Goal: Task Accomplishment & Management: Use online tool/utility

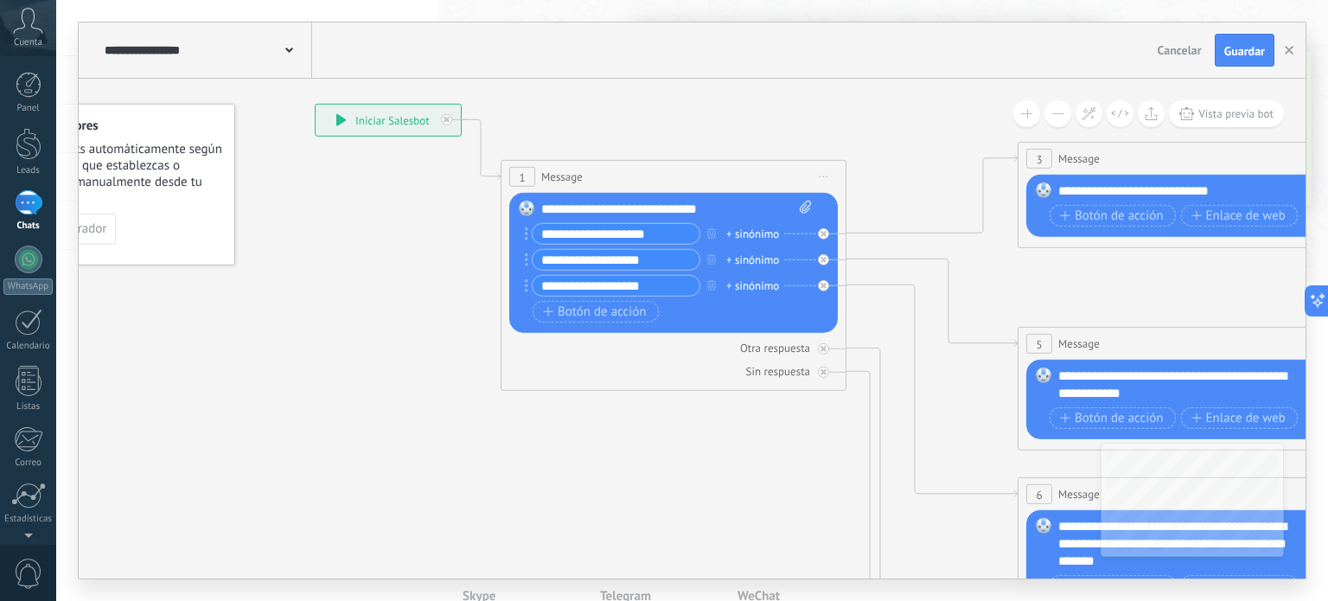
click at [843, 67] on div "**********" at bounding box center [692, 50] width 1227 height 56
click at [371, 128] on div "**********" at bounding box center [388, 120] width 145 height 31
click at [636, 201] on div "**********" at bounding box center [677, 209] width 272 height 17
click at [724, 420] on icon at bounding box center [1229, 535] width 2695 height 1728
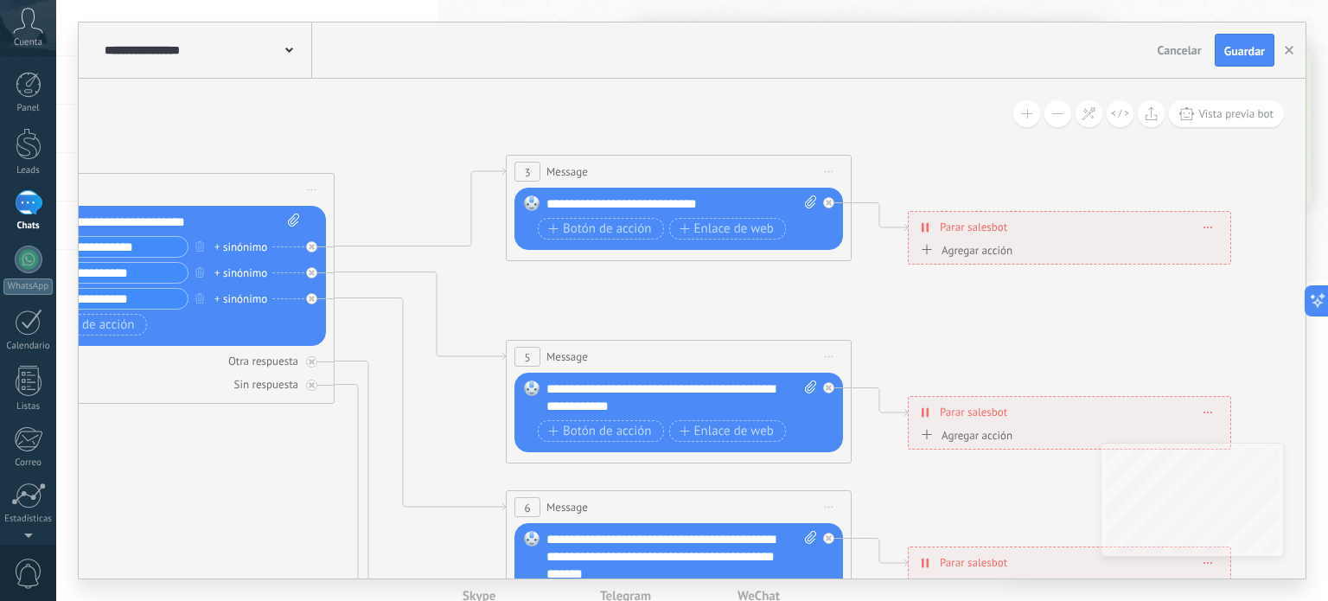
drag, startPoint x: 970, startPoint y: 265, endPoint x: 619, endPoint y: 276, distance: 351.2
click at [456, 274] on icon at bounding box center [717, 548] width 2695 height 1728
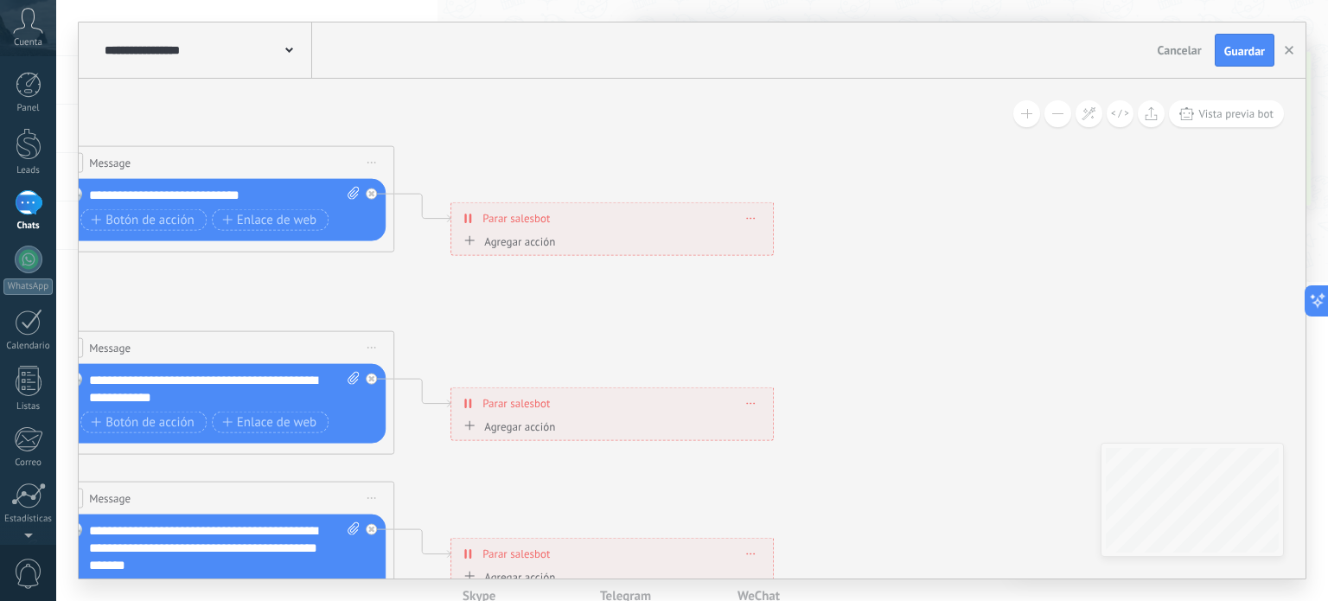
drag, startPoint x: 996, startPoint y: 276, endPoint x: 542, endPoint y: 272, distance: 454.0
click at [542, 272] on icon at bounding box center [260, 540] width 2695 height 1728
click at [515, 220] on span "Parar salesbot" at bounding box center [516, 218] width 67 height 16
click at [522, 241] on div "Agregar acción" at bounding box center [507, 240] width 96 height 13
click at [522, 241] on button "Conversación marcada como cerrada" at bounding box center [559, 241] width 216 height 31
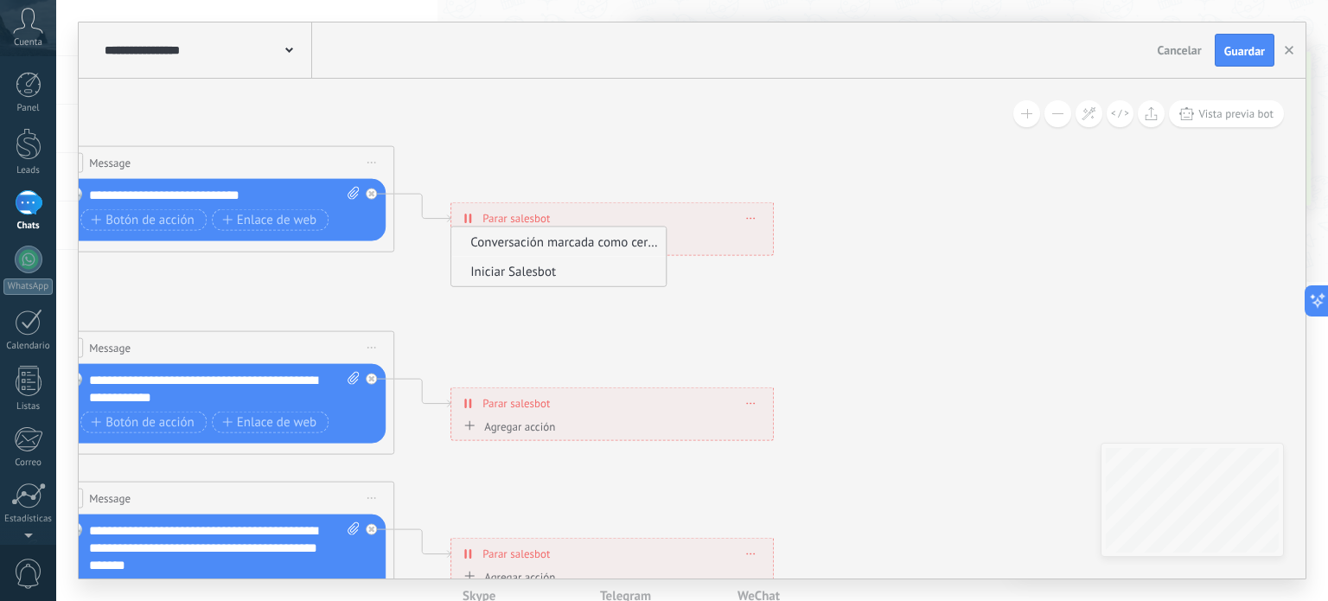
click at [543, 274] on span "Iniciar Salesbot" at bounding box center [555, 271] width 209 height 16
click at [533, 253] on span "Iniciar Salesbot" at bounding box center [535, 248] width 86 height 14
click at [533, 253] on button "Iniciar Salesbot" at bounding box center [591, 248] width 216 height 31
drag, startPoint x: 519, startPoint y: 324, endPoint x: 505, endPoint y: 274, distance: 52.0
click at [513, 312] on icon at bounding box center [260, 541] width 2695 height 1728
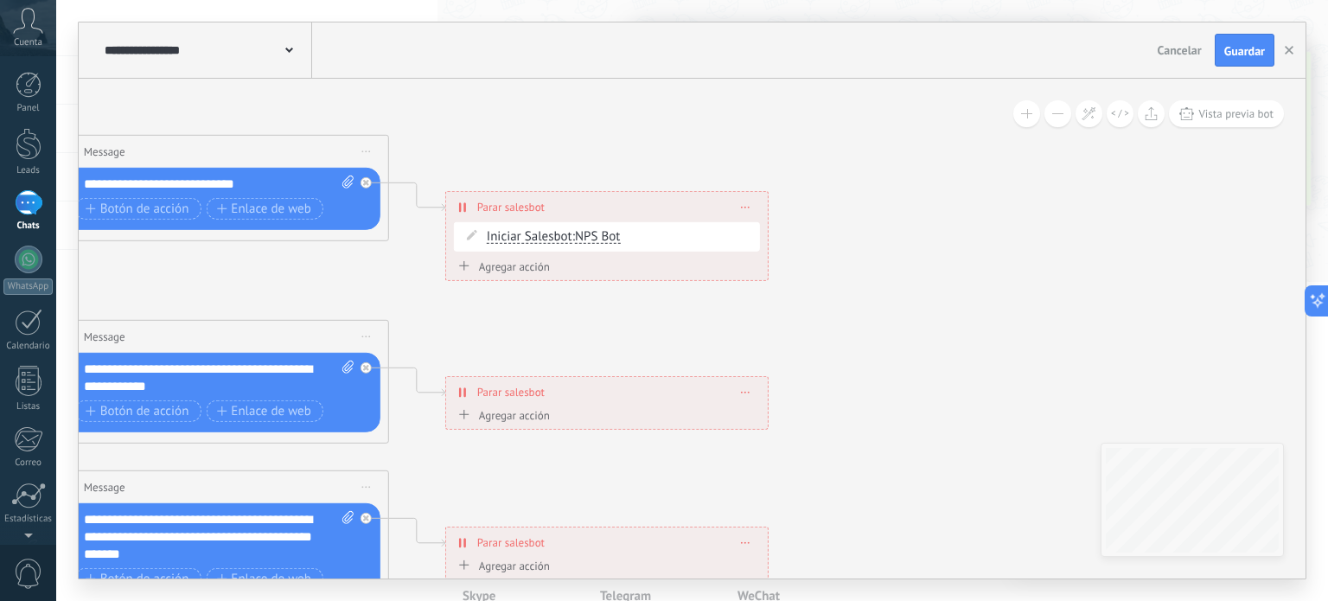
click at [489, 262] on div "Agregar acción" at bounding box center [502, 266] width 96 height 13
click at [489, 262] on button "Iniciar Salesbot" at bounding box center [553, 267] width 216 height 31
click at [526, 272] on span "Conversación marcada como cerrada" at bounding box center [550, 267] width 209 height 16
click at [519, 278] on span "Conversación marcada como cerrada" at bounding box center [587, 273] width 201 height 14
click at [519, 278] on button "Conversación marcada como cerrada" at bounding box center [586, 273] width 216 height 31
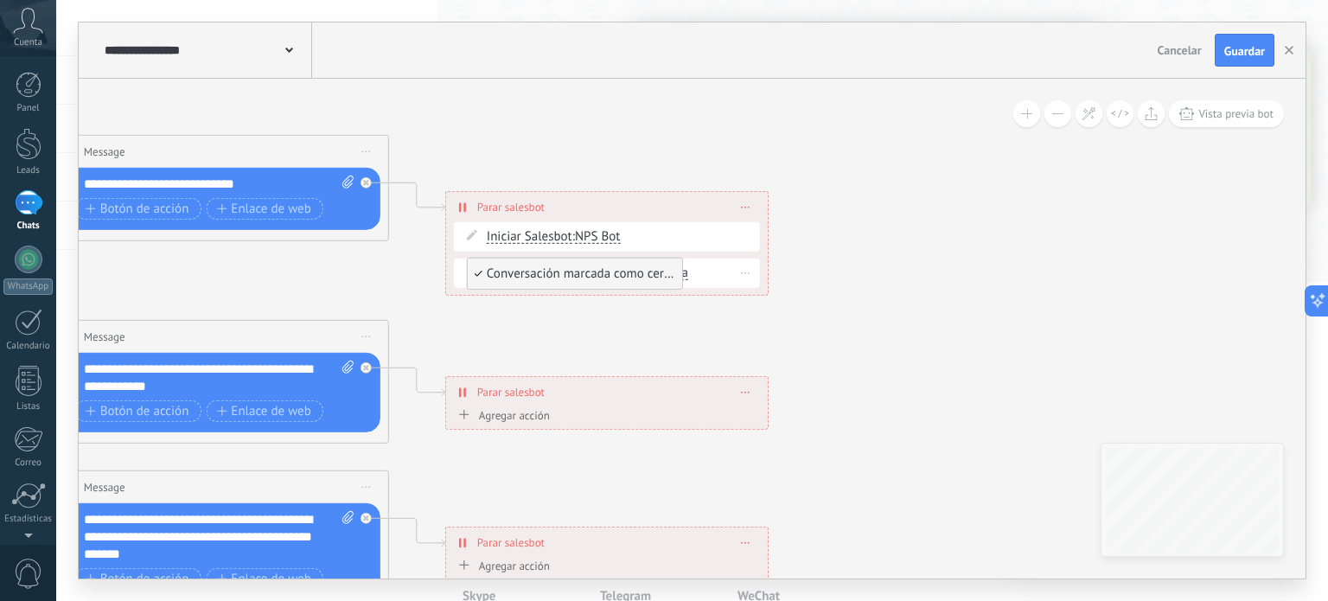
click at [469, 263] on li "Conversación marcada como cerrada" at bounding box center [575, 274] width 214 height 30
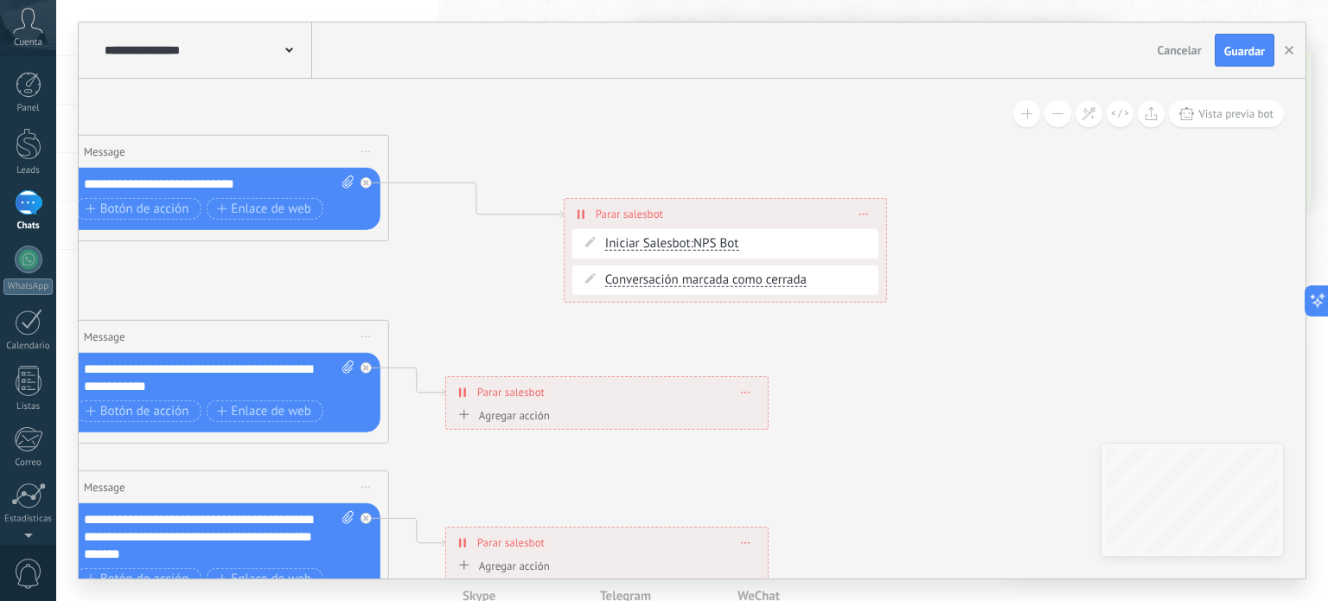
drag, startPoint x: 551, startPoint y: 214, endPoint x: 582, endPoint y: 211, distance: 31.2
click at [581, 208] on icon at bounding box center [582, 215] width 8 height 14
click at [582, 211] on icon at bounding box center [584, 215] width 8 height 14
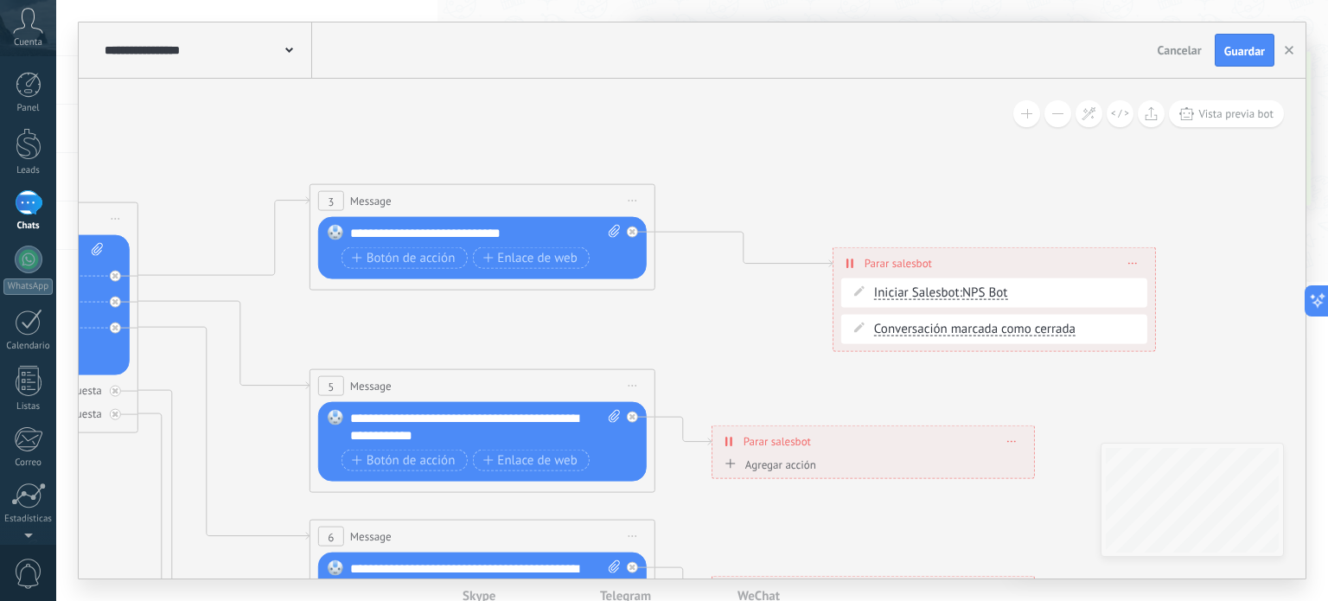
drag, startPoint x: 467, startPoint y: 196, endPoint x: 734, endPoint y: 246, distance: 271.7
click at [734, 246] on icon at bounding box center [521, 578] width 2695 height 1728
click at [426, 238] on div "**********" at bounding box center [487, 233] width 272 height 17
click at [437, 257] on span "Botón de acción" at bounding box center [405, 258] width 104 height 14
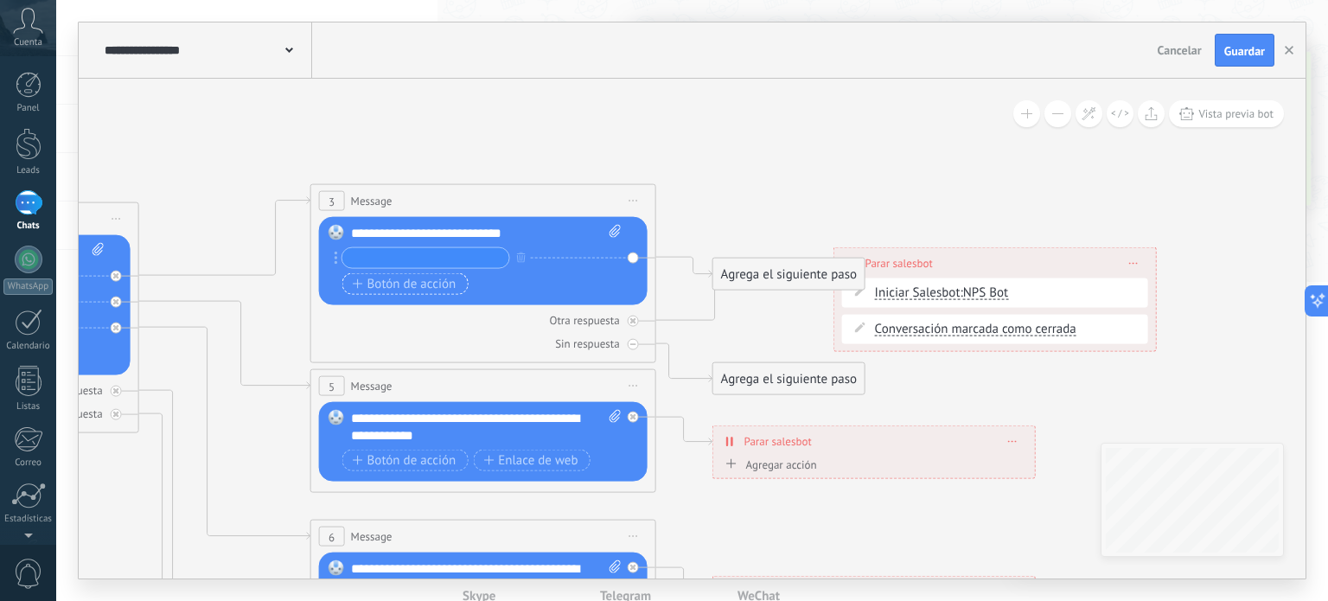
click at [432, 278] on span "Botón de acción" at bounding box center [405, 284] width 104 height 14
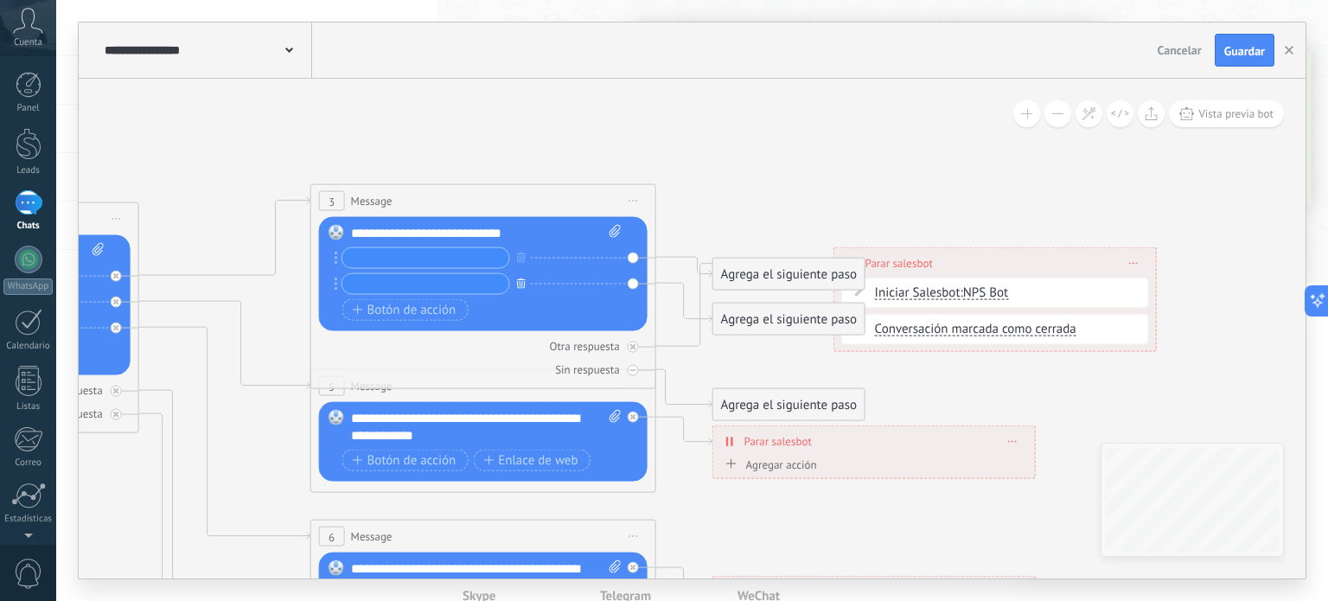
click at [517, 285] on icon "button" at bounding box center [521, 283] width 9 height 10
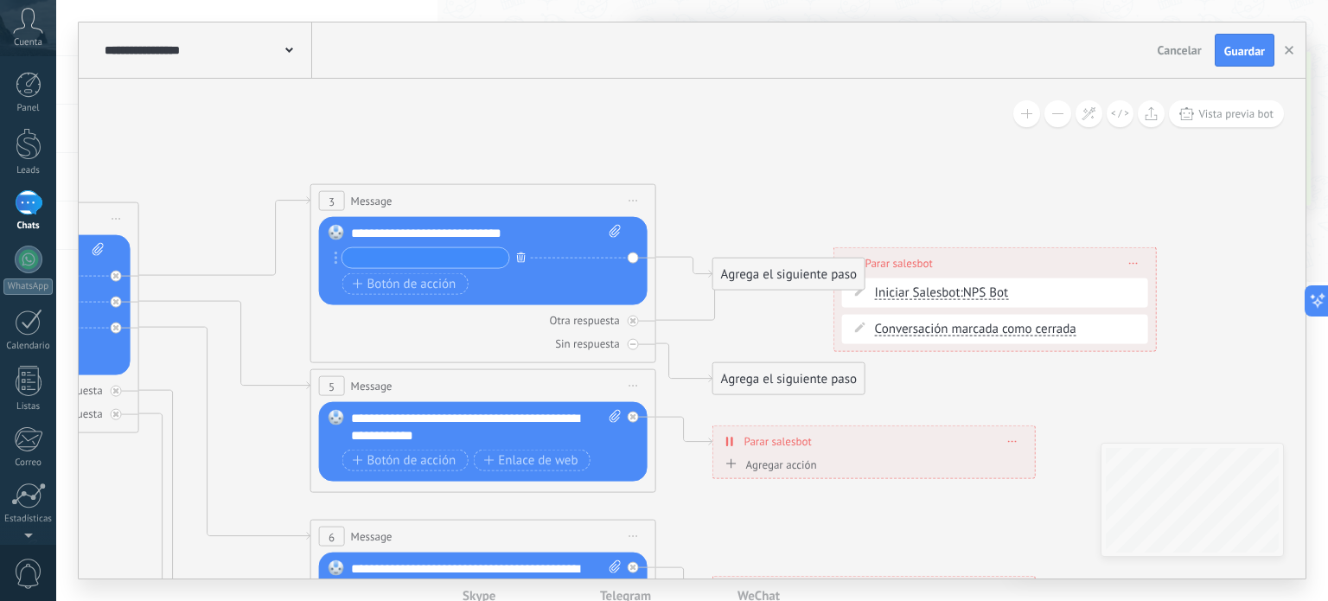
click at [517, 260] on icon "button" at bounding box center [521, 257] width 9 height 10
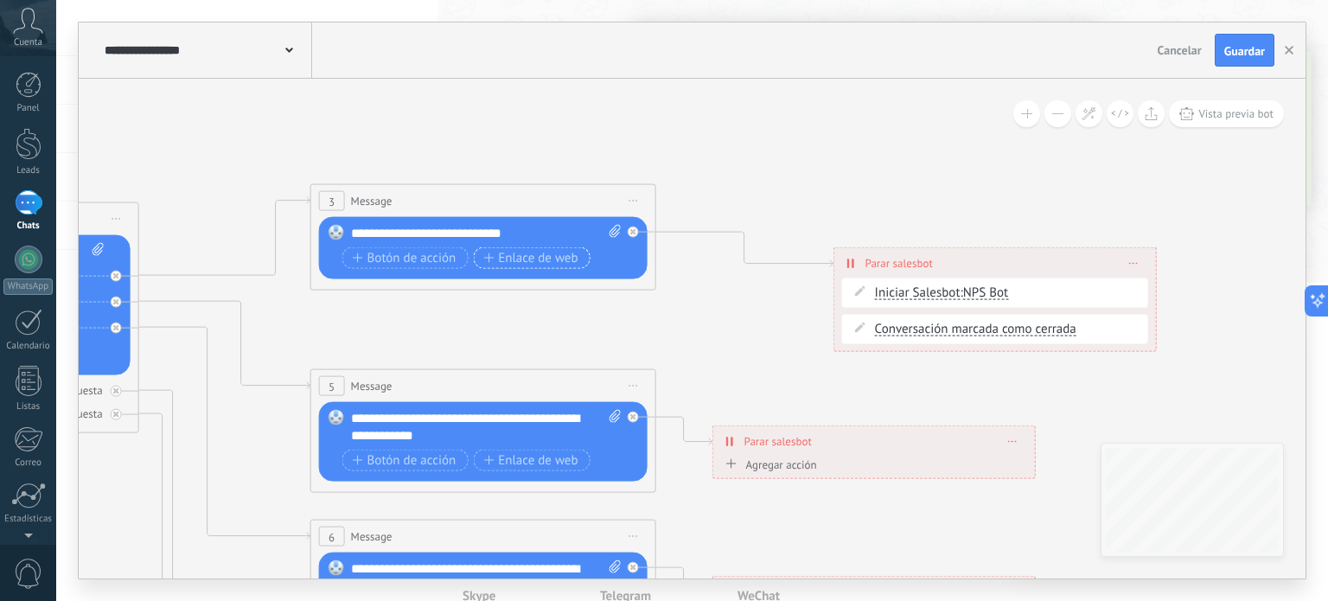
click at [557, 261] on span "Enlace de web" at bounding box center [530, 258] width 94 height 14
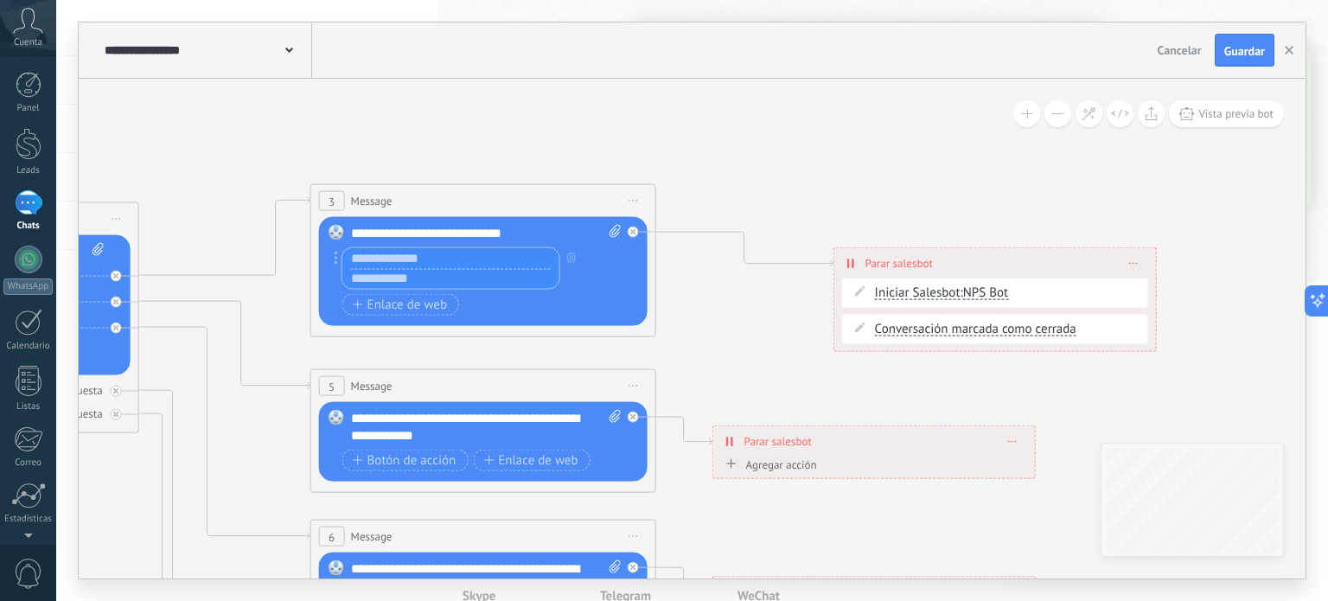
click at [613, 234] on icon at bounding box center [615, 231] width 11 height 13
click input "Subir" at bounding box center [0, 0] width 0 height 0
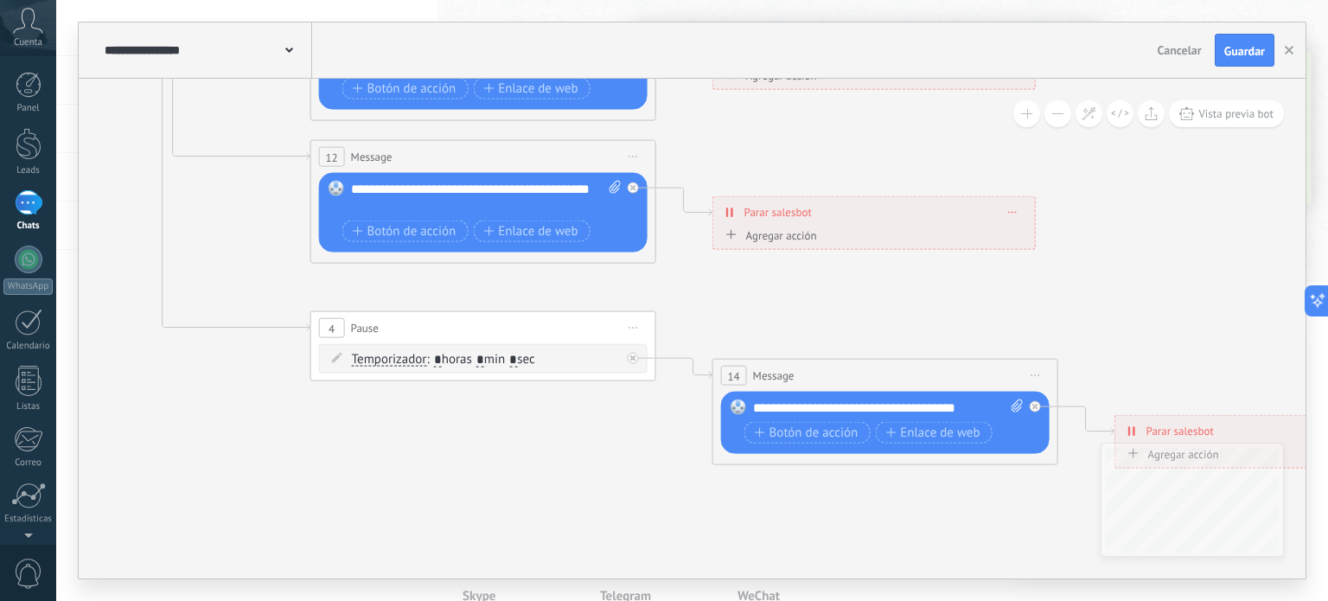
drag, startPoint x: 841, startPoint y: 556, endPoint x: 722, endPoint y: 525, distance: 123.3
click at [722, 525] on div "**********" at bounding box center [692, 300] width 1272 height 601
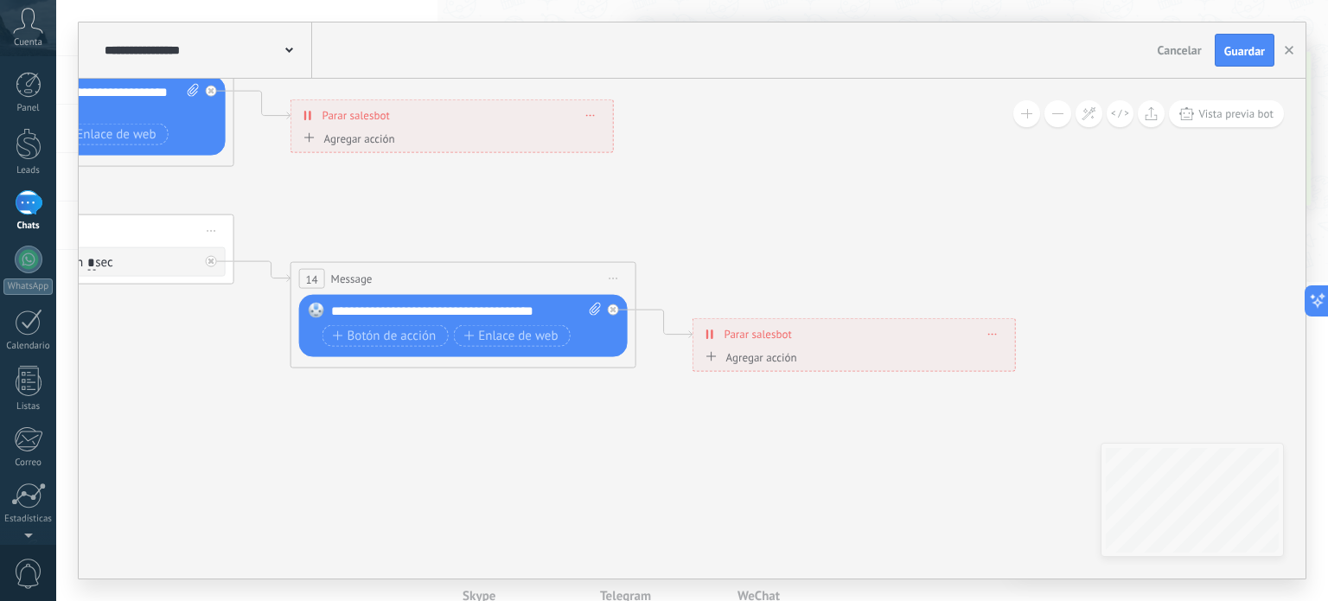
drag, startPoint x: 598, startPoint y: 503, endPoint x: 221, endPoint y: 408, distance: 389.7
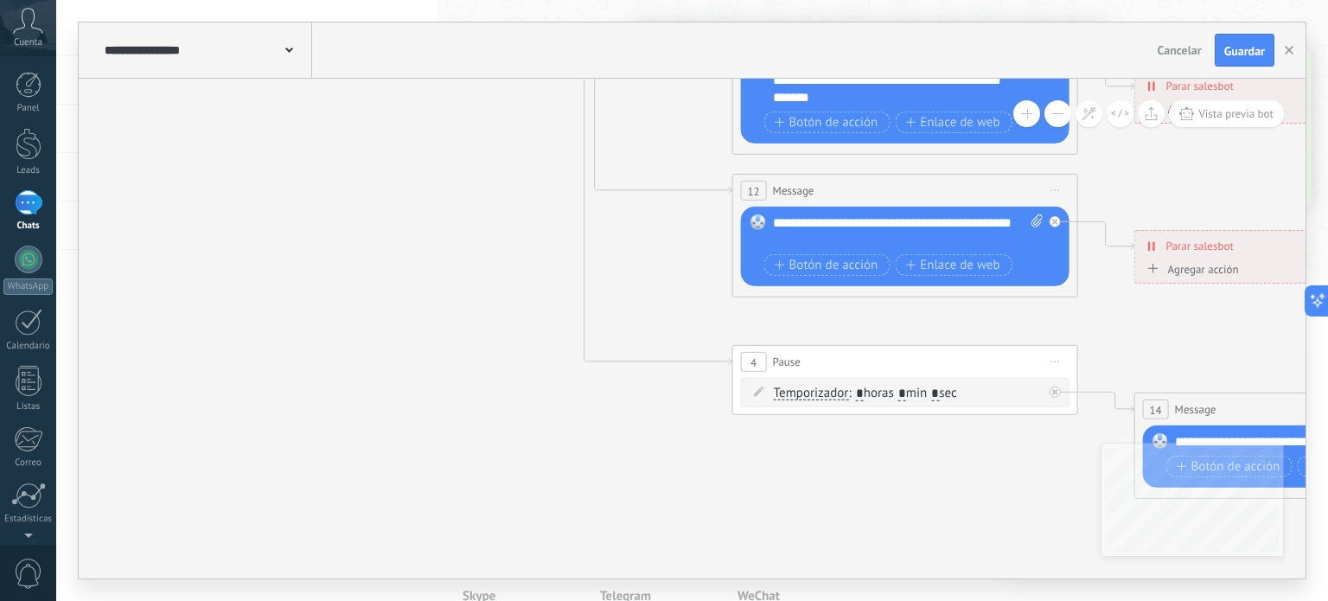
drag, startPoint x: 221, startPoint y: 408, endPoint x: 484, endPoint y: 155, distance: 365.7
click at [1058, 531] on icon at bounding box center [944, 71] width 2695 height 1727
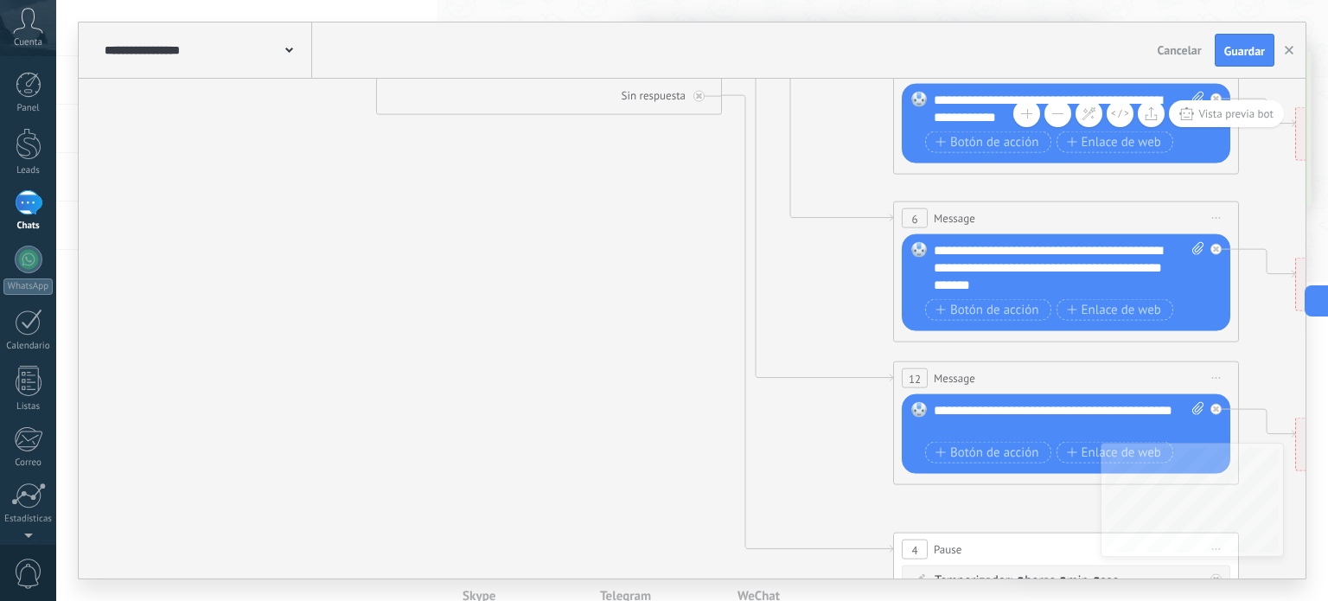
drag, startPoint x: 651, startPoint y: 353, endPoint x: 642, endPoint y: 376, distance: 25.2
click at [655, 393] on icon at bounding box center [1105, 259] width 2695 height 1727
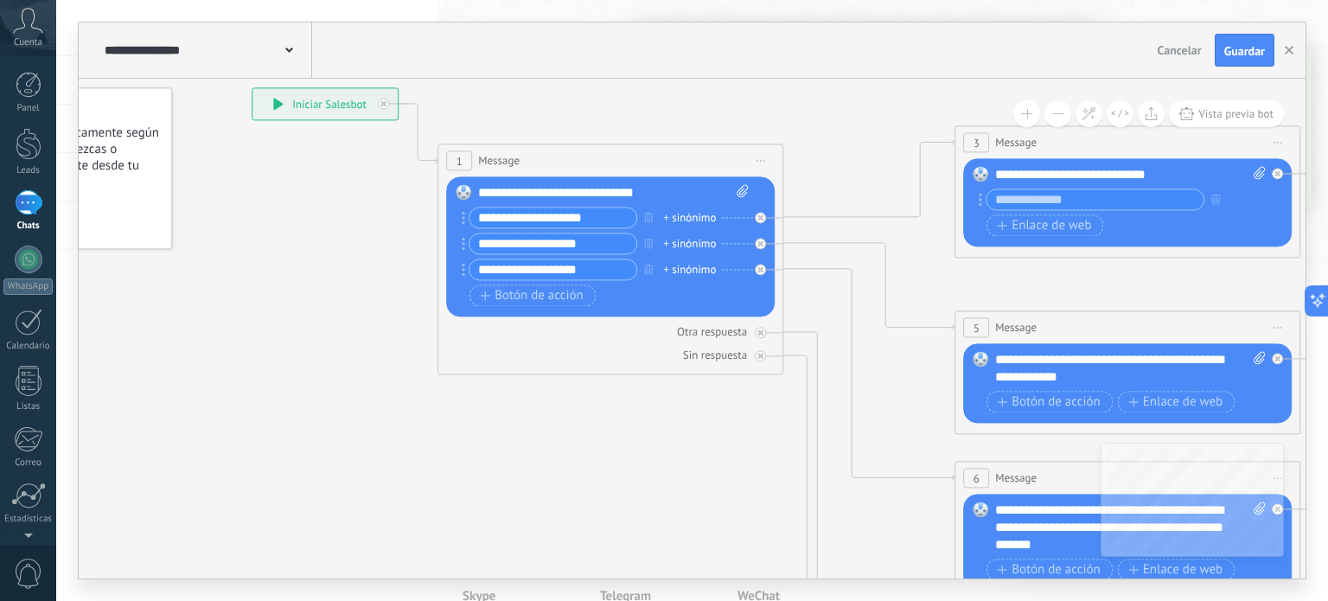
drag, startPoint x: 430, startPoint y: 193, endPoint x: 488, endPoint y: 414, distance: 228.8
click at [488, 414] on icon at bounding box center [1166, 519] width 2695 height 1727
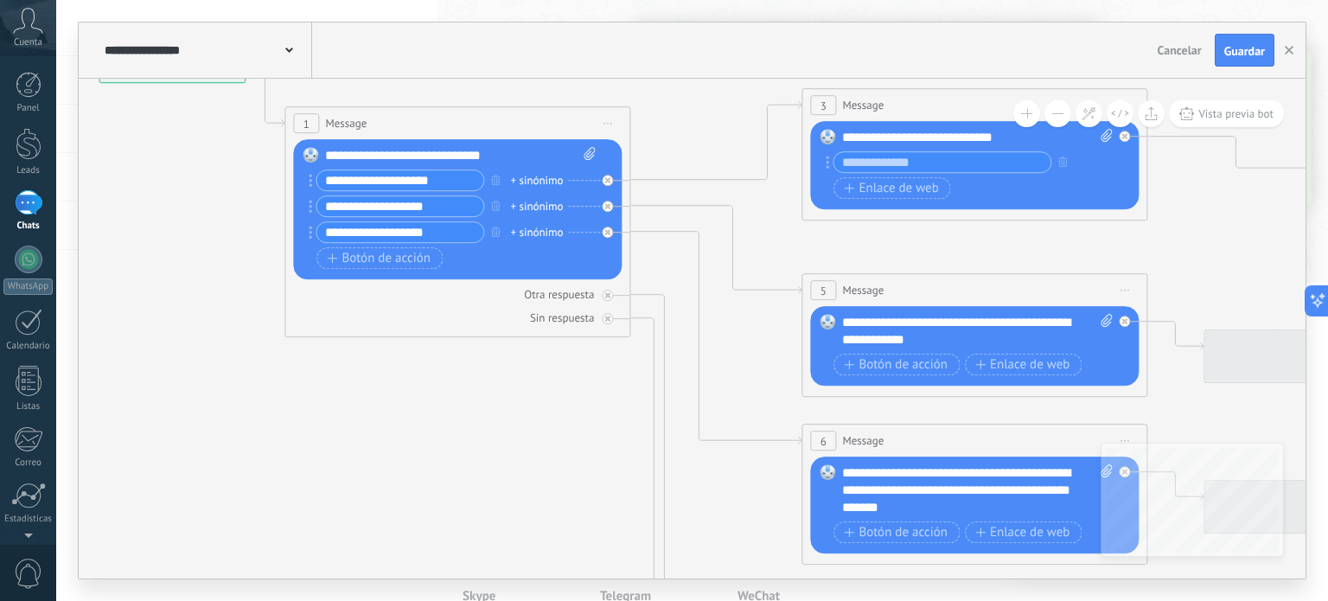
drag, startPoint x: 455, startPoint y: 563, endPoint x: 284, endPoint y: 314, distance: 302.2
click at [284, 314] on icon at bounding box center [1013, 481] width 2695 height 1727
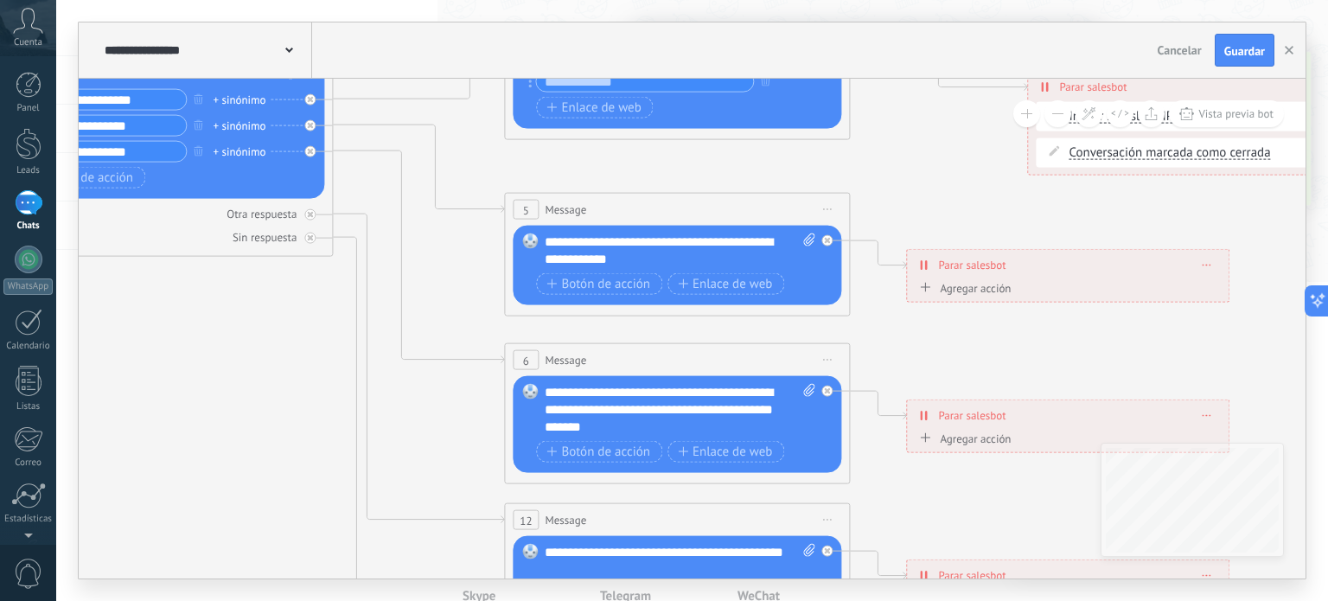
drag, startPoint x: 539, startPoint y: 374, endPoint x: 396, endPoint y: 269, distance: 176.9
click at [397, 269] on icon at bounding box center [716, 400] width 2695 height 1727
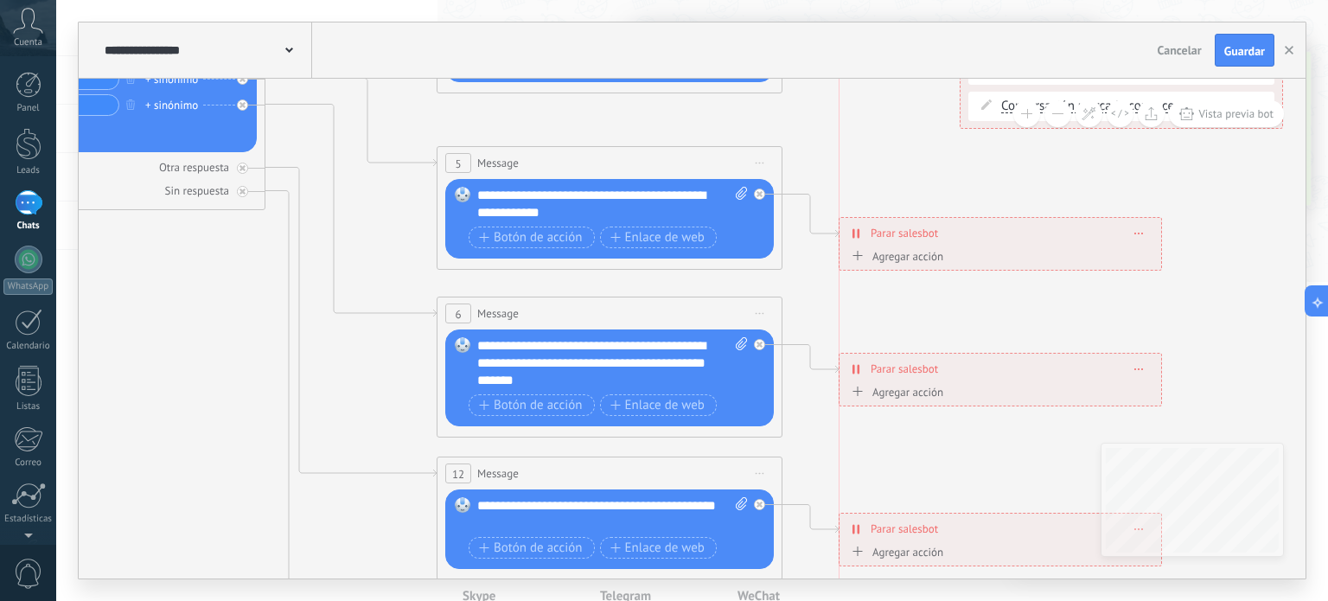
drag, startPoint x: 993, startPoint y: 232, endPoint x: 1001, endPoint y: 247, distance: 17.4
click at [1001, 247] on div "**********" at bounding box center [1001, 233] width 322 height 30
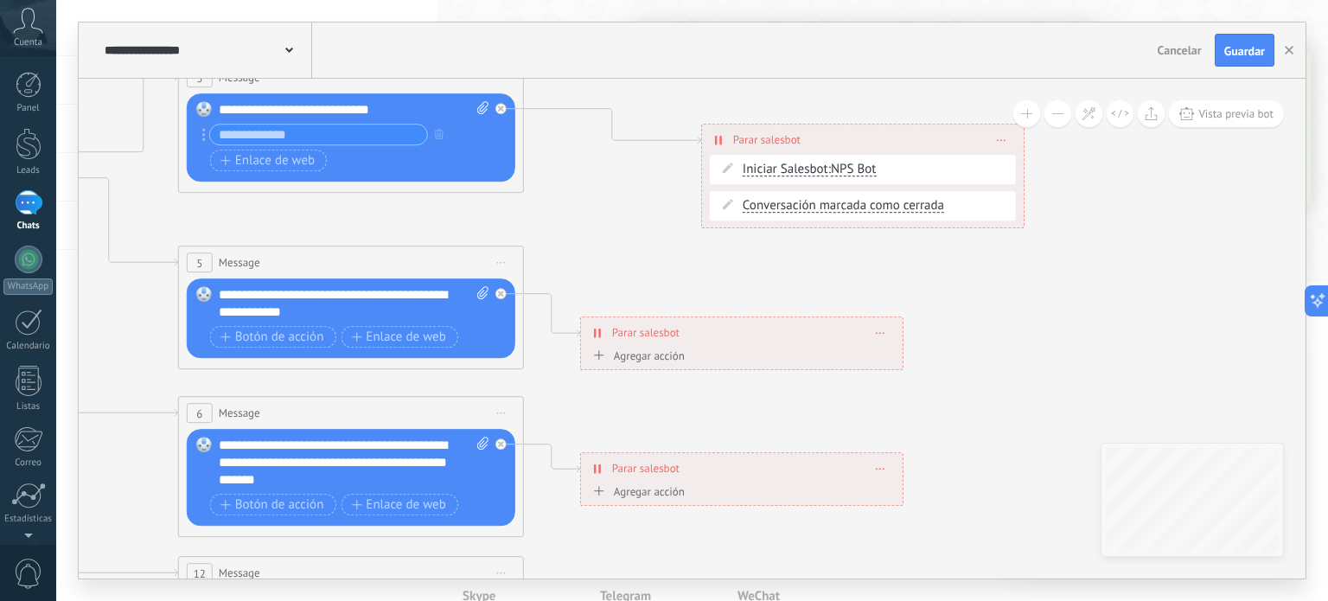
drag, startPoint x: 1004, startPoint y: 299, endPoint x: 745, endPoint y: 399, distance: 277.0
click at [745, 399] on icon at bounding box center [390, 453] width 2695 height 1727
click at [653, 357] on div "Agregar acción" at bounding box center [637, 355] width 96 height 13
click at [653, 357] on button "Conversación marcada como cerrada" at bounding box center [688, 356] width 216 height 31
drag, startPoint x: 920, startPoint y: 389, endPoint x: 910, endPoint y: 346, distance: 44.5
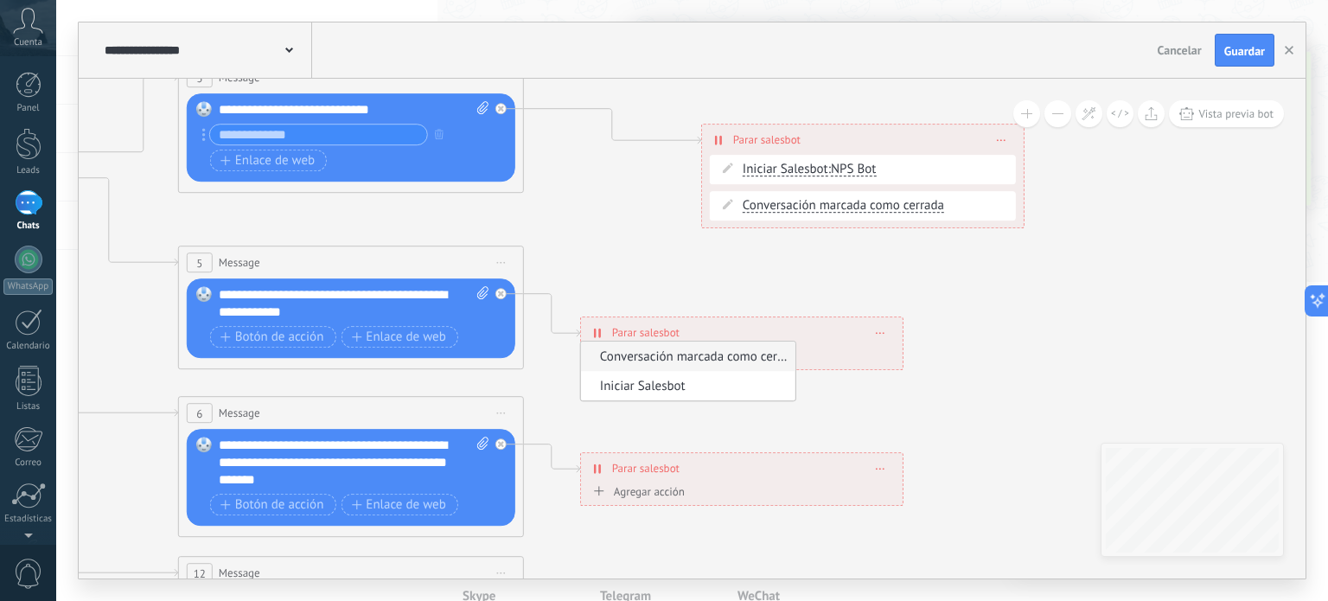
click at [920, 381] on icon at bounding box center [390, 453] width 2695 height 1727
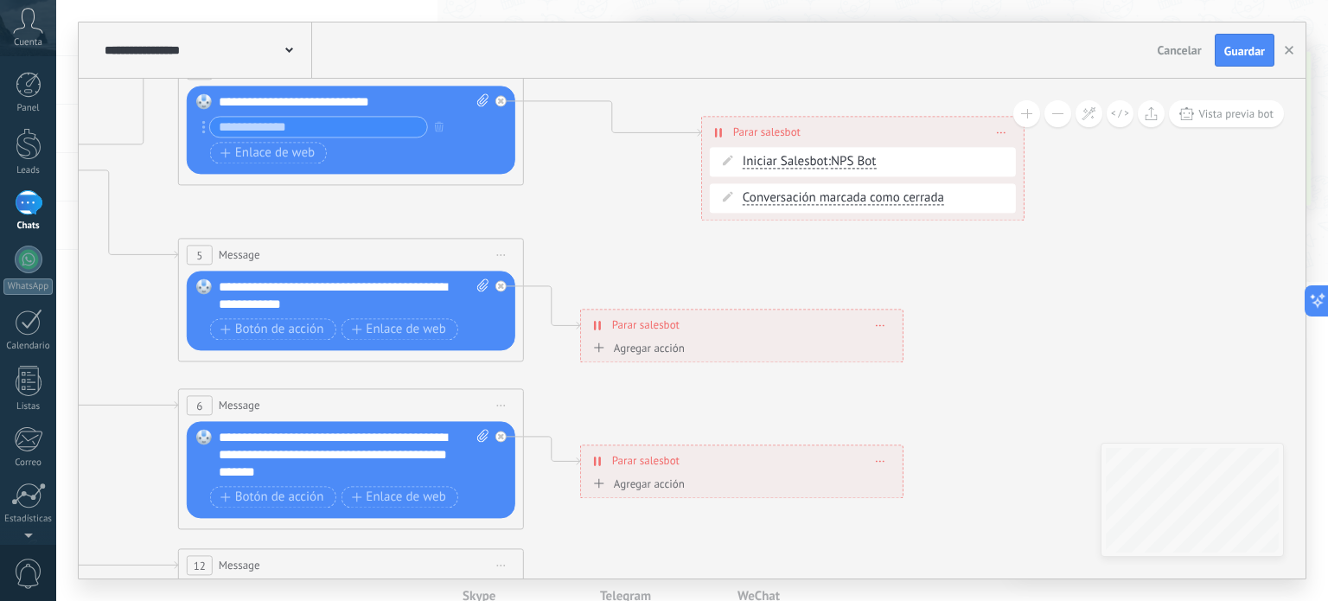
click at [886, 321] on div "**********" at bounding box center [742, 325] width 322 height 30
click at [879, 322] on span at bounding box center [881, 326] width 8 height 10
click at [906, 356] on div "Borrar" at bounding box center [912, 350] width 77 height 29
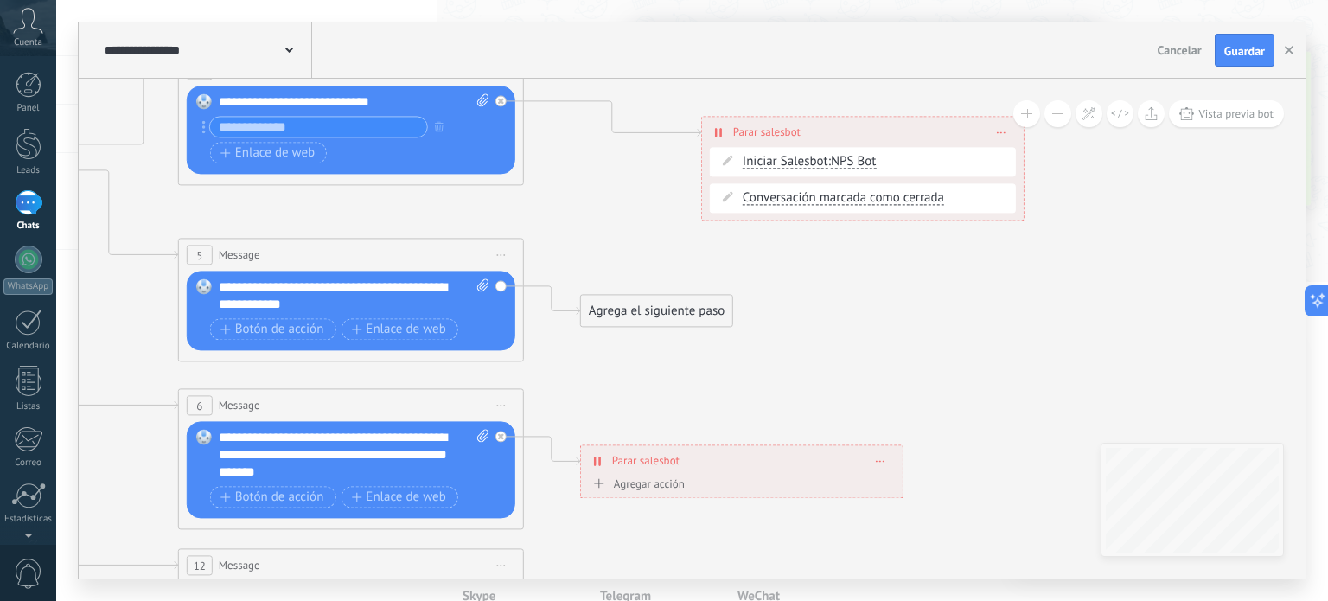
click at [662, 318] on div "Agrega el siguiente paso" at bounding box center [656, 311] width 151 height 29
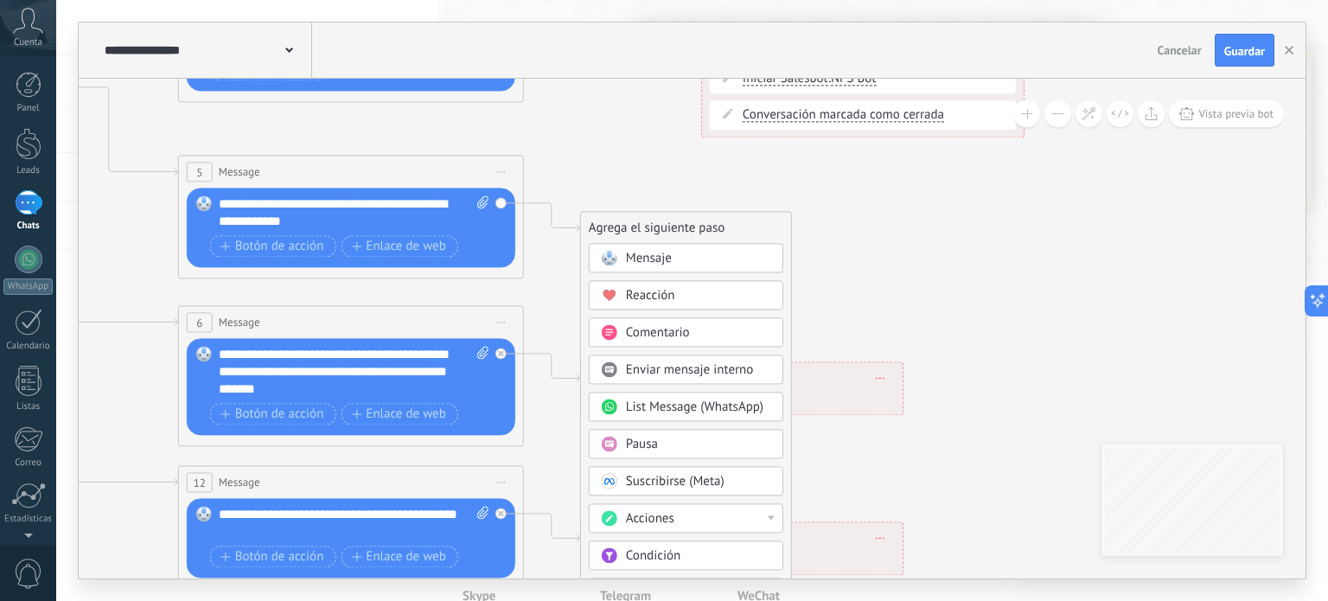
click at [655, 286] on div "Reacción" at bounding box center [686, 295] width 195 height 29
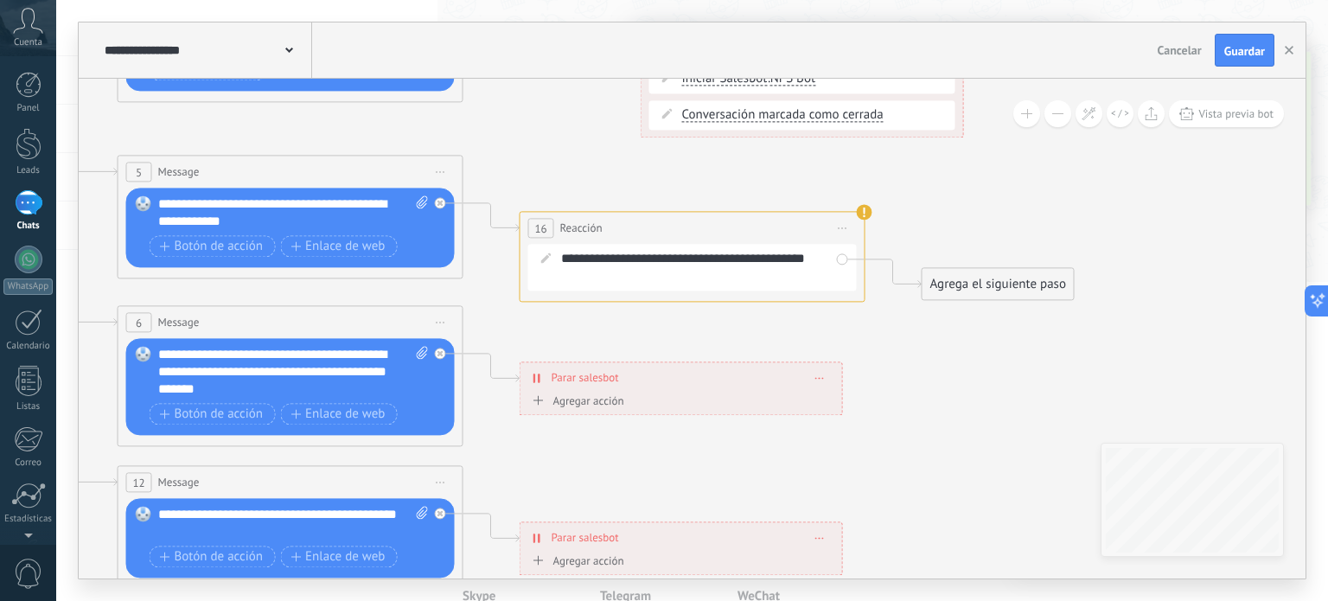
click at [547, 265] on span at bounding box center [546, 259] width 10 height 17
click at [543, 258] on icon at bounding box center [546, 258] width 10 height 10
click at [713, 277] on div "**********" at bounding box center [704, 268] width 287 height 35
click at [547, 259] on icon at bounding box center [546, 258] width 10 height 10
click at [547, 261] on icon at bounding box center [546, 258] width 10 height 10
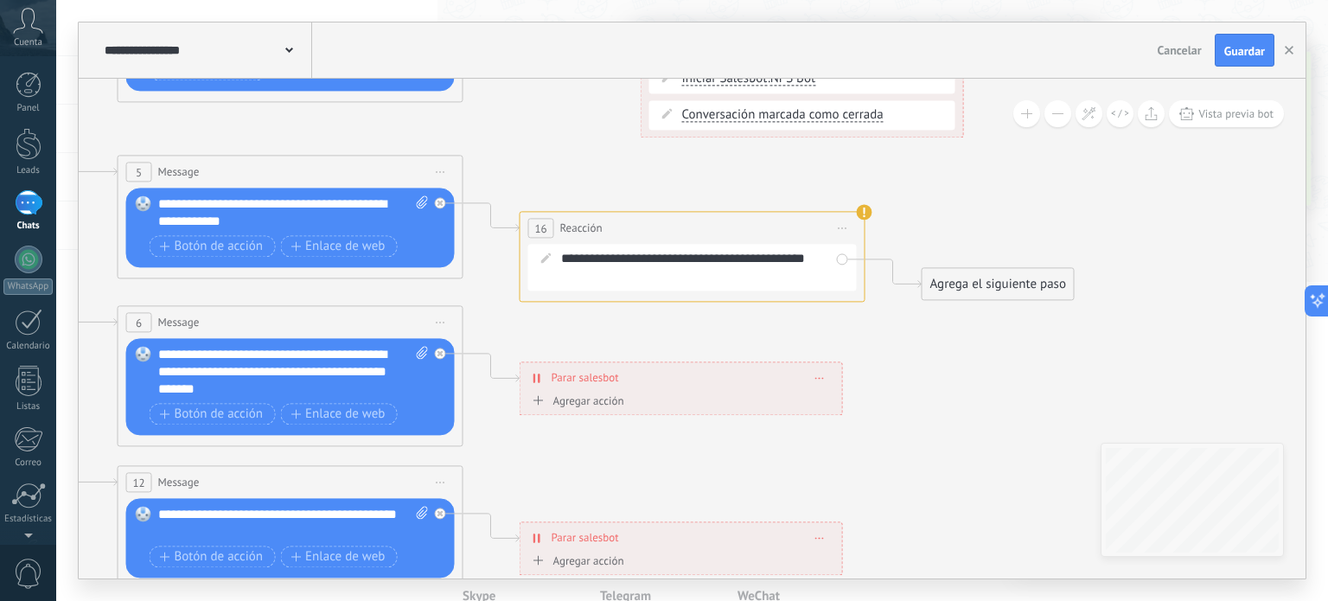
click at [547, 261] on icon at bounding box center [546, 258] width 10 height 10
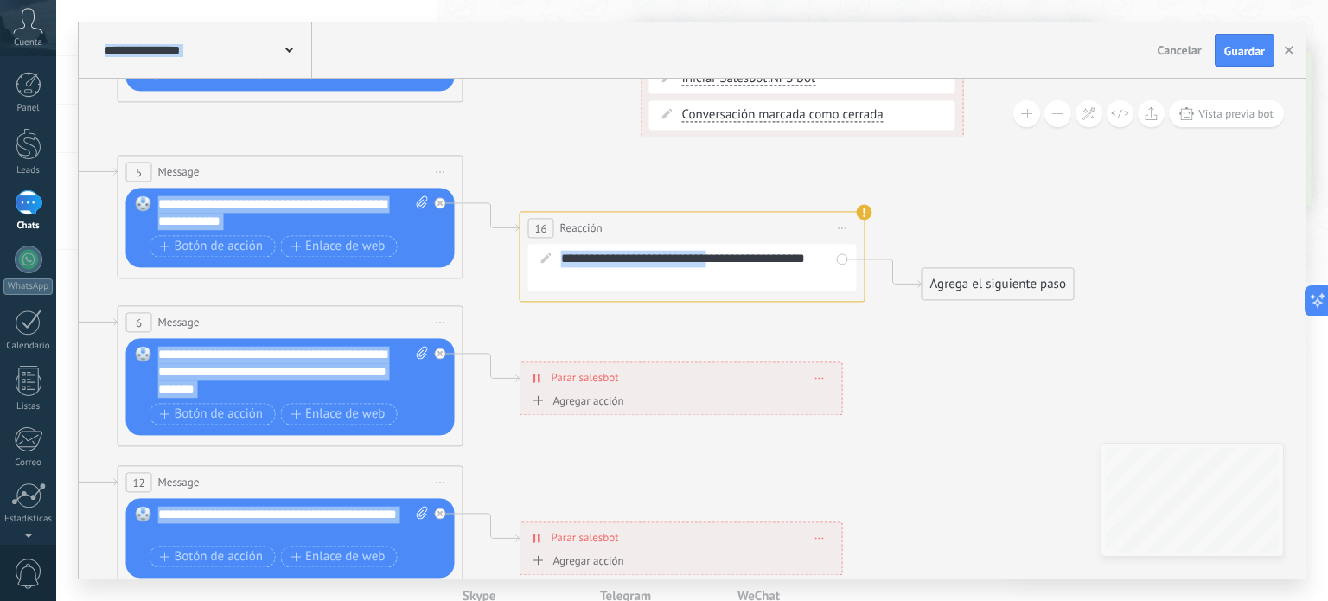
drag, startPoint x: 732, startPoint y: 279, endPoint x: 782, endPoint y: 332, distance: 72.2
drag, startPoint x: 813, startPoint y: 296, endPoint x: 860, endPoint y: 269, distance: 54.6
click at [822, 294] on div "**********" at bounding box center [693, 257] width 346 height 91
drag, startPoint x: 841, startPoint y: 246, endPoint x: 854, endPoint y: 269, distance: 26.7
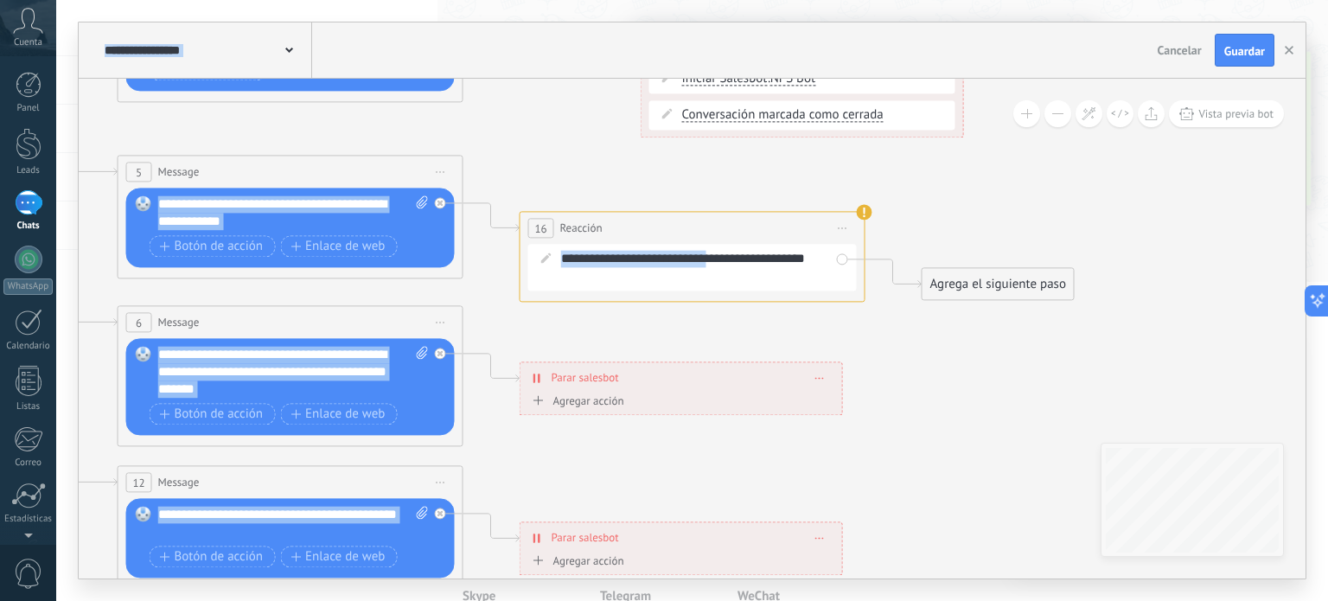
click at [848, 258] on div "**********" at bounding box center [692, 268] width 329 height 47
click at [854, 269] on div "**********" at bounding box center [692, 268] width 329 height 47
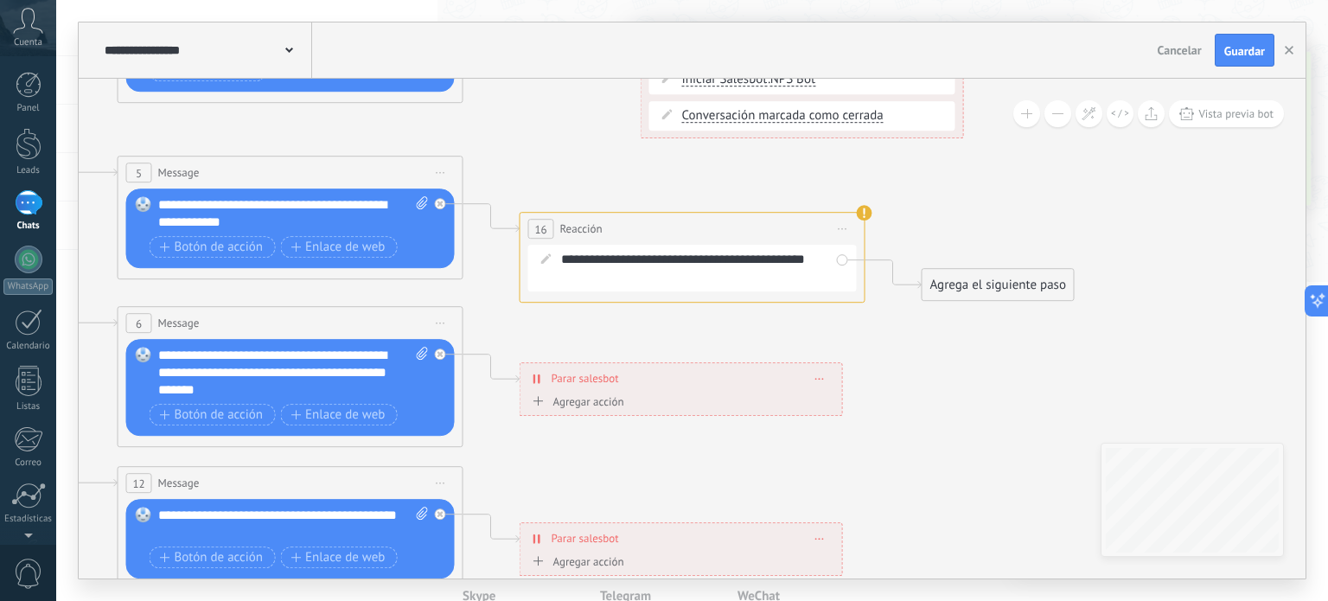
drag, startPoint x: 894, startPoint y: 335, endPoint x: 862, endPoint y: 313, distance: 38.6
click at [876, 323] on icon at bounding box center [329, 363] width 2695 height 1727
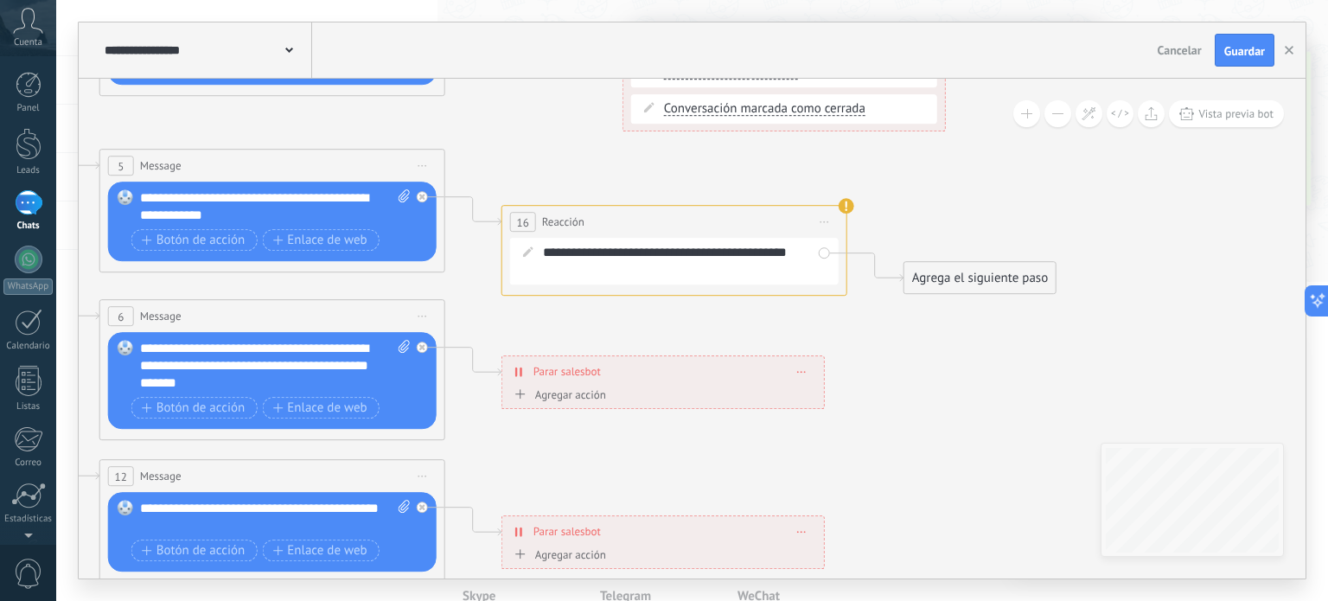
drag, startPoint x: 474, startPoint y: 258, endPoint x: 570, endPoint y: 264, distance: 96.2
click at [483, 264] on icon at bounding box center [311, 356] width 2695 height 1727
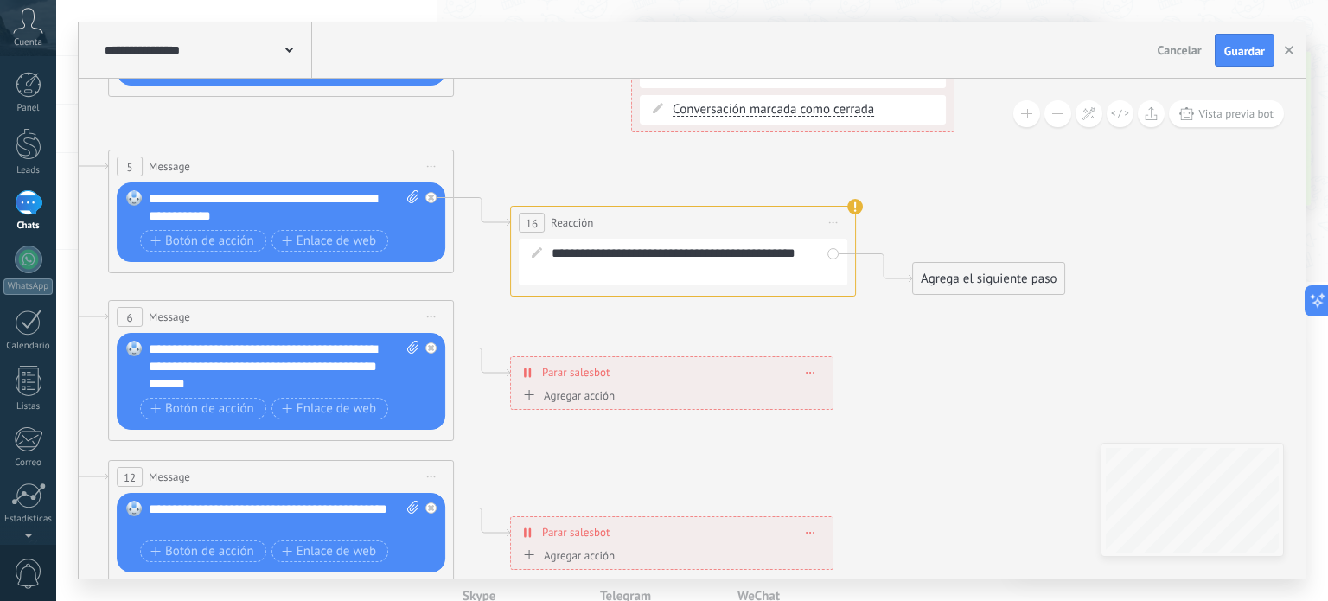
click at [585, 264] on div "**********" at bounding box center [695, 262] width 287 height 35
click at [539, 248] on icon at bounding box center [537, 252] width 10 height 10
drag, startPoint x: 775, startPoint y: 248, endPoint x: 811, endPoint y: 242, distance: 36.8
click at [788, 248] on div "**********" at bounding box center [695, 262] width 287 height 35
click at [836, 222] on icon at bounding box center [833, 223] width 9 height 2
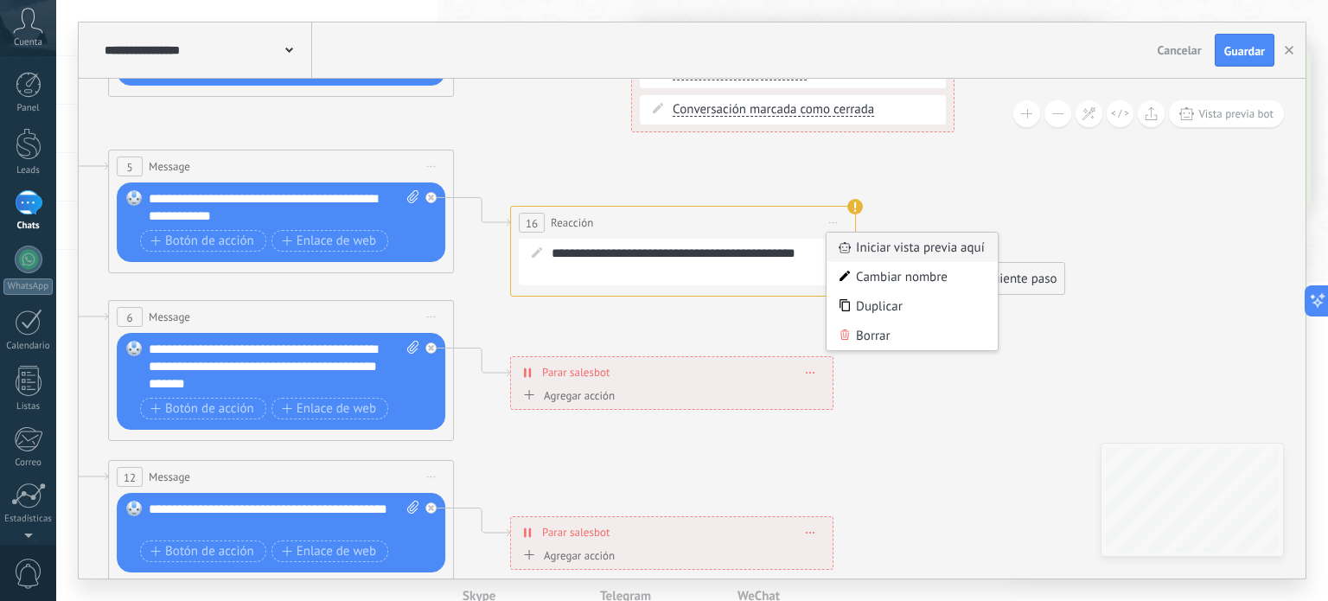
click at [885, 240] on div "Iniciar vista previa aquí" at bounding box center [912, 247] width 171 height 29
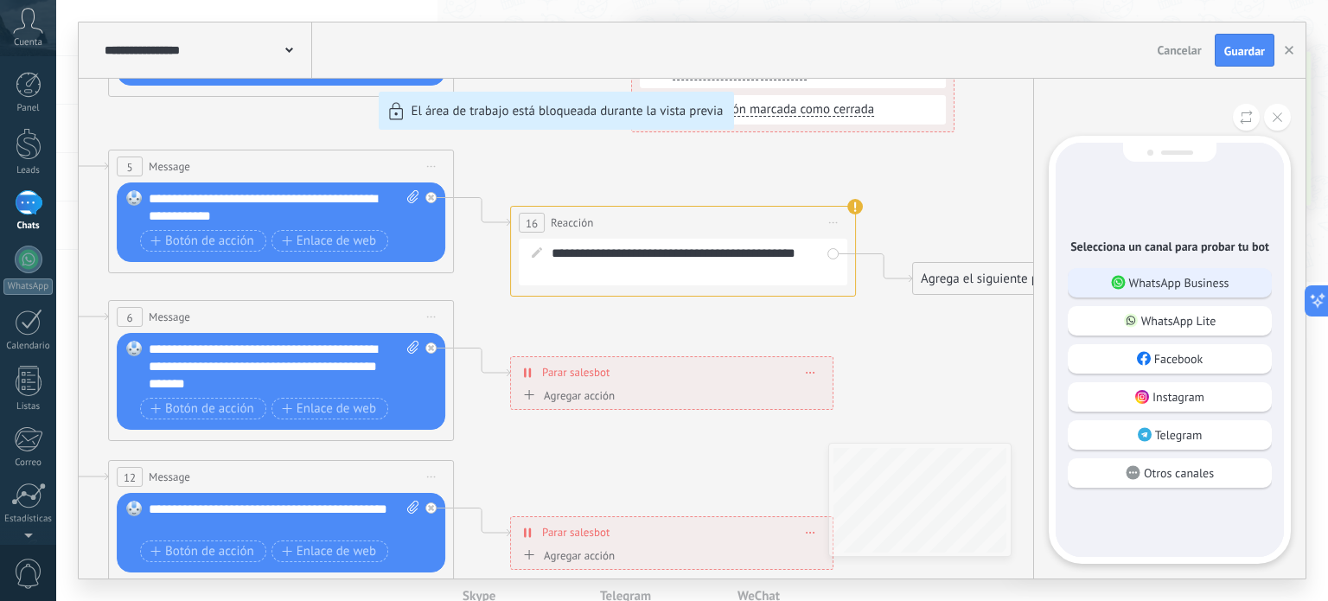
click at [1176, 283] on p "WhatsApp Business" at bounding box center [1179, 283] width 100 height 16
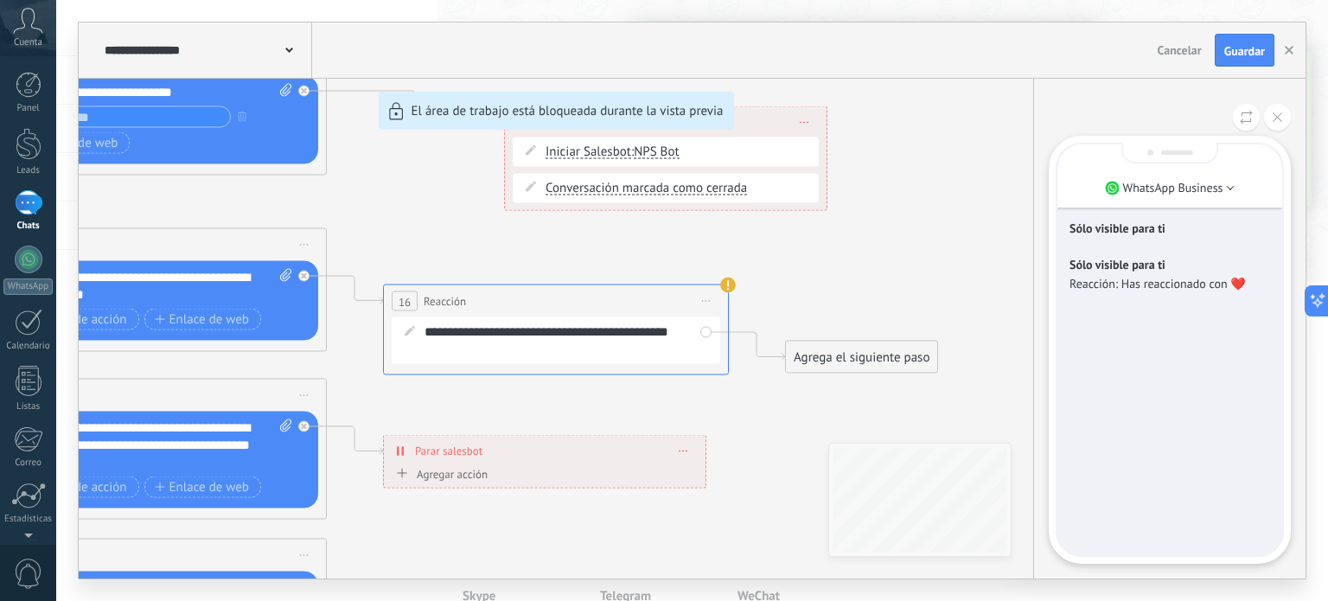
click at [1151, 289] on p "Reacción: Has reaccionado con ❤️" at bounding box center [1170, 284] width 201 height 16
click at [1272, 118] on button at bounding box center [1277, 117] width 27 height 27
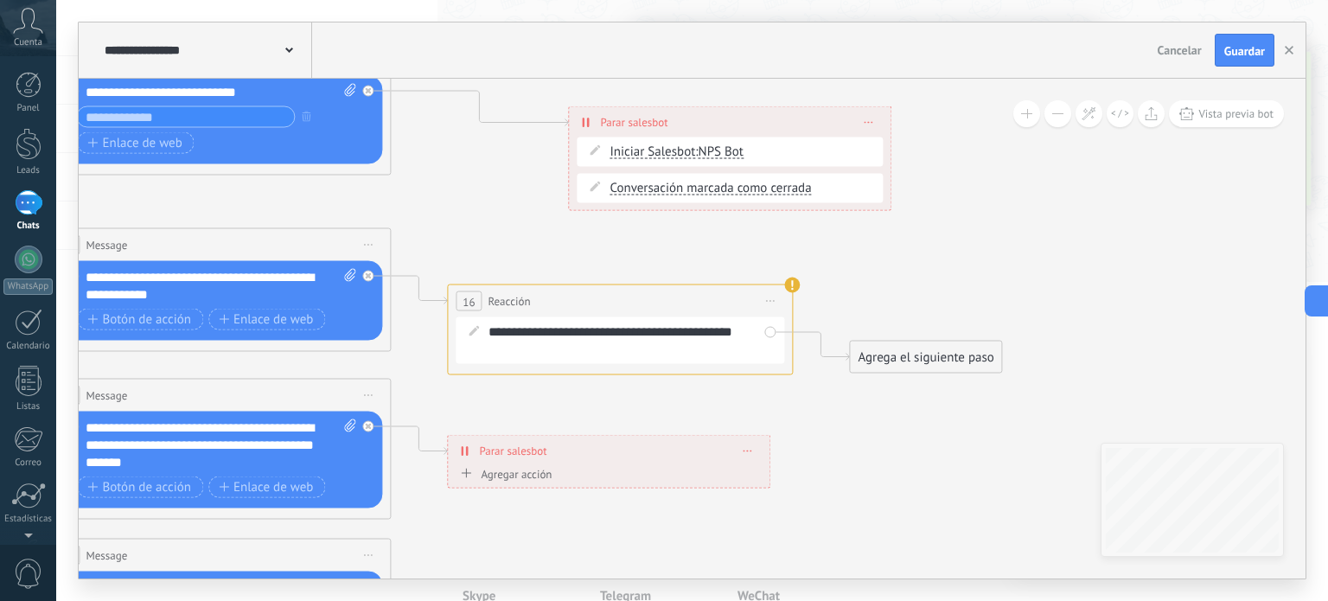
drag, startPoint x: 737, startPoint y: 402, endPoint x: 791, endPoint y: 408, distance: 54.8
click at [791, 408] on icon at bounding box center [257, 436] width 2695 height 1727
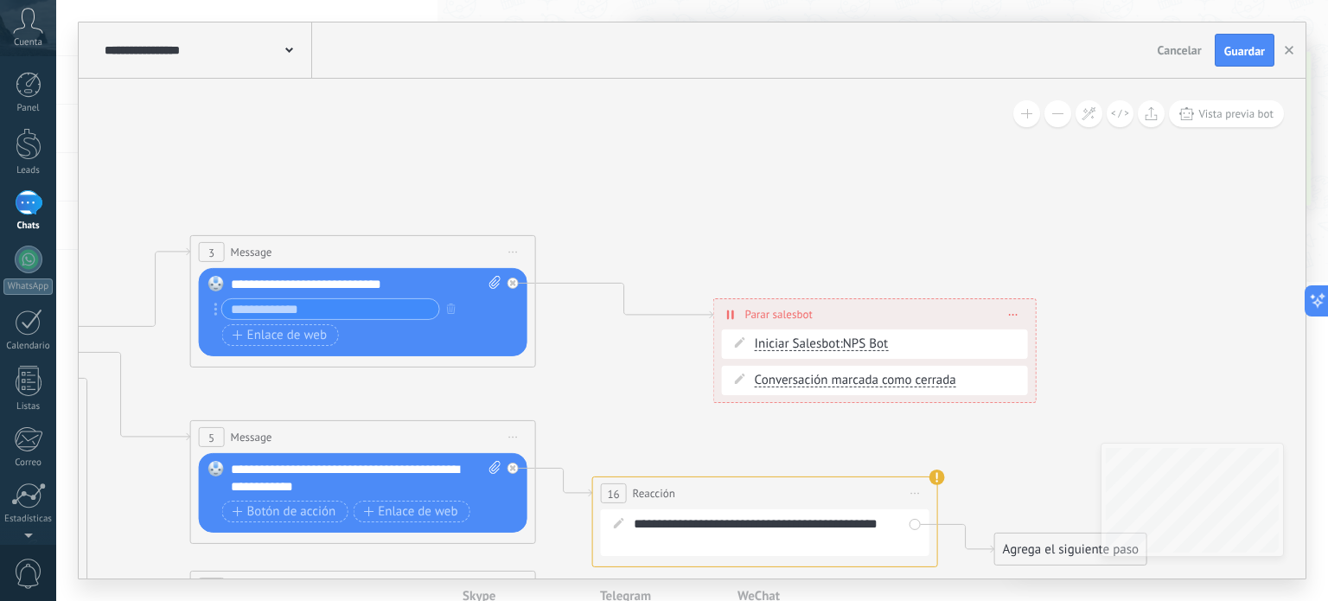
drag, startPoint x: 959, startPoint y: 238, endPoint x: 1045, endPoint y: 370, distance: 157.6
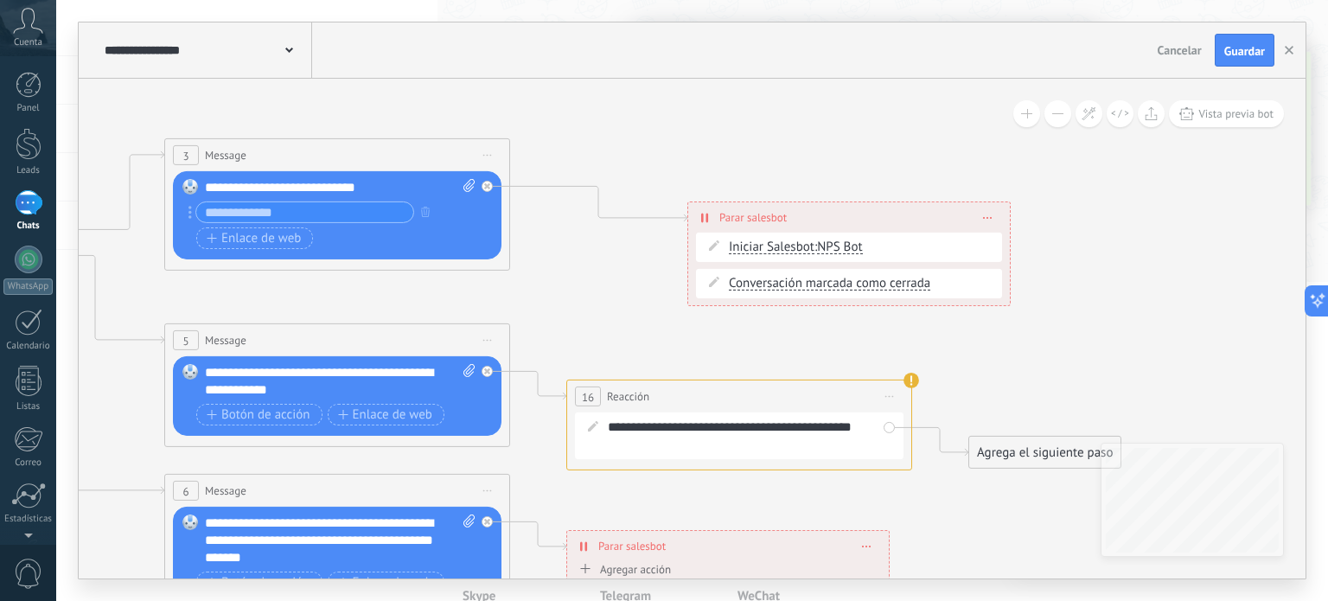
drag, startPoint x: 1034, startPoint y: 377, endPoint x: 1007, endPoint y: 286, distance: 94.7
click at [1007, 286] on icon at bounding box center [376, 531] width 2695 height 1727
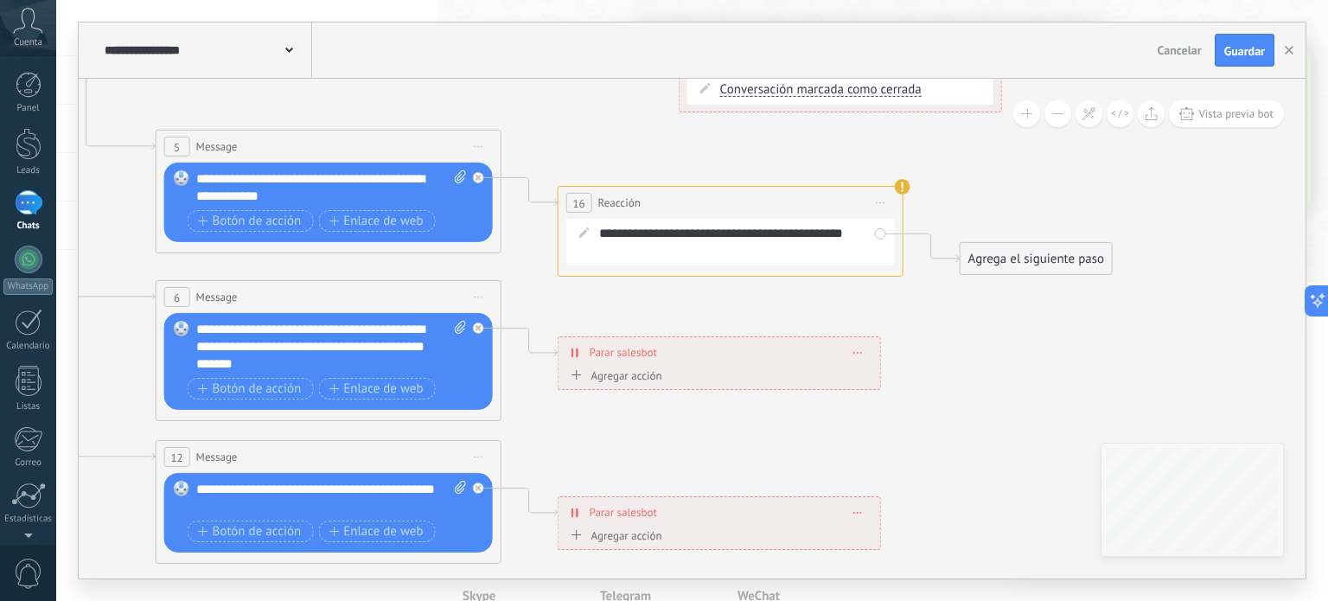
click at [854, 348] on span at bounding box center [858, 353] width 8 height 10
click at [892, 375] on div "Borrar" at bounding box center [890, 376] width 77 height 29
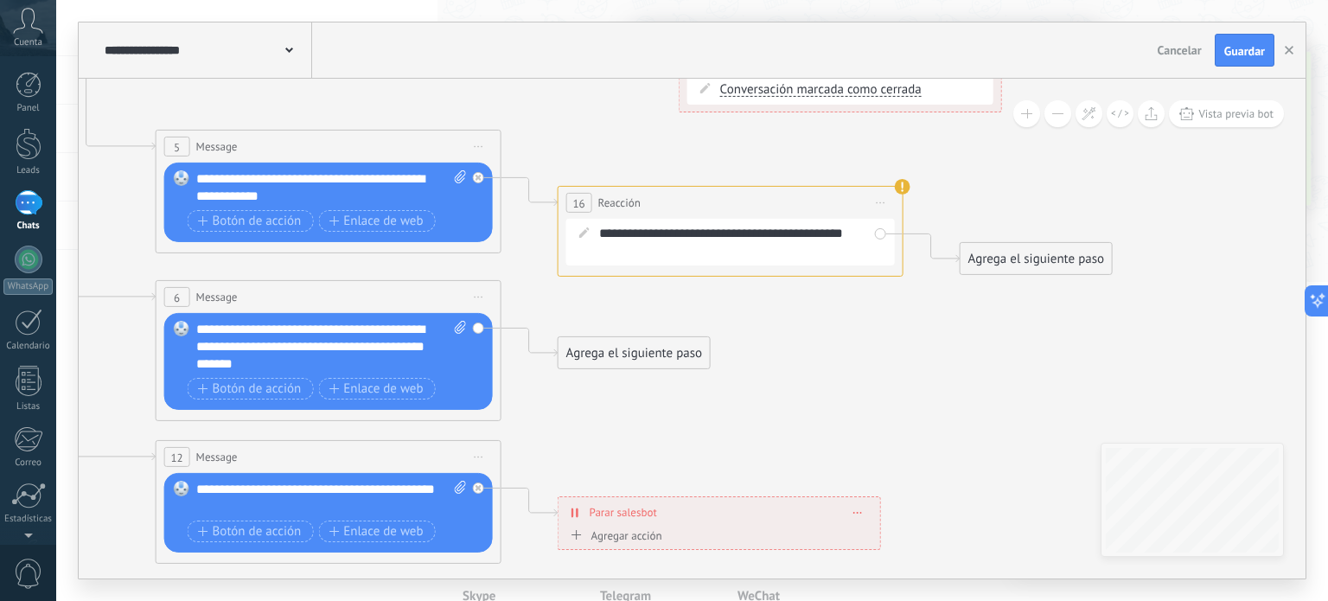
click at [632, 359] on div "Agrega el siguiente paso" at bounding box center [634, 353] width 151 height 29
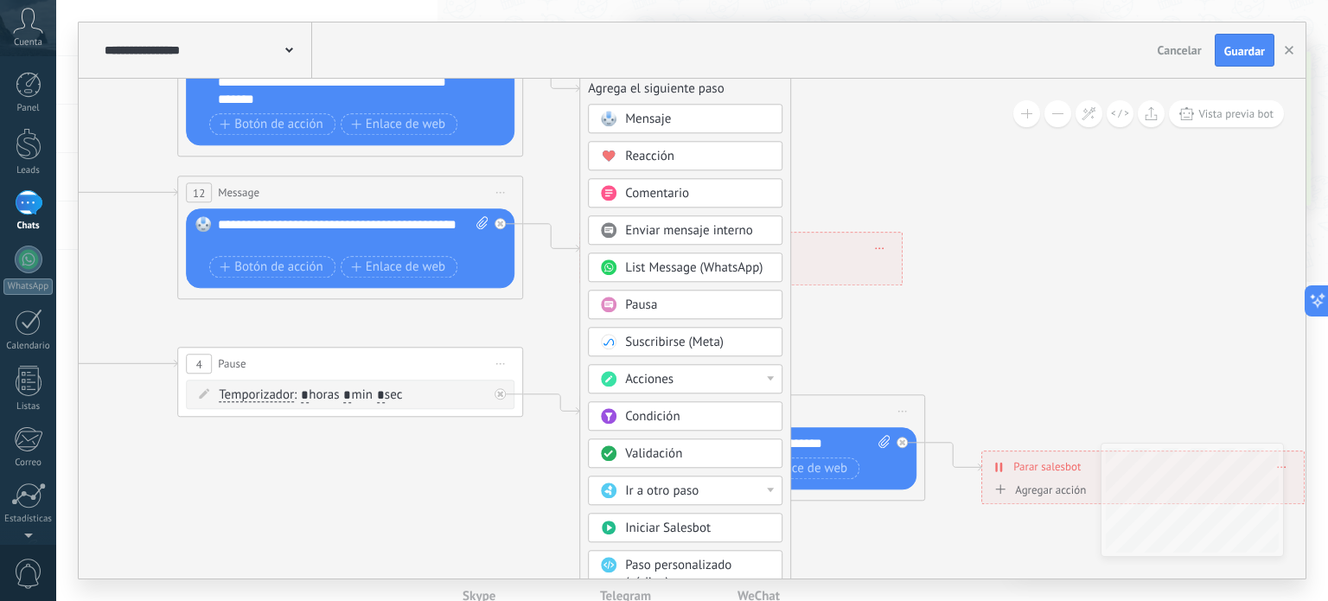
click at [713, 374] on div "Acciones" at bounding box center [697, 380] width 145 height 17
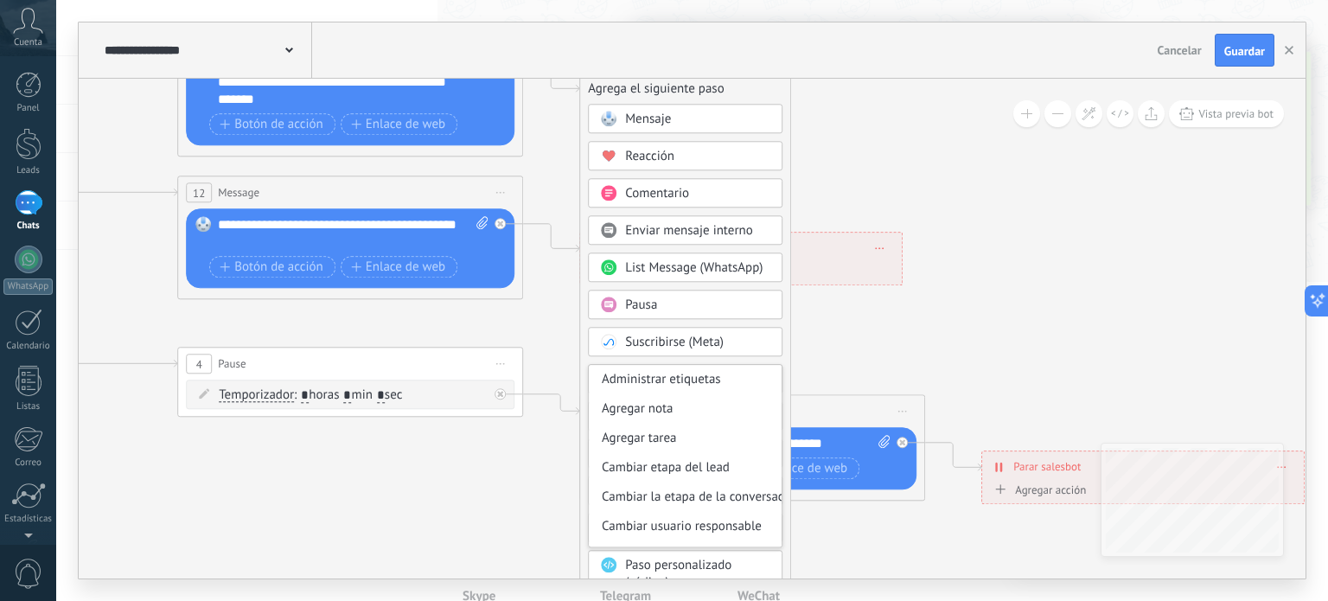
click at [713, 374] on div "Administrar etiquetas" at bounding box center [685, 380] width 193 height 29
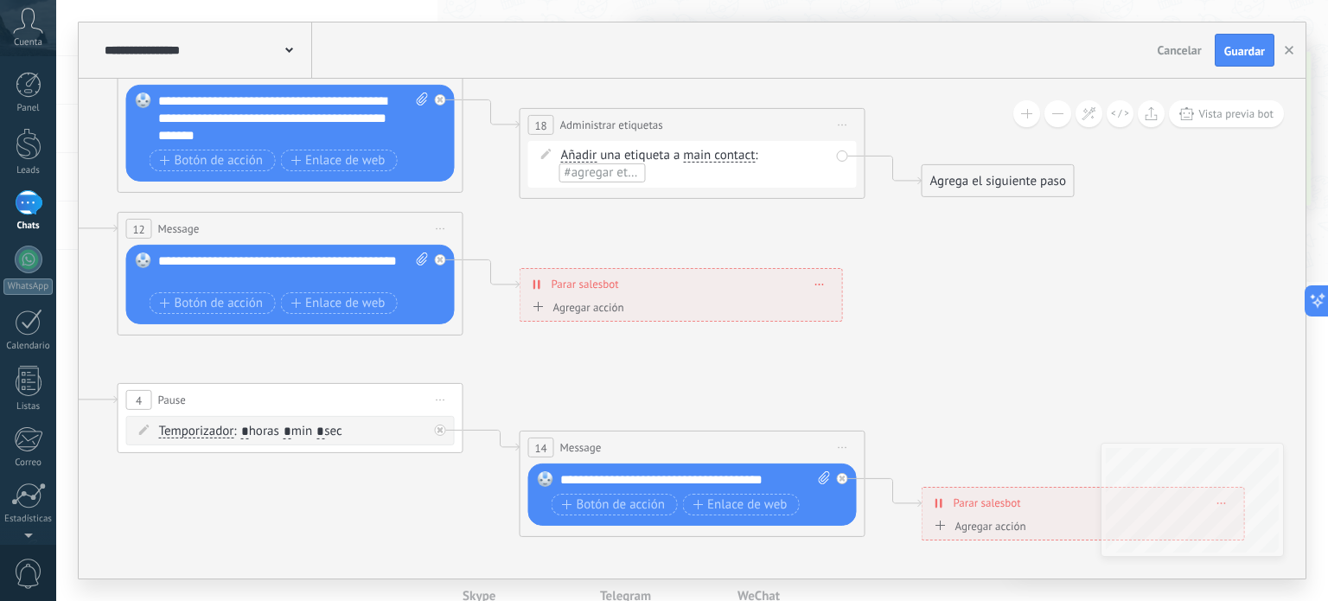
click at [849, 118] on span "Iniciar vista previa aquí Cambiar nombre Duplicar [GEOGRAPHIC_DATA]" at bounding box center [843, 124] width 28 height 25
click at [876, 236] on div "Borrar" at bounding box center [921, 237] width 171 height 29
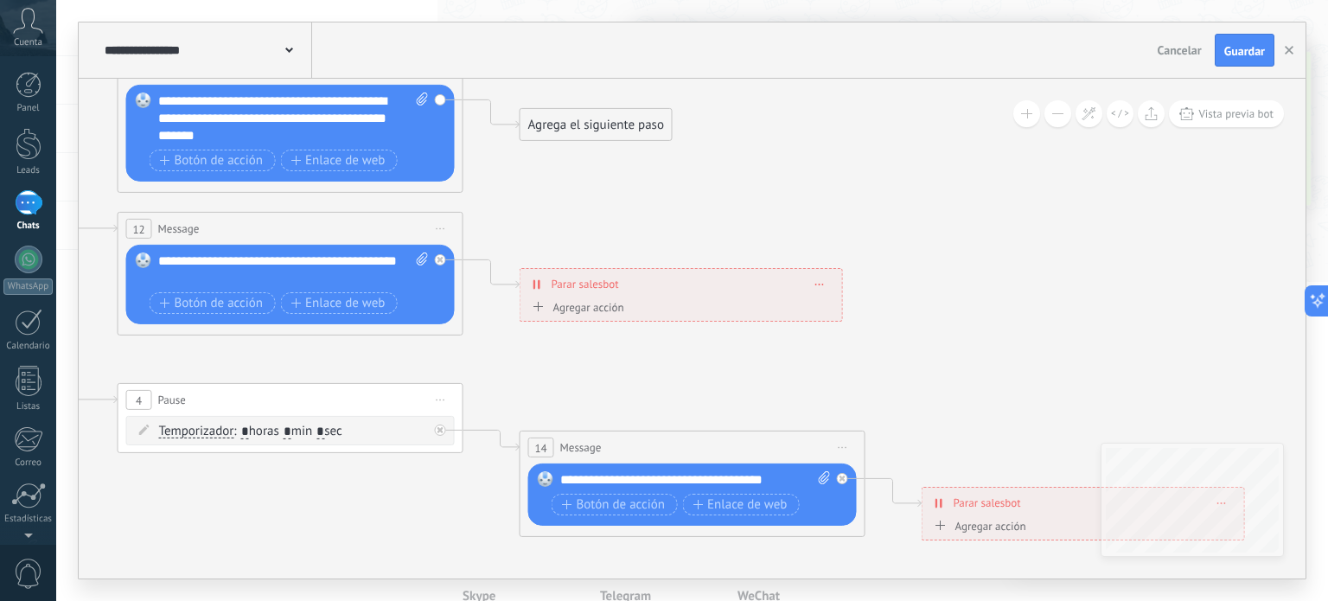
click at [594, 126] on div "Agrega el siguiente paso" at bounding box center [596, 125] width 151 height 29
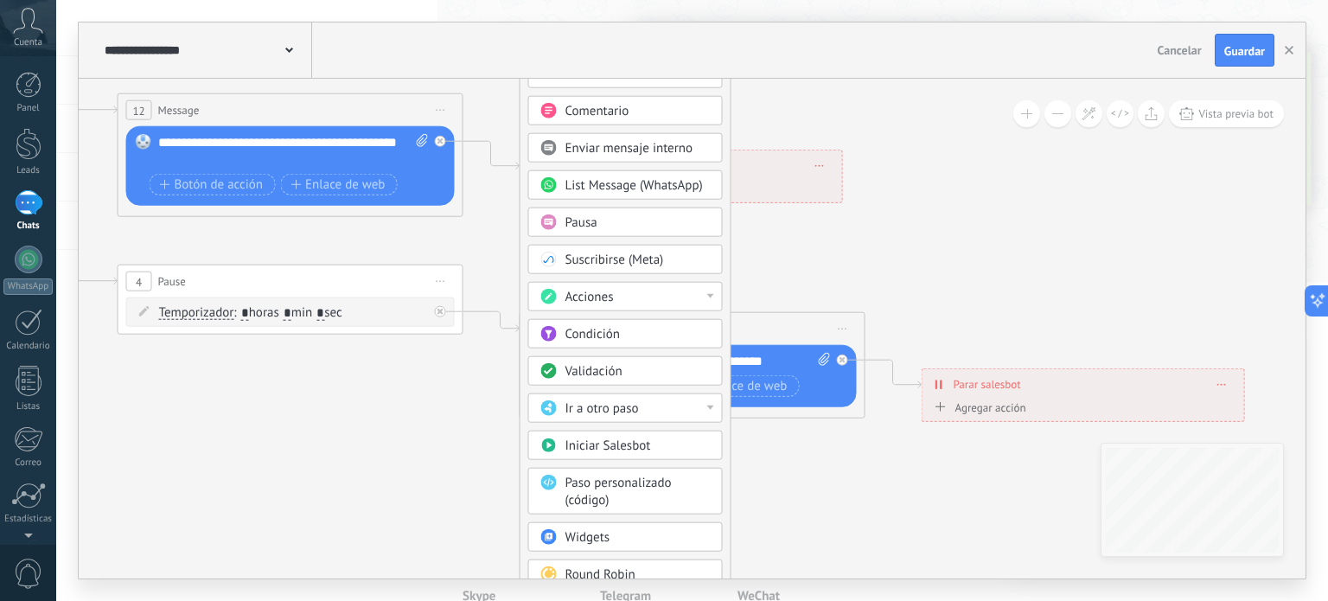
click at [626, 400] on span "Ir a otro paso" at bounding box center [603, 408] width 74 height 16
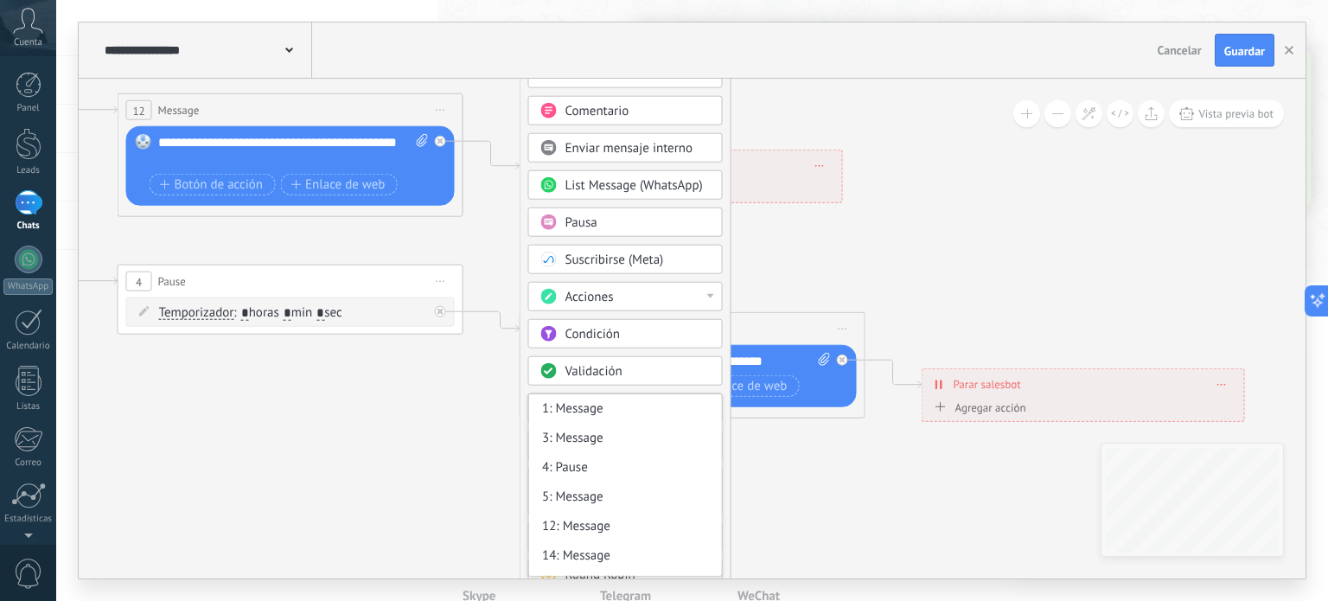
click at [630, 382] on div "Mensaje Mensaje Mensaje Reacción Comentario Enviar mensaje interno" at bounding box center [625, 323] width 195 height 602
click at [651, 400] on div "1: Message" at bounding box center [625, 408] width 193 height 29
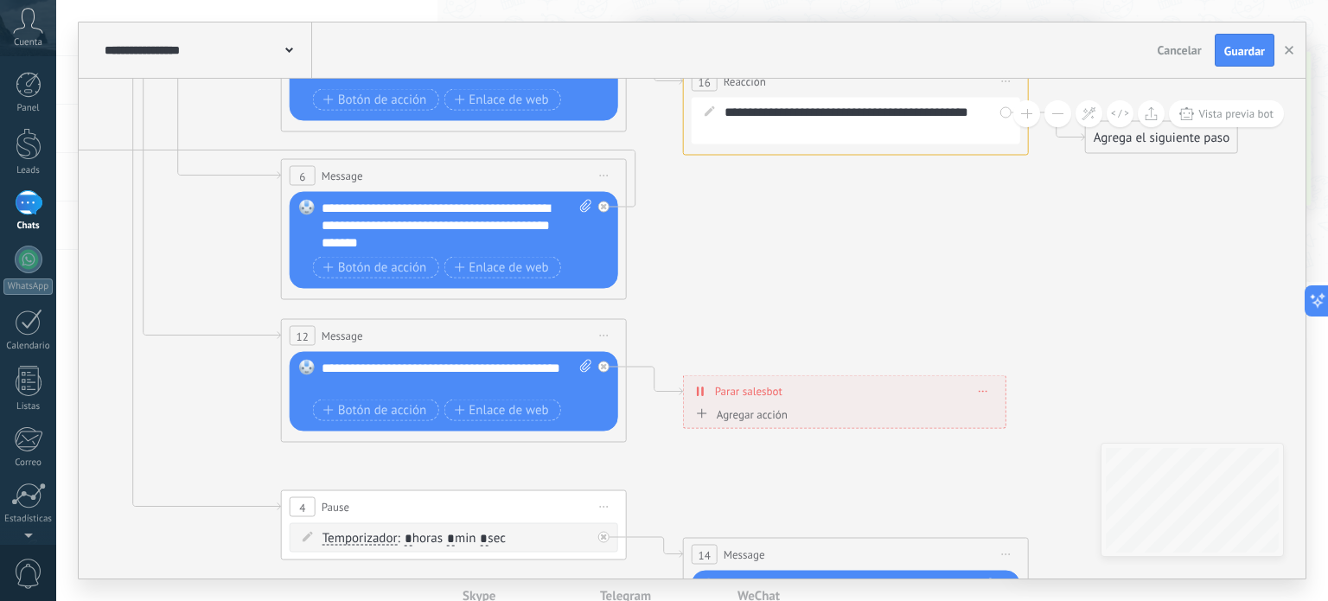
click at [987, 393] on span at bounding box center [984, 392] width 8 height 10
click at [1002, 417] on div "Borrar" at bounding box center [1015, 415] width 77 height 29
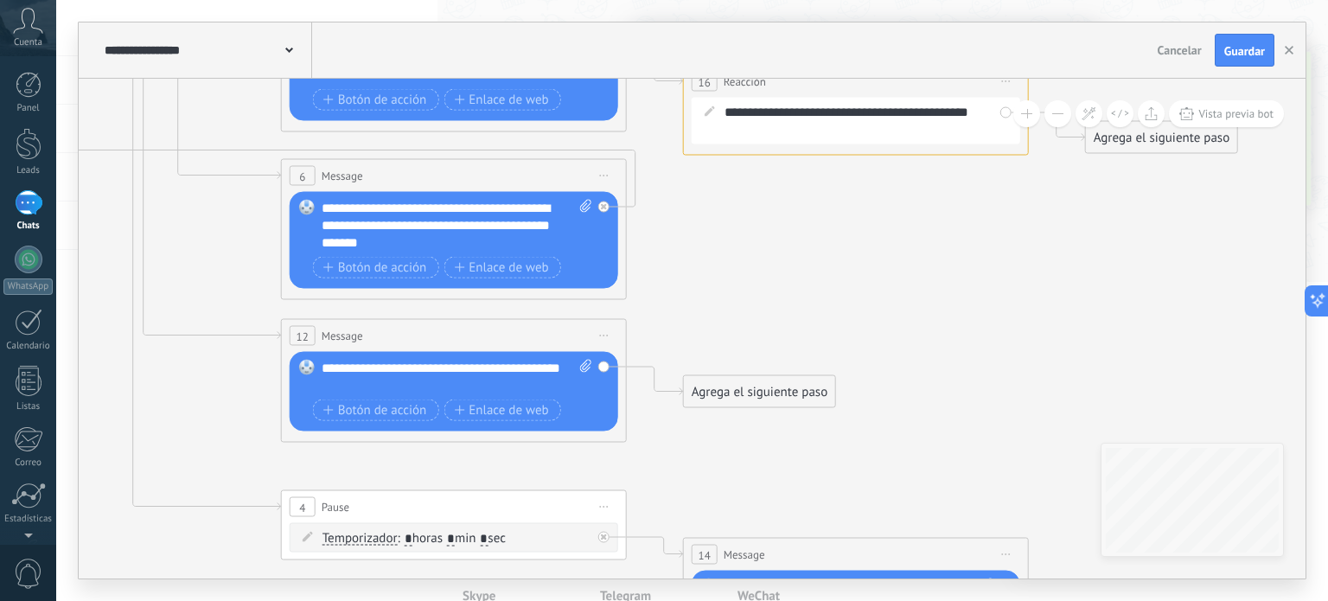
click at [773, 391] on div "Agrega el siguiente paso" at bounding box center [759, 392] width 151 height 29
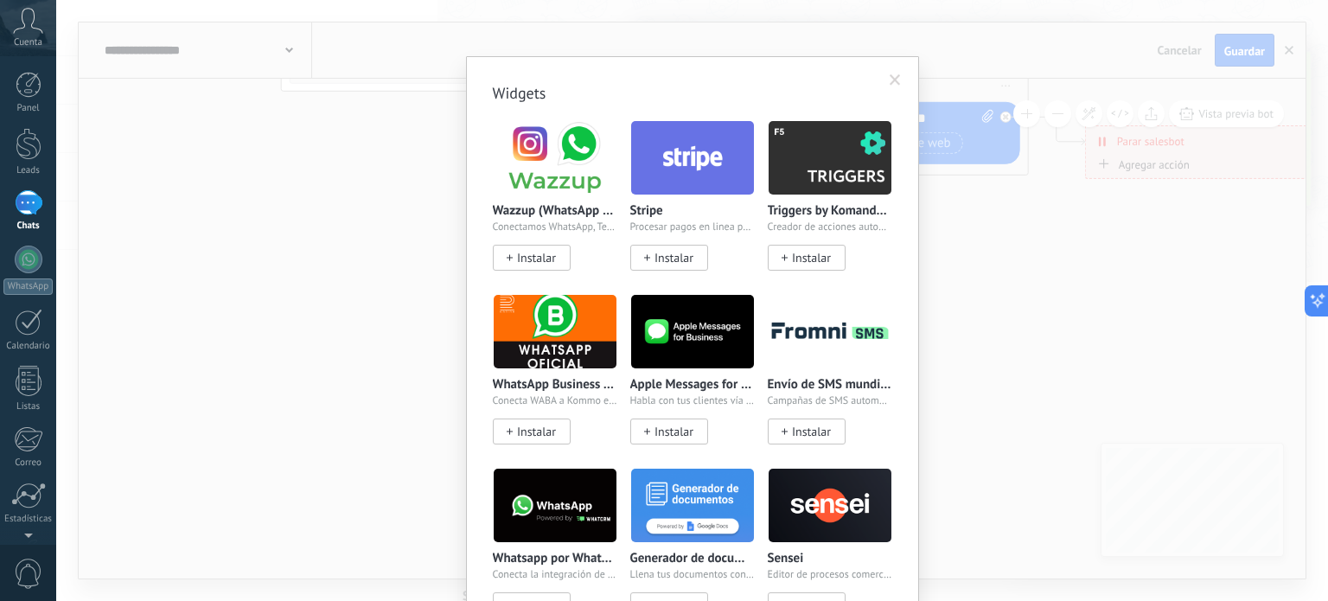
click at [788, 455] on body ".abccls-1,.abccls-2{fill-rule:evenodd}.abccls-2{fill:#fff} .abfcls-1{fill:none}…" at bounding box center [664, 300] width 1328 height 601
click at [892, 74] on span at bounding box center [895, 80] width 11 height 12
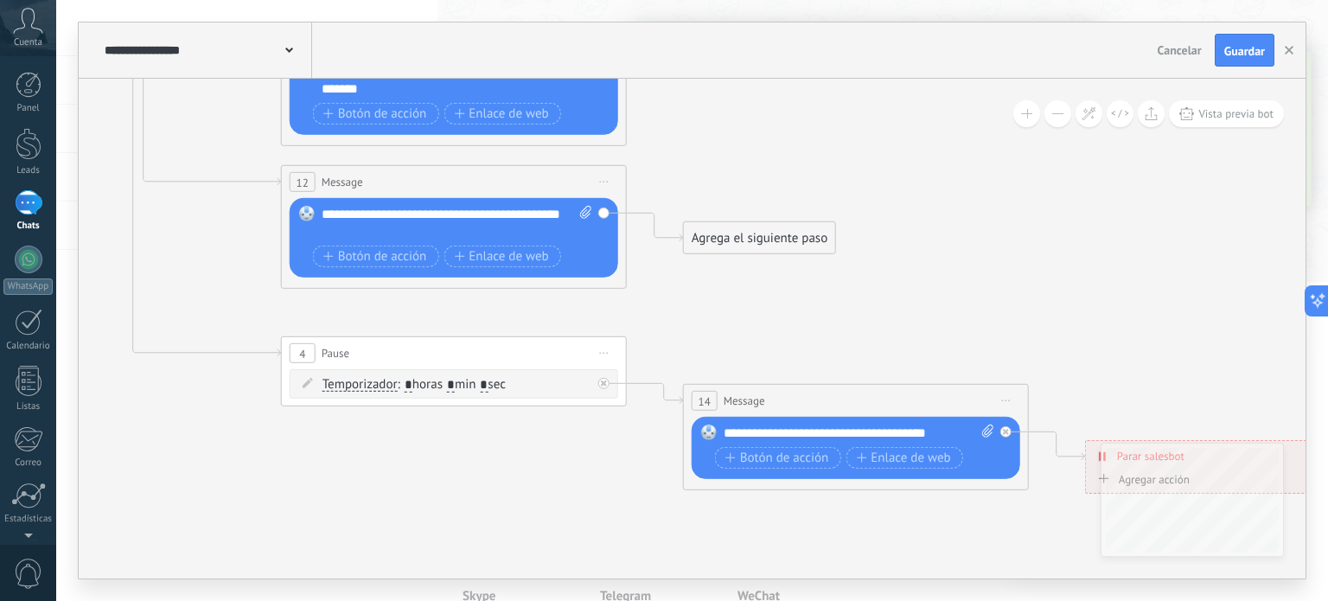
click at [762, 251] on div "Agrega el siguiente paso" at bounding box center [759, 238] width 151 height 29
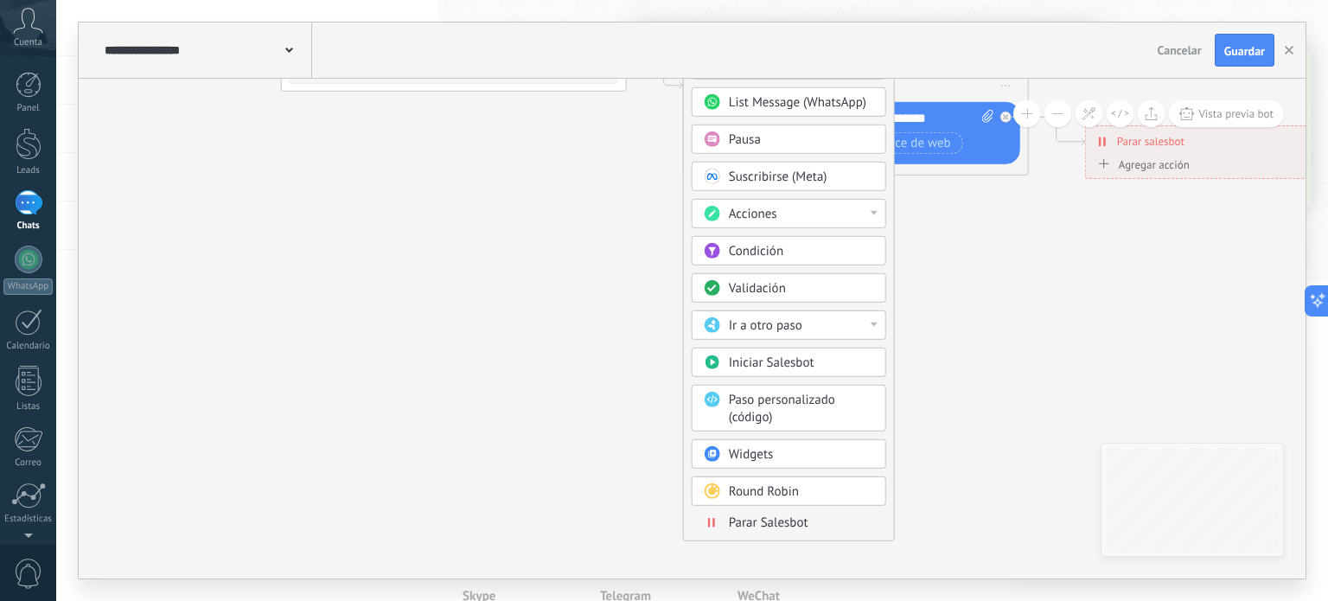
click at [777, 490] on span "Round Robin" at bounding box center [764, 491] width 70 height 16
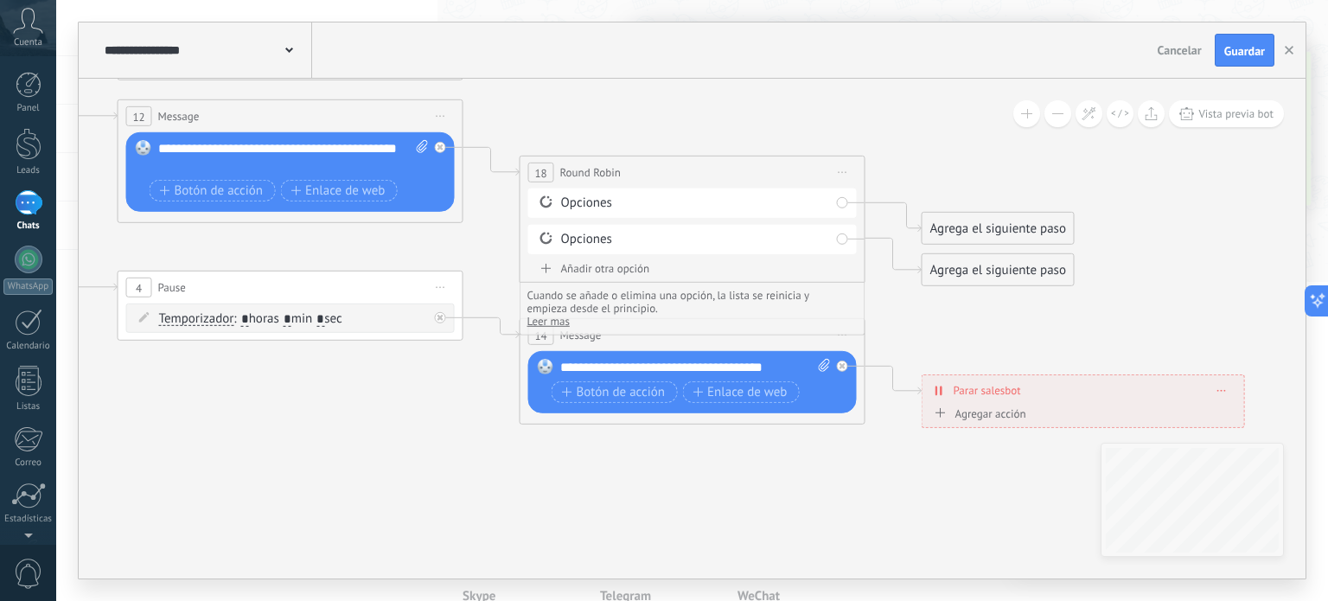
click at [604, 200] on div "Opciones" at bounding box center [695, 203] width 269 height 17
click at [547, 200] on icon at bounding box center [547, 202] width 16 height 16
click at [604, 204] on div "Opciones" at bounding box center [695, 203] width 269 height 17
click at [661, 207] on div "Opciones" at bounding box center [695, 203] width 269 height 17
click at [662, 207] on div "Opciones" at bounding box center [695, 203] width 269 height 17
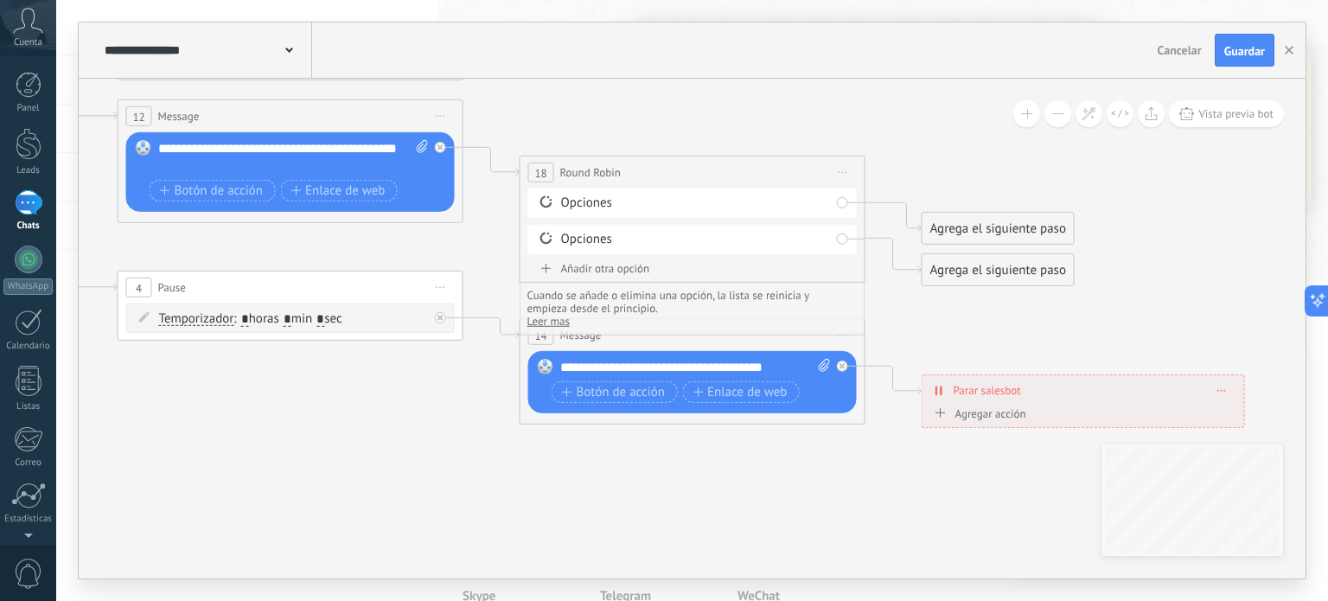
drag, startPoint x: 585, startPoint y: 293, endPoint x: 647, endPoint y: 297, distance: 62.4
click at [647, 297] on span "Cuando se añade o elimina una opción, la lista se reinicia y empieza desde el p…" at bounding box center [670, 302] width 285 height 26
click at [601, 267] on div "Añadir otra opción" at bounding box center [692, 268] width 329 height 15
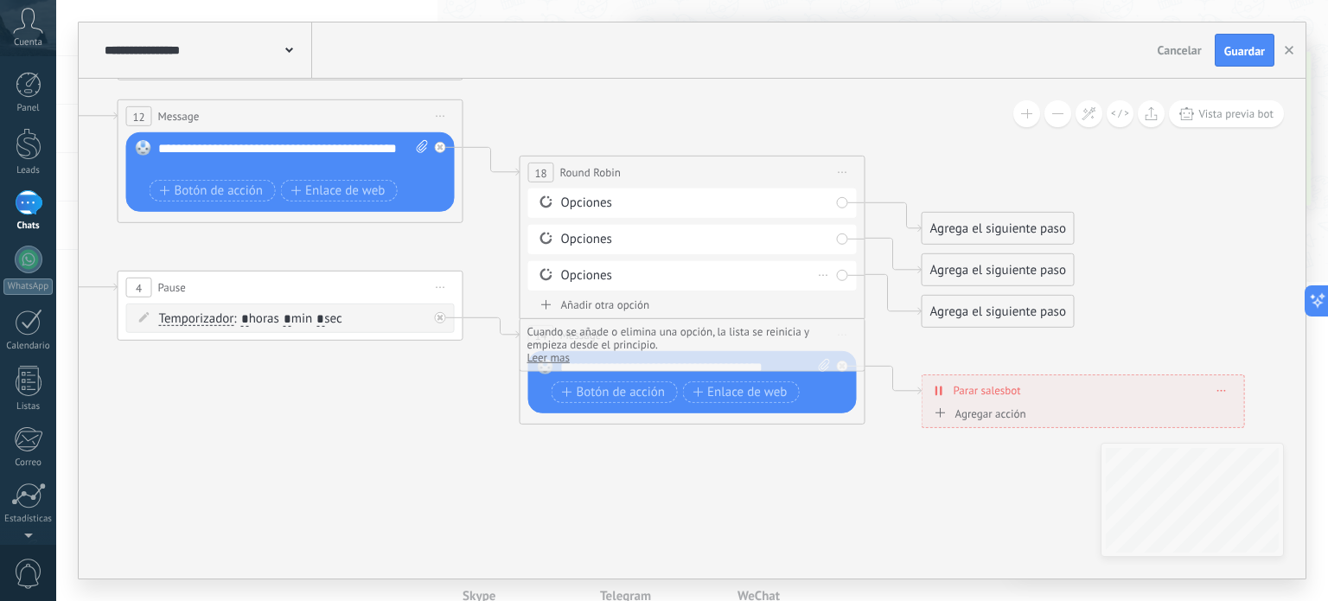
click at [574, 279] on div "Opciones" at bounding box center [695, 275] width 269 height 17
click at [537, 358] on span "Leer mas" at bounding box center [549, 357] width 42 height 15
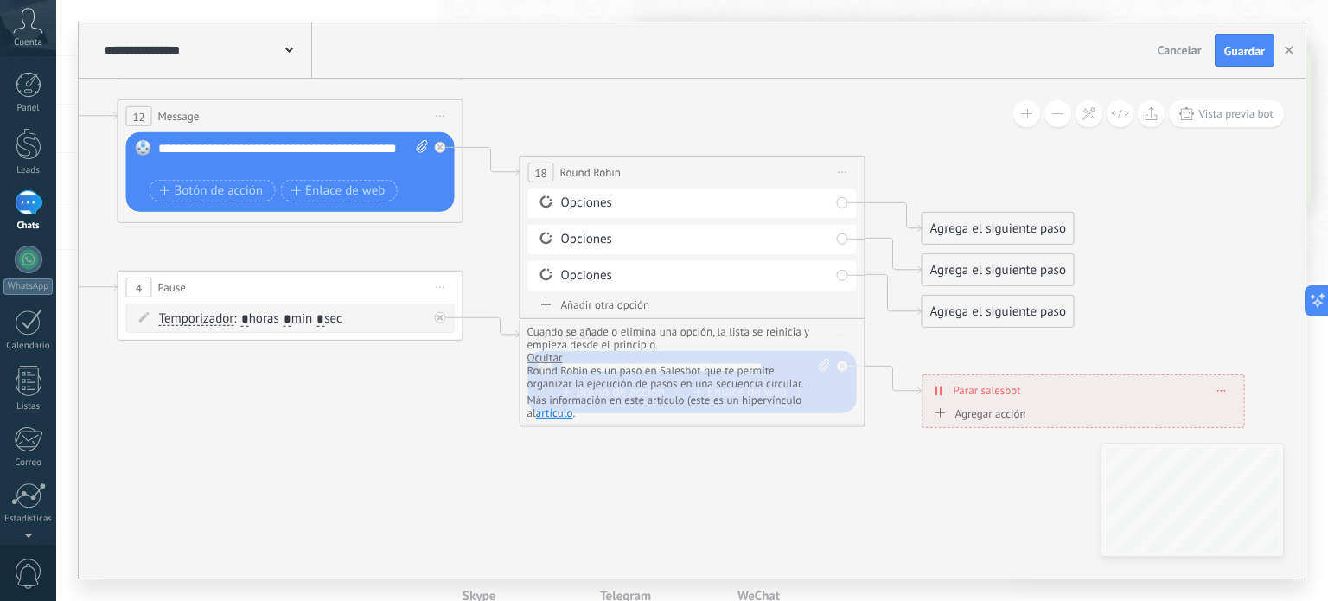
click at [560, 407] on link "artículo" at bounding box center [554, 413] width 37 height 15
click at [653, 233] on div "Opciones" at bounding box center [695, 239] width 269 height 17
click at [827, 239] on icon at bounding box center [824, 240] width 9 height 2
click at [702, 253] on div "Opciones [GEOGRAPHIC_DATA]" at bounding box center [692, 239] width 329 height 29
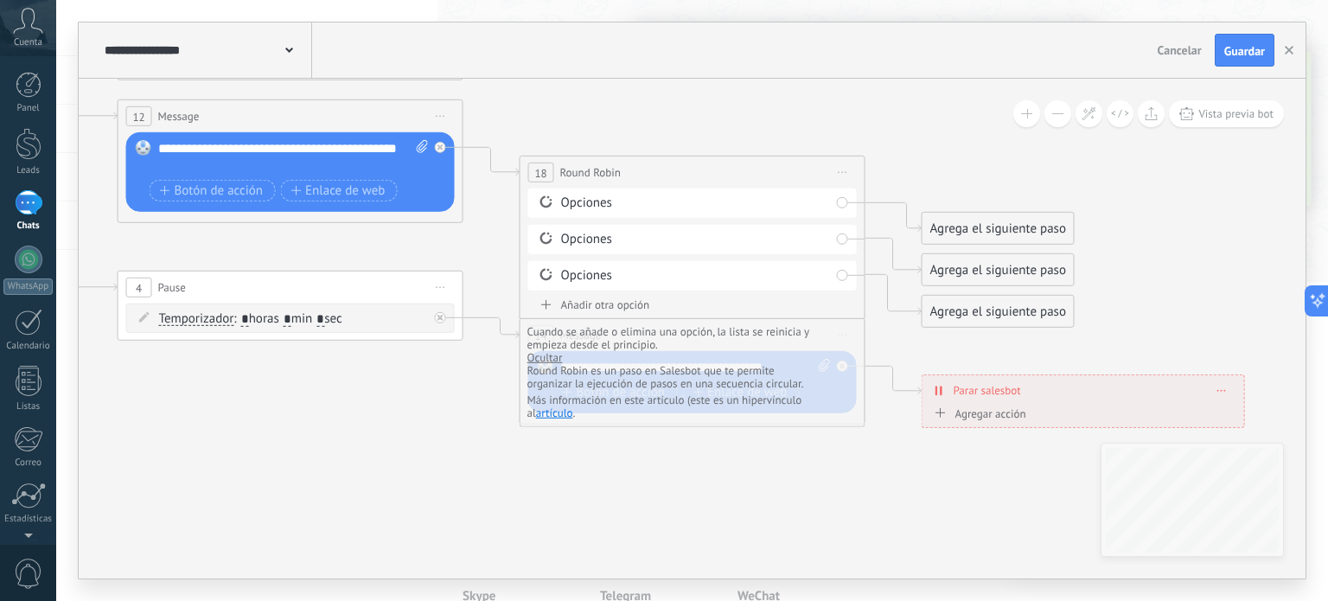
drag, startPoint x: 560, startPoint y: 457, endPoint x: 647, endPoint y: 438, distance: 88.4
click at [1010, 237] on div "Agrega el siguiente paso" at bounding box center [997, 228] width 151 height 29
click at [1004, 231] on div "Agrega el siguiente paso" at bounding box center [997, 228] width 151 height 29
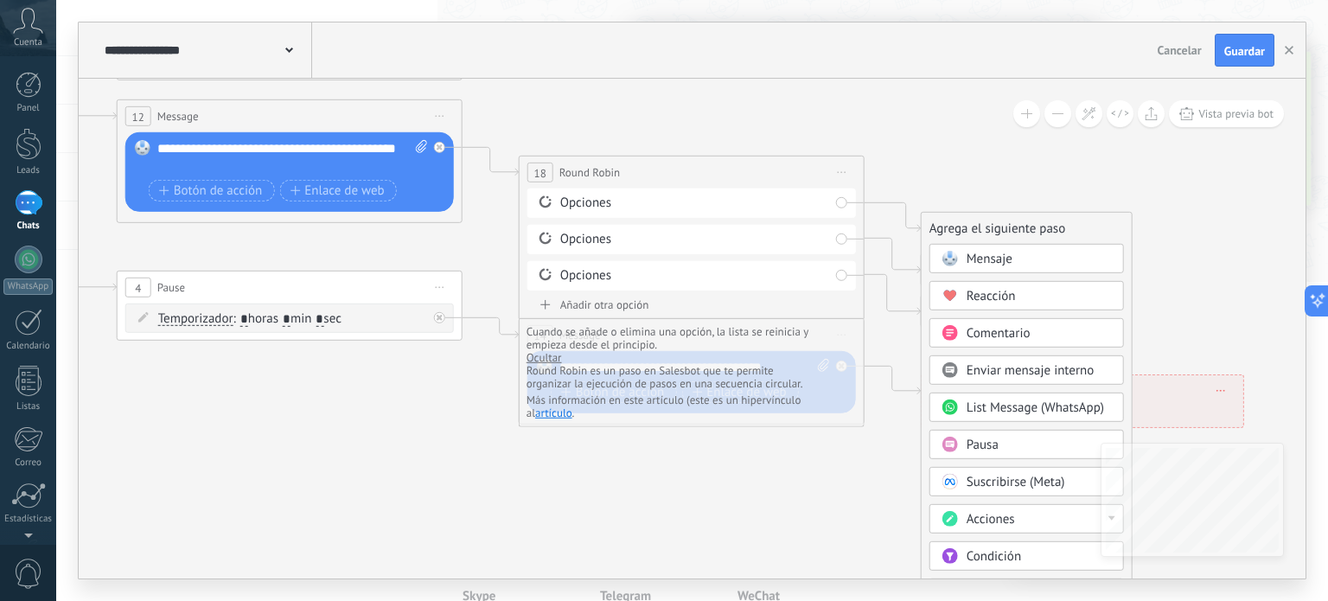
click at [994, 300] on span "Reacción" at bounding box center [991, 296] width 49 height 16
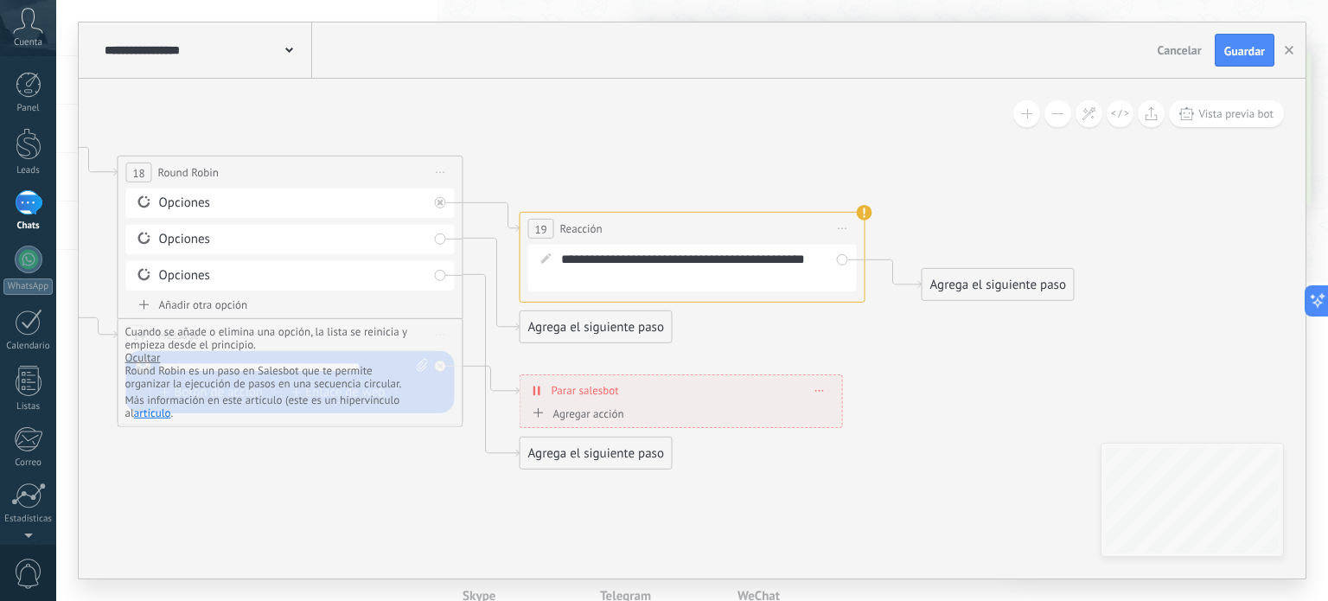
click at [577, 322] on div "Agrega el siguiente paso" at bounding box center [596, 327] width 151 height 29
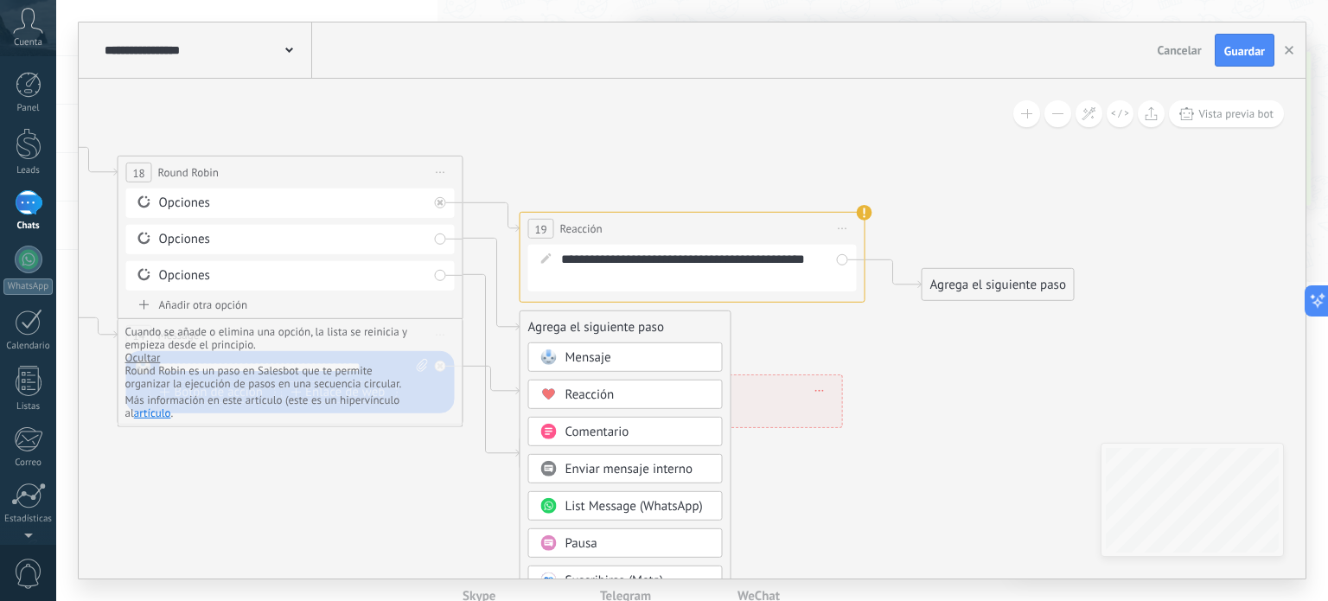
click at [605, 355] on span "Mensaje" at bounding box center [589, 357] width 46 height 16
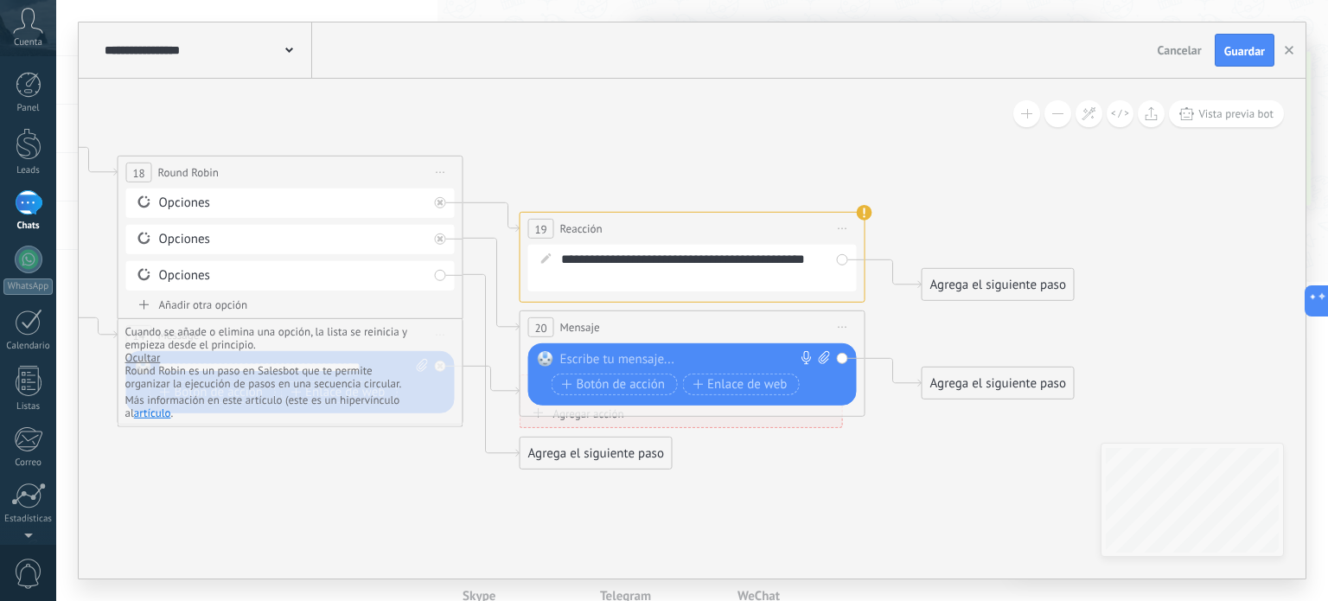
click at [653, 353] on div "Reemplazar Quitar Convertir a mensaje de voz Arrastre la imagen aquí para adjun…" at bounding box center [692, 374] width 329 height 62
click at [653, 353] on div at bounding box center [688, 359] width 257 height 17
drag, startPoint x: 559, startPoint y: 579, endPoint x: 560, endPoint y: 532, distance: 47.6
click at [559, 560] on div "**********" at bounding box center [692, 301] width 1229 height 558
click at [560, 532] on icon at bounding box center [14, 18] width 2868 height 1768
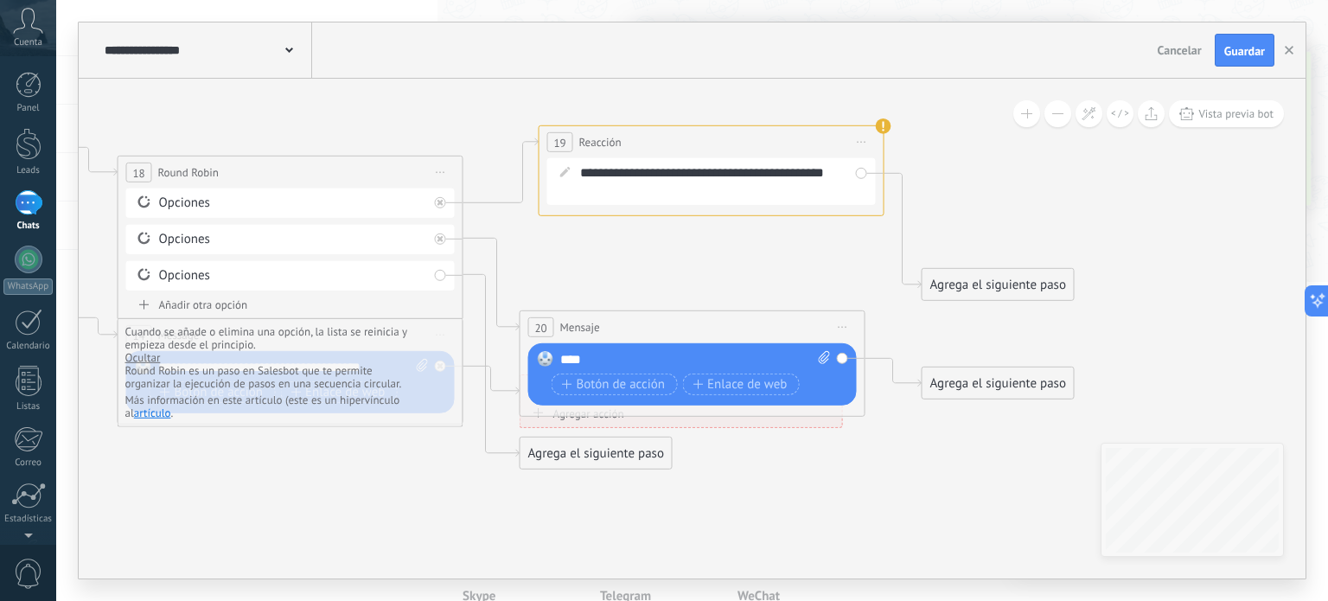
drag, startPoint x: 526, startPoint y: 231, endPoint x: 545, endPoint y: 144, distance: 88.5
click at [545, 144] on div "19 Reacción ******** Iniciar vista previa aquí Cambiar nombre Duplicar [GEOGRAP…" at bounding box center [712, 142] width 344 height 32
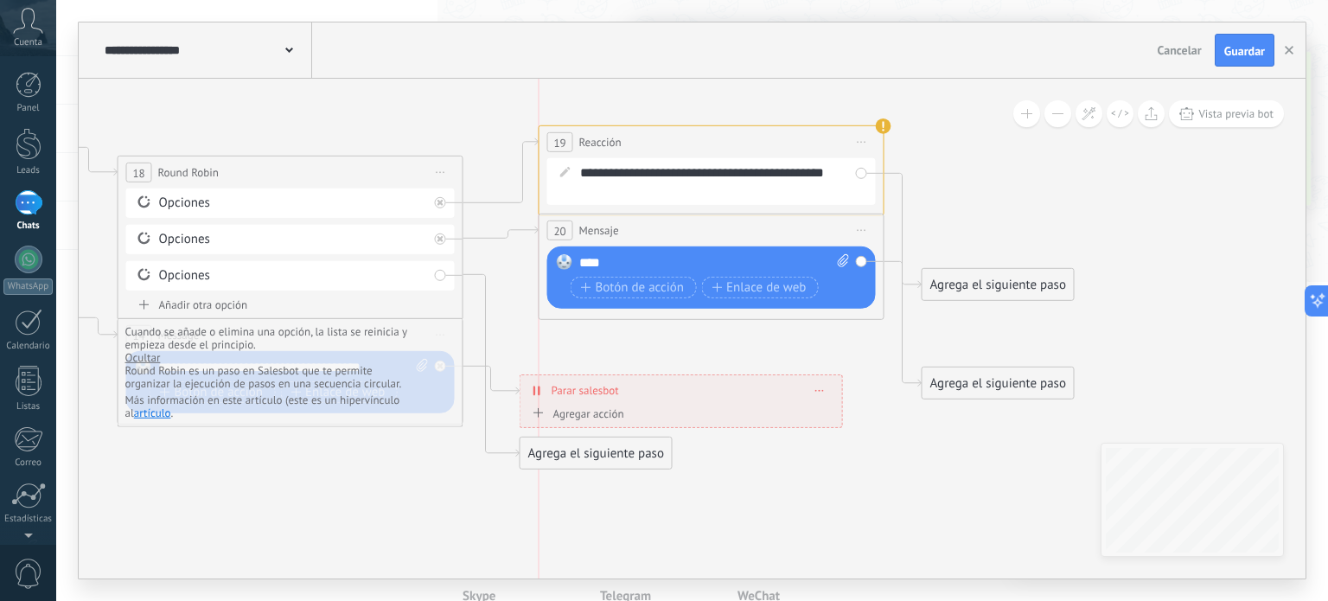
drag, startPoint x: 543, startPoint y: 322, endPoint x: 560, endPoint y: 225, distance: 98.4
click at [560, 225] on span "20" at bounding box center [559, 231] width 12 height 15
drag, startPoint x: 555, startPoint y: 453, endPoint x: 622, endPoint y: 500, distance: 81.3
click at [622, 500] on div "Agrega el siguiente paso" at bounding box center [659, 499] width 151 height 29
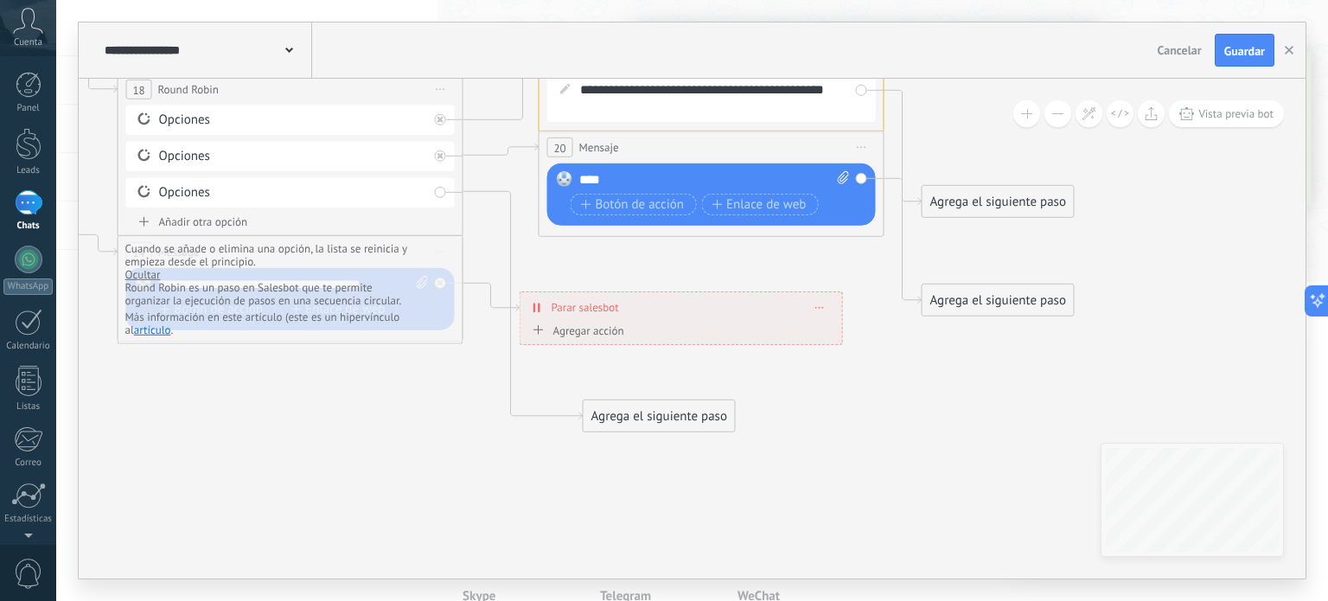
click at [681, 419] on div "Agrega el siguiente paso" at bounding box center [659, 416] width 151 height 29
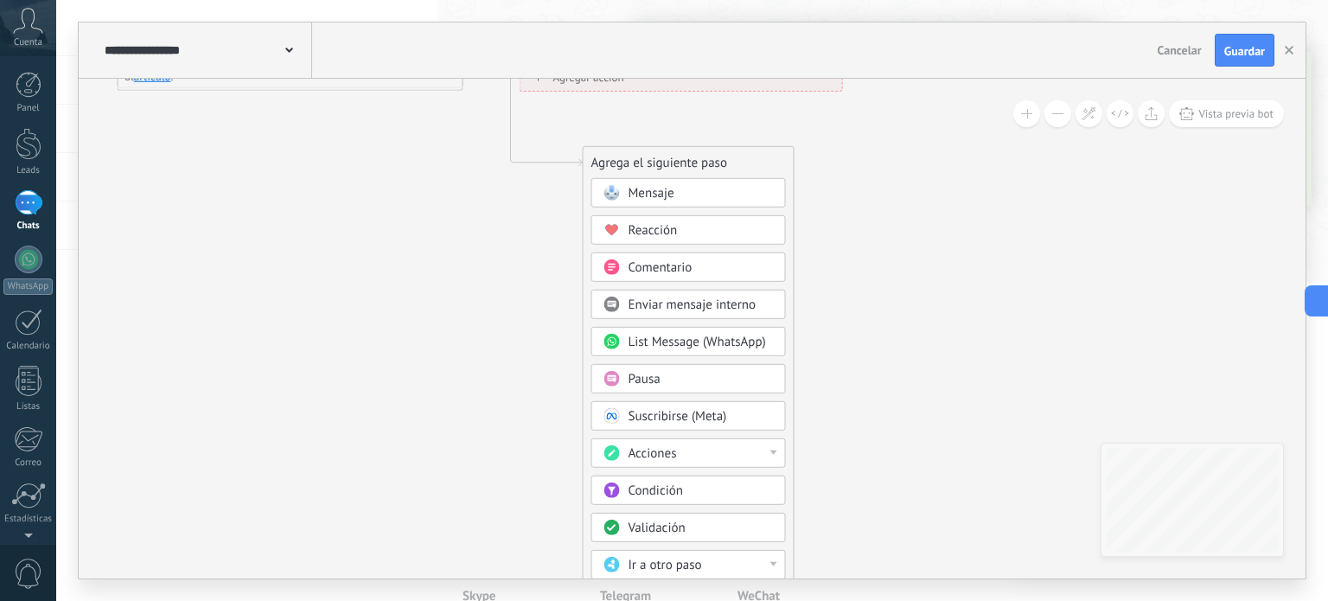
click at [719, 457] on div "Acciones" at bounding box center [701, 453] width 145 height 17
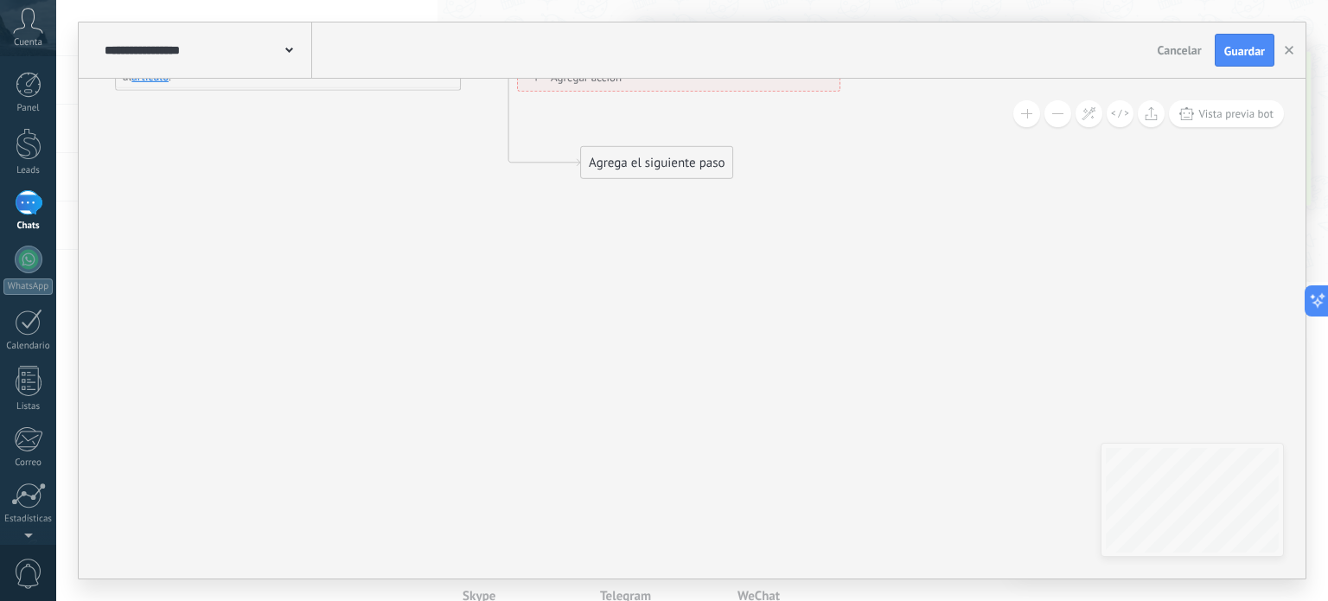
click at [670, 155] on div "Agrega el siguiente paso" at bounding box center [656, 163] width 151 height 29
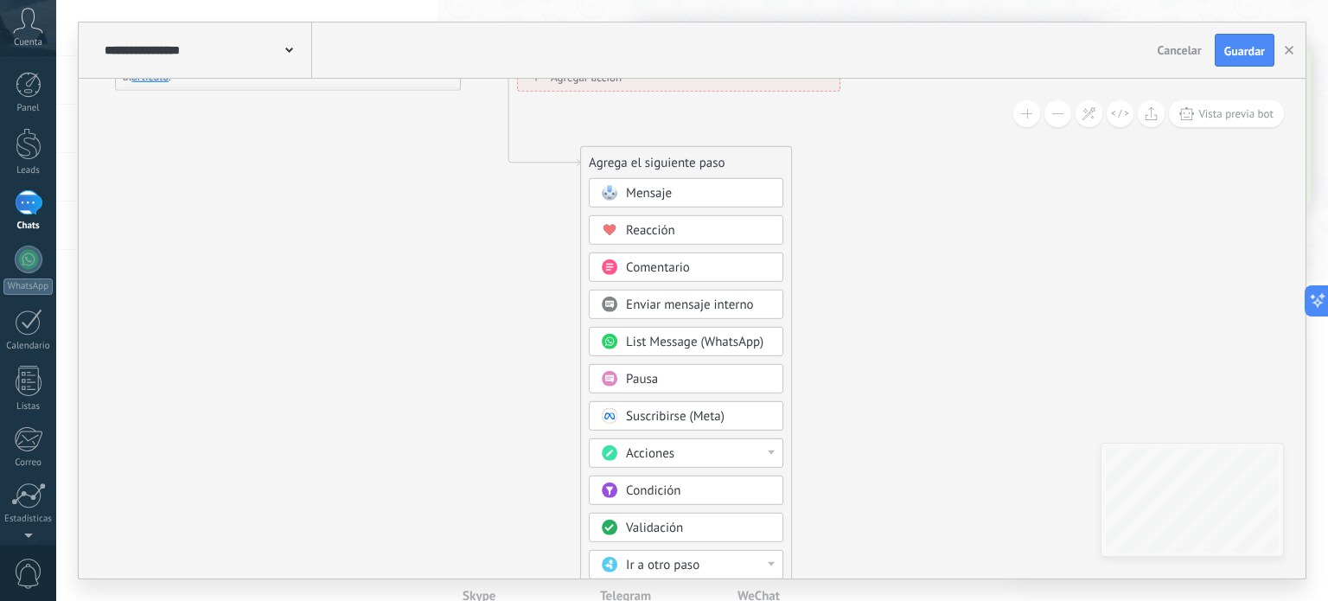
click at [695, 521] on div "Validación" at bounding box center [686, 527] width 195 height 29
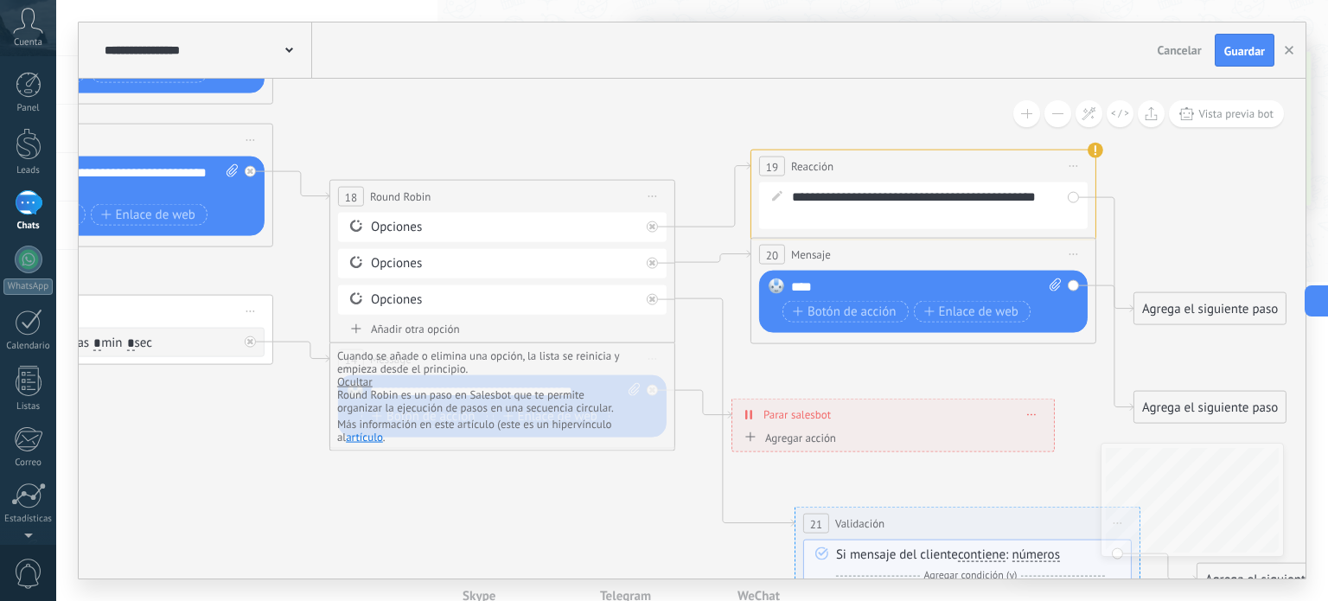
drag, startPoint x: 323, startPoint y: 410, endPoint x: 650, endPoint y: 493, distance: 337.3
click at [616, 510] on icon at bounding box center [258, 140] width 2932 height 1964
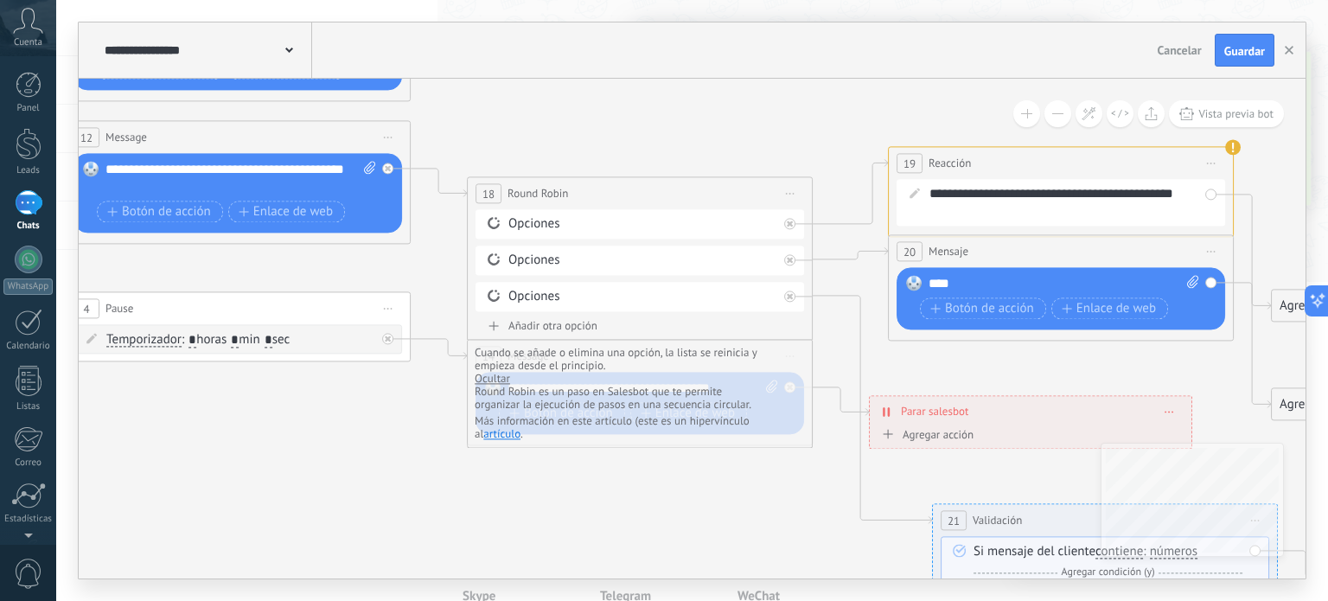
drag, startPoint x: 699, startPoint y: 469, endPoint x: 789, endPoint y: 431, distance: 97.7
click at [790, 432] on icon at bounding box center [395, 137] width 2932 height 1964
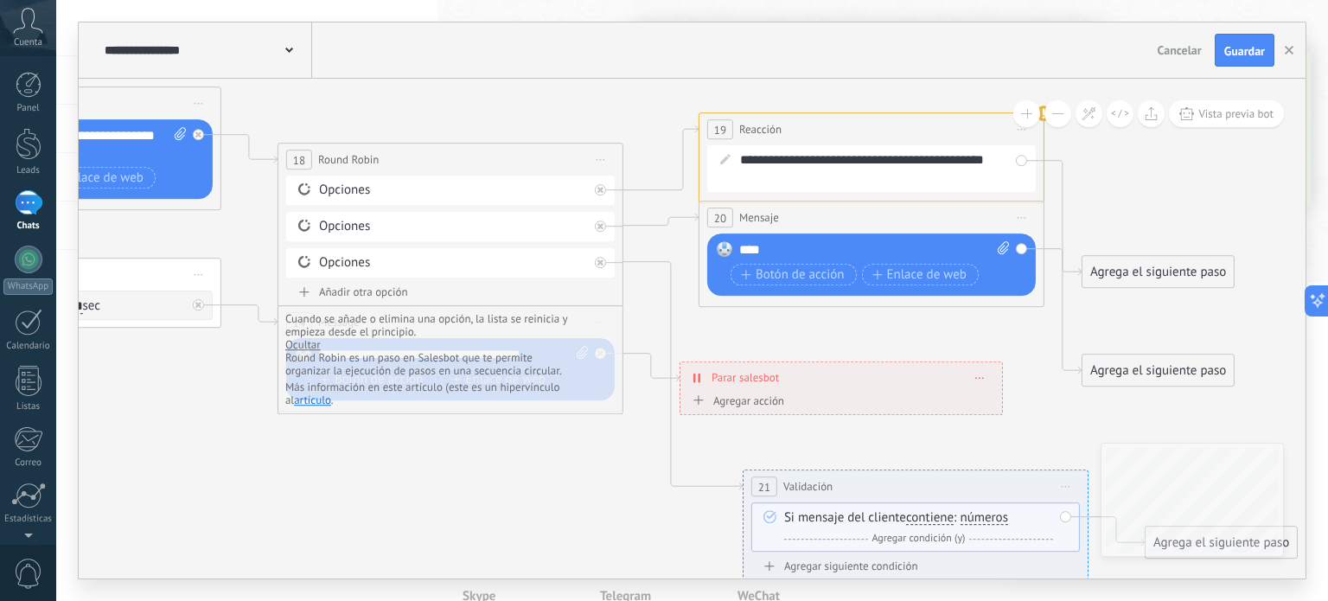
drag, startPoint x: 764, startPoint y: 479, endPoint x: 629, endPoint y: 475, distance: 135.8
click at [629, 475] on icon at bounding box center [206, 103] width 2932 height 1964
click at [534, 397] on li "Más información en este artículo (este es un hipervínculo al artículo ." at bounding box center [427, 393] width 285 height 26
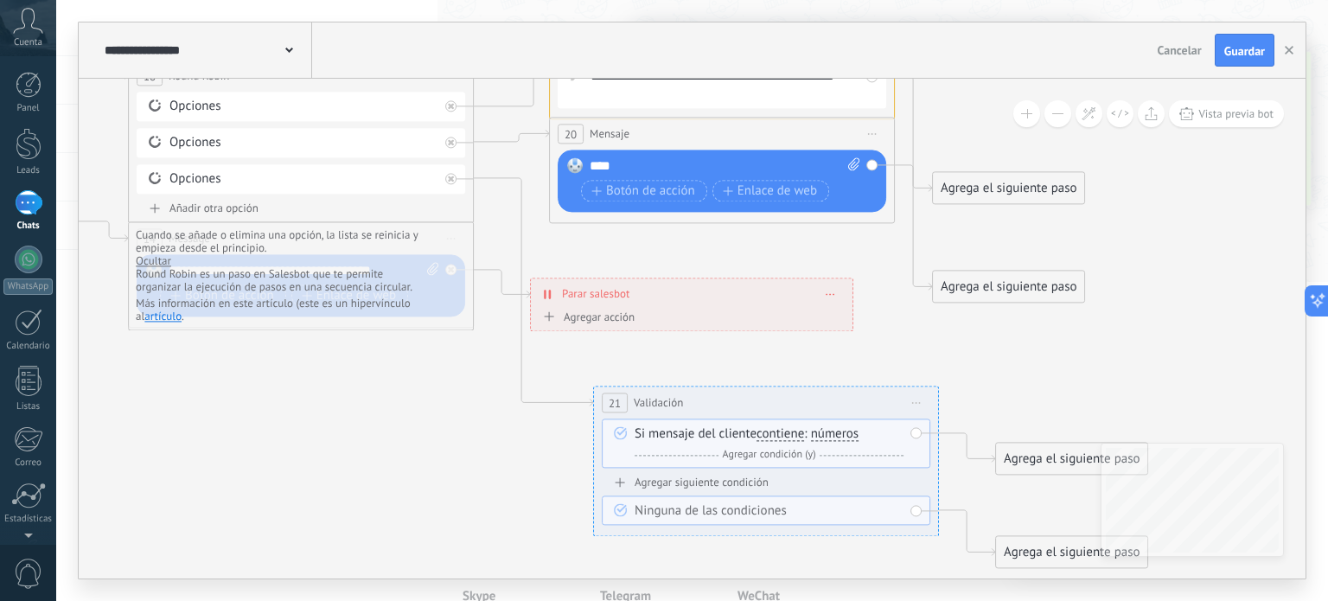
drag, startPoint x: 580, startPoint y: 445, endPoint x: 432, endPoint y: 362, distance: 169.6
click at [432, 362] on icon at bounding box center [56, 20] width 2932 height 1964
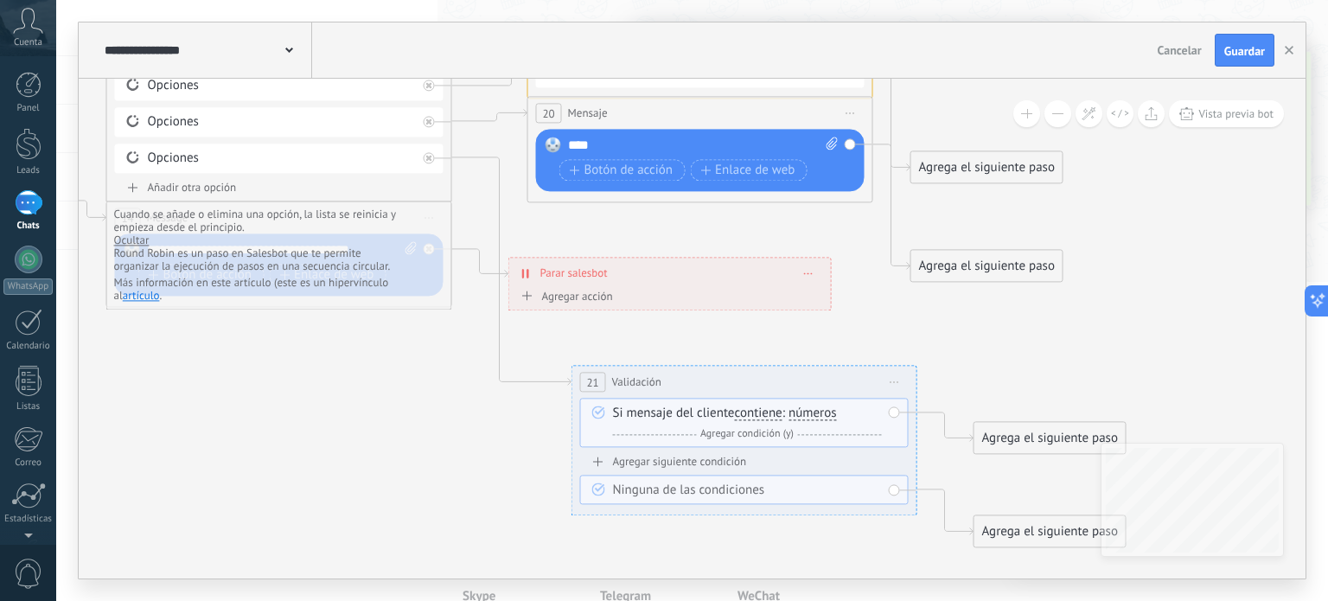
drag, startPoint x: 372, startPoint y: 401, endPoint x: 368, endPoint y: 414, distance: 13.4
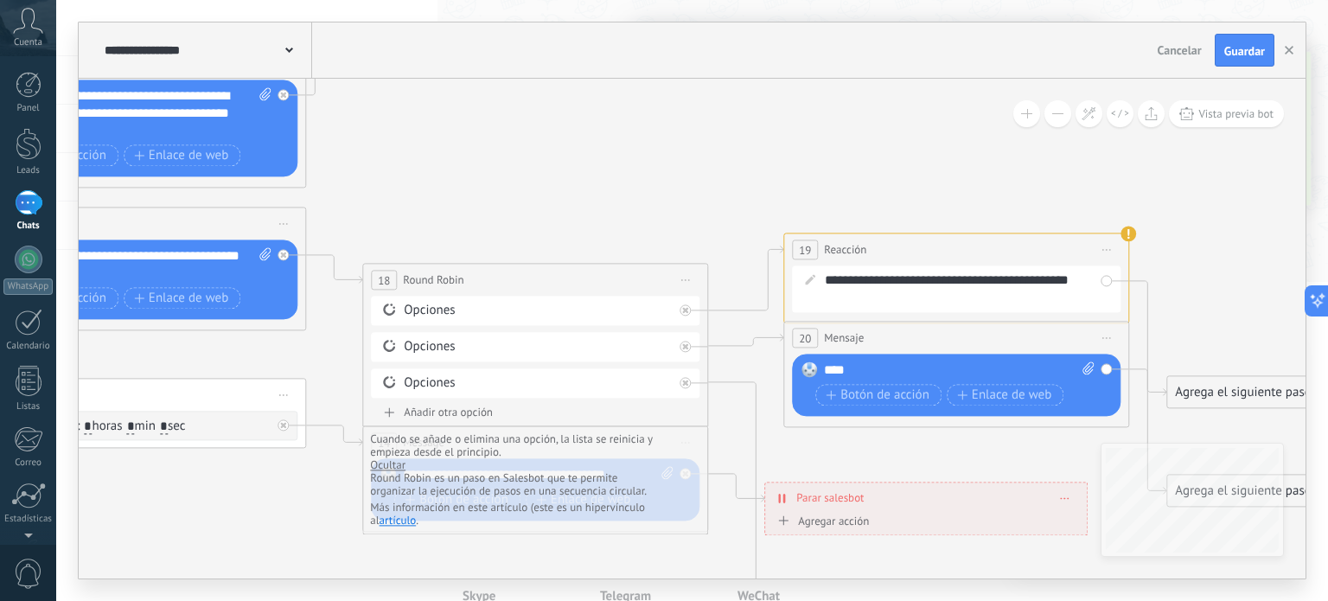
drag, startPoint x: 270, startPoint y: 384, endPoint x: 481, endPoint y: 451, distance: 221.3
click at [560, 600] on html ".abccls-1,.abccls-2{fill-rule:evenodd}.abccls-2{fill:#fff} .abfcls-1{fill:none}…" at bounding box center [664, 300] width 1328 height 601
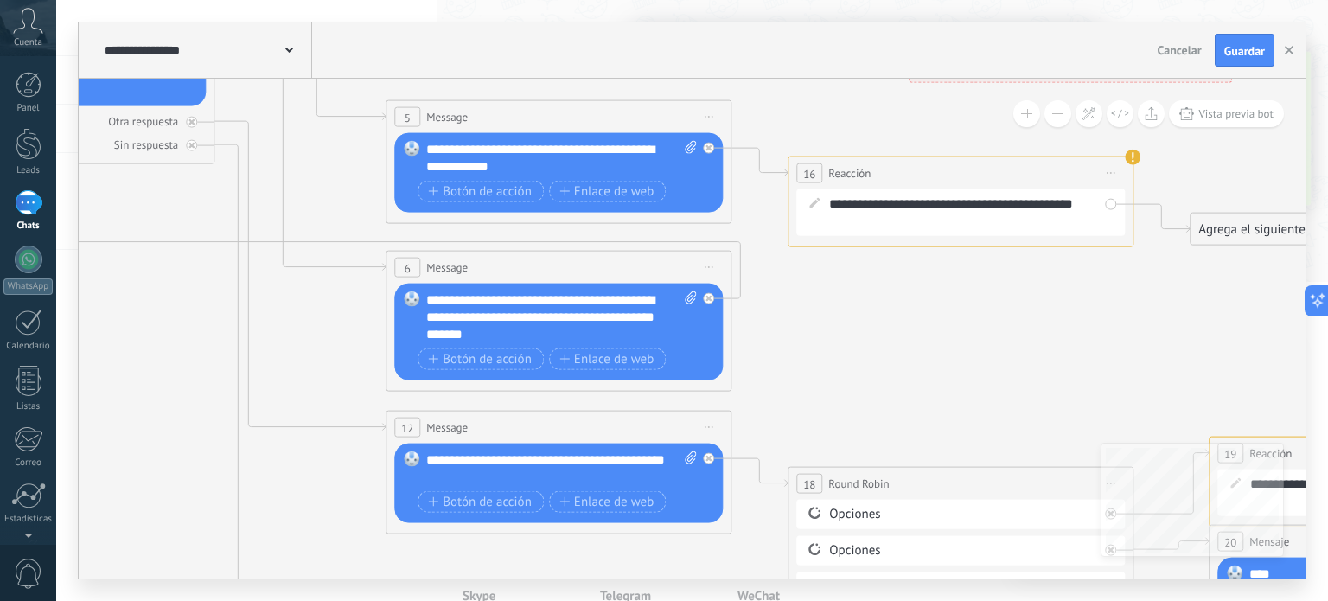
drag, startPoint x: 417, startPoint y: 150, endPoint x: 849, endPoint y: 333, distance: 469.6
click at [816, 343] on icon at bounding box center [716, 427] width 2932 height 1964
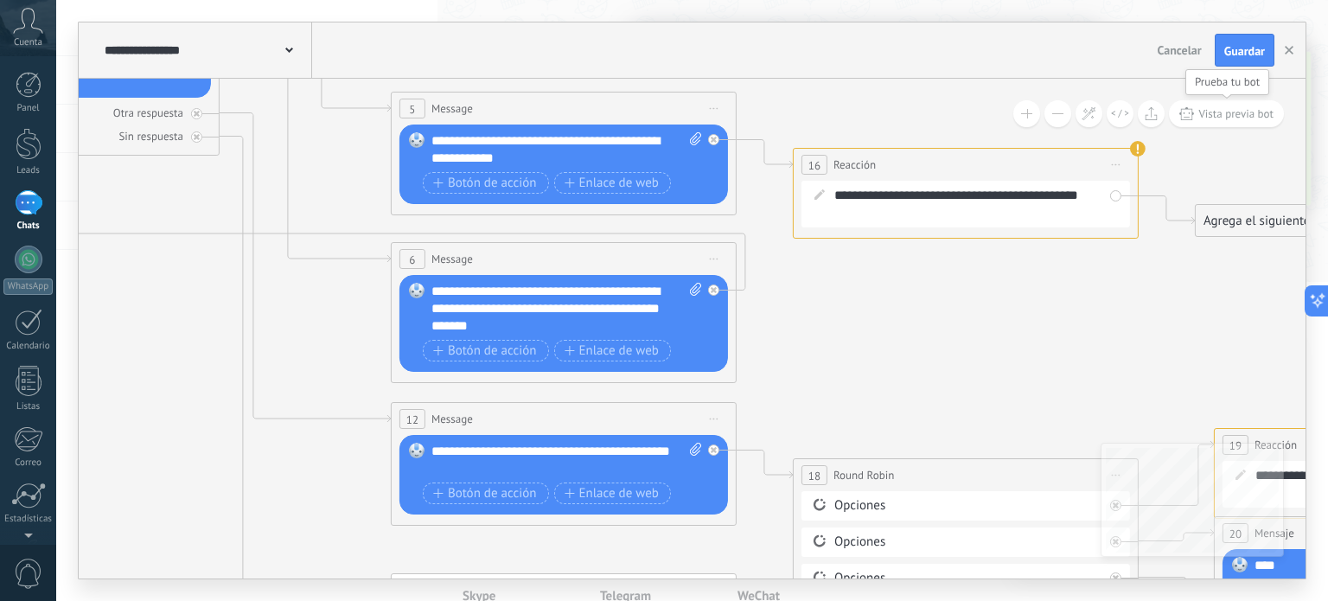
click at [1246, 116] on span "Vista previa bot" at bounding box center [1236, 113] width 75 height 15
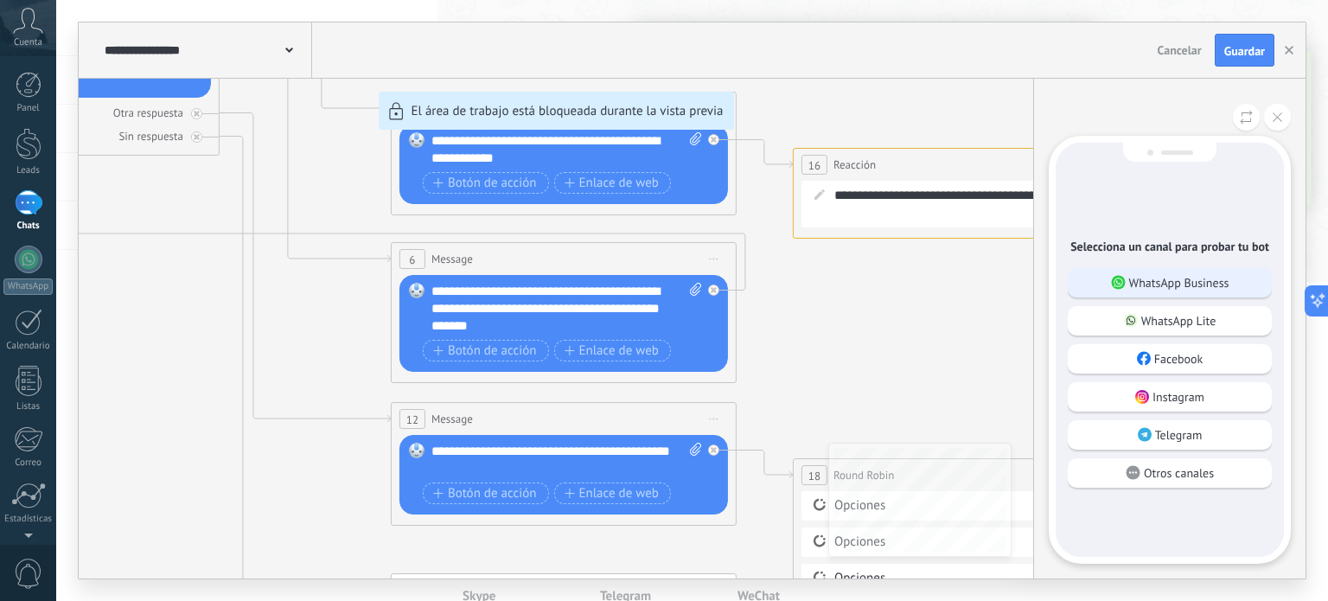
click at [1241, 273] on div "WhatsApp Business" at bounding box center [1170, 282] width 204 height 29
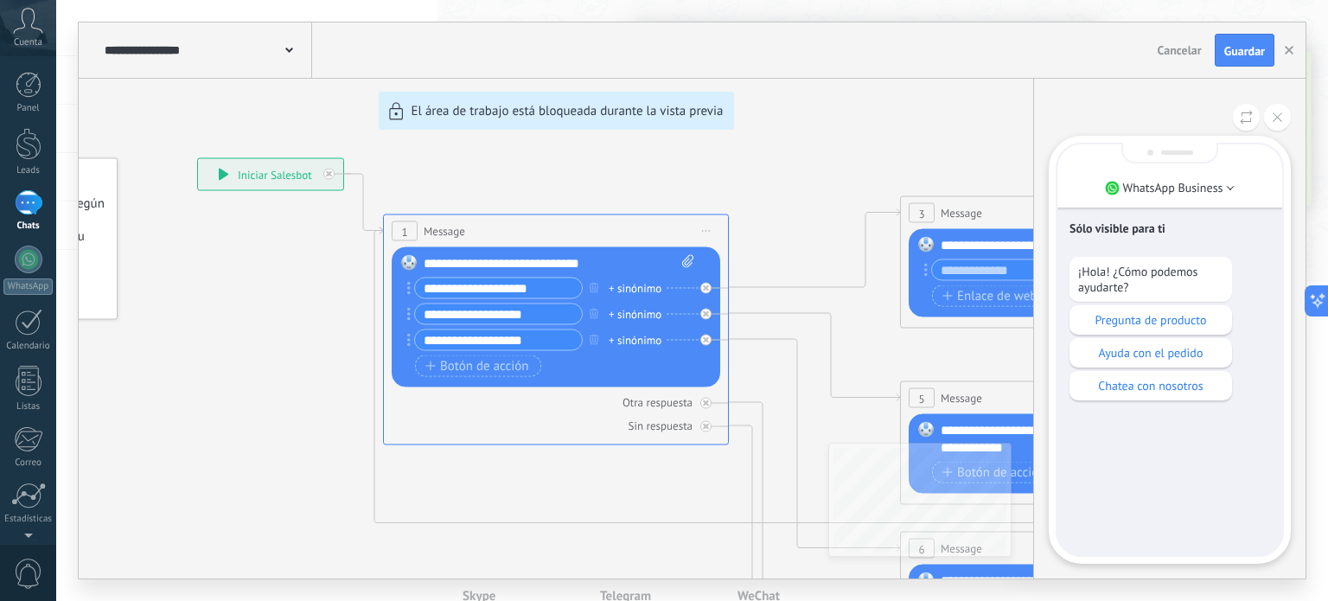
click at [1173, 535] on div "Sólo visible para ti ¡Hola! ¿Cómo podemos ayudarte? Pregunta de producto Ayuda …" at bounding box center [1170, 349] width 225 height 411
click at [1166, 527] on div "Sólo visible para ti ¡Hola! ¿Cómo podemos ayudarte? Pregunta de producto Ayuda …" at bounding box center [1170, 349] width 225 height 411
drag, startPoint x: 1164, startPoint y: 521, endPoint x: 1155, endPoint y: 500, distance: 23.3
click at [1160, 511] on div "Sólo visible para ti ¡Hola! ¿Cómo podemos ayudarte? Pregunta de producto Ayuda …" at bounding box center [1170, 349] width 225 height 411
drag, startPoint x: 1155, startPoint y: 500, endPoint x: 1058, endPoint y: 499, distance: 97.7
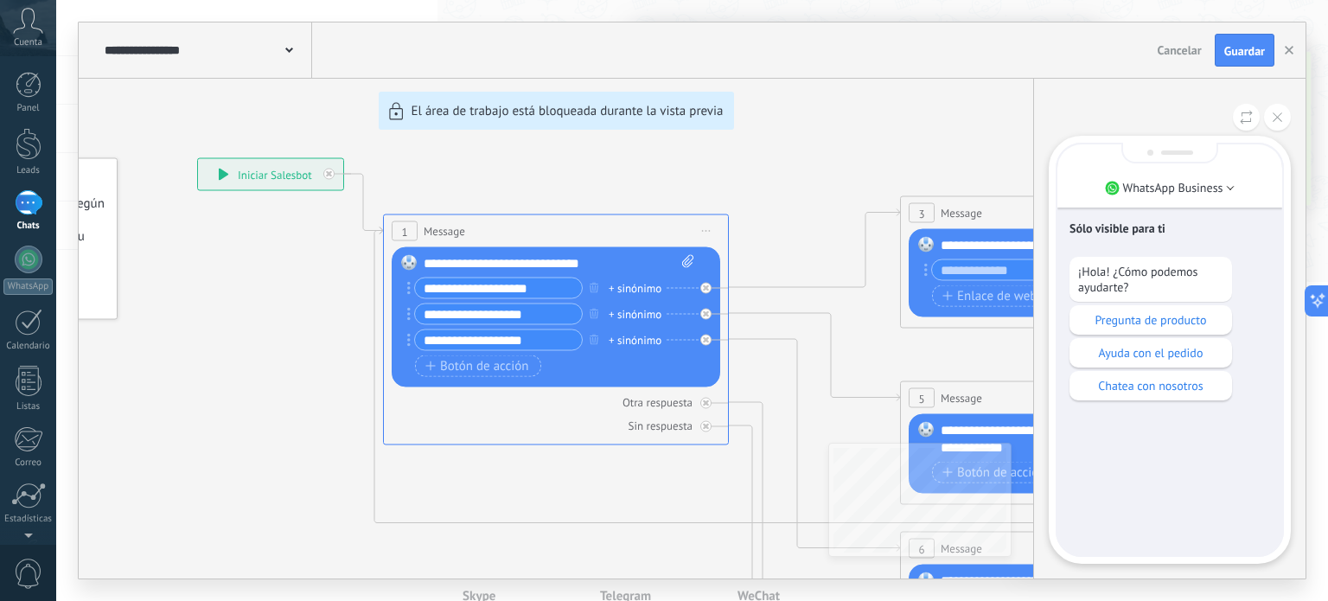
click at [1142, 499] on div "Sólo visible para ti ¡Hola! ¿Cómo podemos ayudarte? Pregunta de producto Ayuda …" at bounding box center [1170, 349] width 225 height 411
drag, startPoint x: 825, startPoint y: 444, endPoint x: 798, endPoint y: 400, distance: 50.9
click at [798, 400] on div "**********" at bounding box center [692, 300] width 1227 height 556
drag, startPoint x: 866, startPoint y: 162, endPoint x: 608, endPoint y: 88, distance: 268.8
click at [608, 88] on div "**********" at bounding box center [692, 300] width 1227 height 556
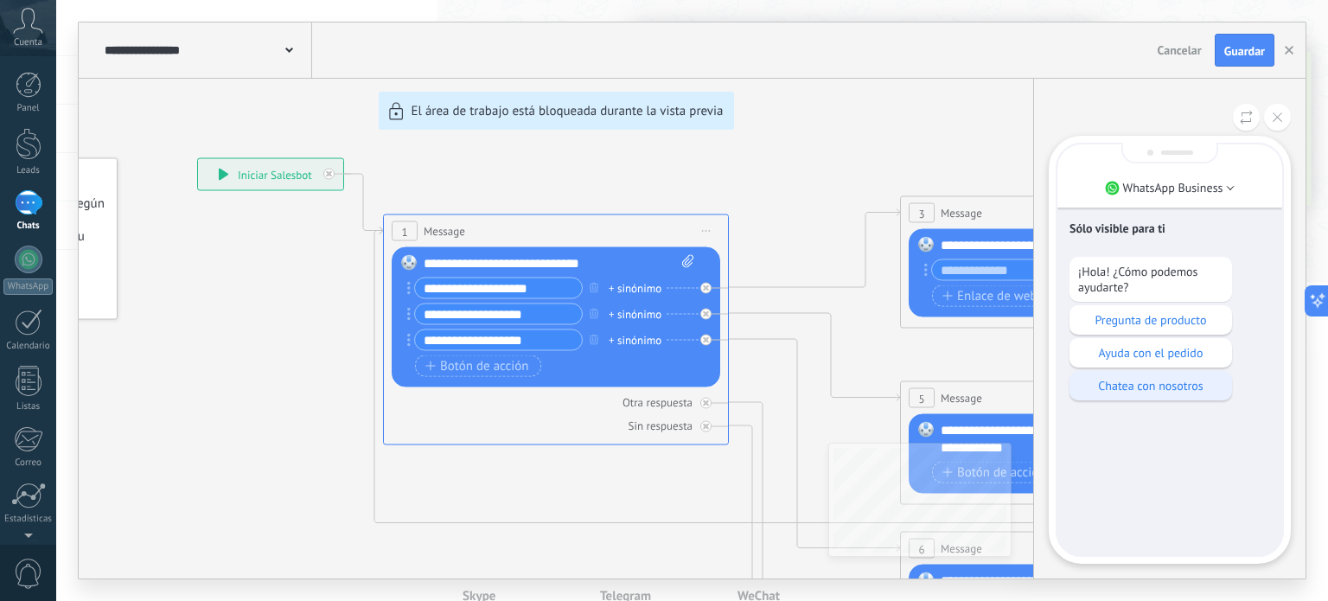
click at [1176, 392] on p "Chatea con nosotros" at bounding box center [1150, 386] width 145 height 16
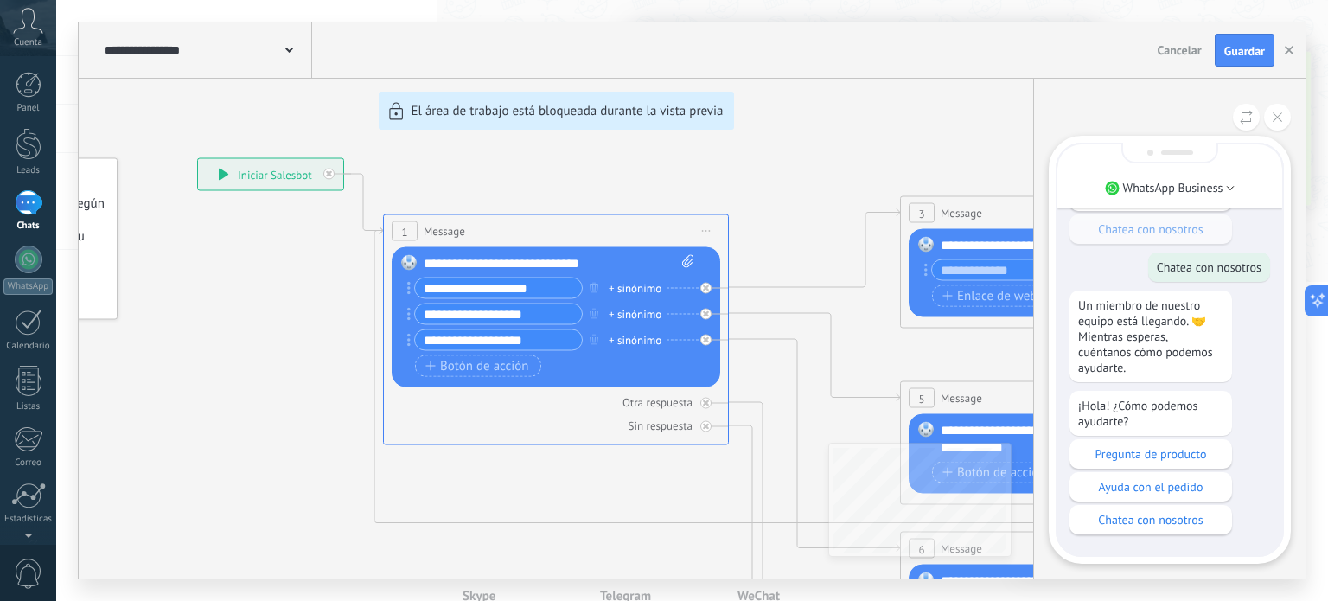
drag, startPoint x: 805, startPoint y: 371, endPoint x: 803, endPoint y: 268, distance: 102.9
click at [803, 268] on div "**********" at bounding box center [692, 300] width 1227 height 556
click at [1249, 437] on div "¡Hola! ¿Cómo podemos ayudarte? Pregunta de producto Ayuda con el pedido Chatea …" at bounding box center [1170, 463] width 201 height 144
click at [1249, 440] on div "¡Hola! ¿Cómo podemos ayudarte? Pregunta de producto Ayuda con el pedido Chatea …" at bounding box center [1170, 463] width 201 height 144
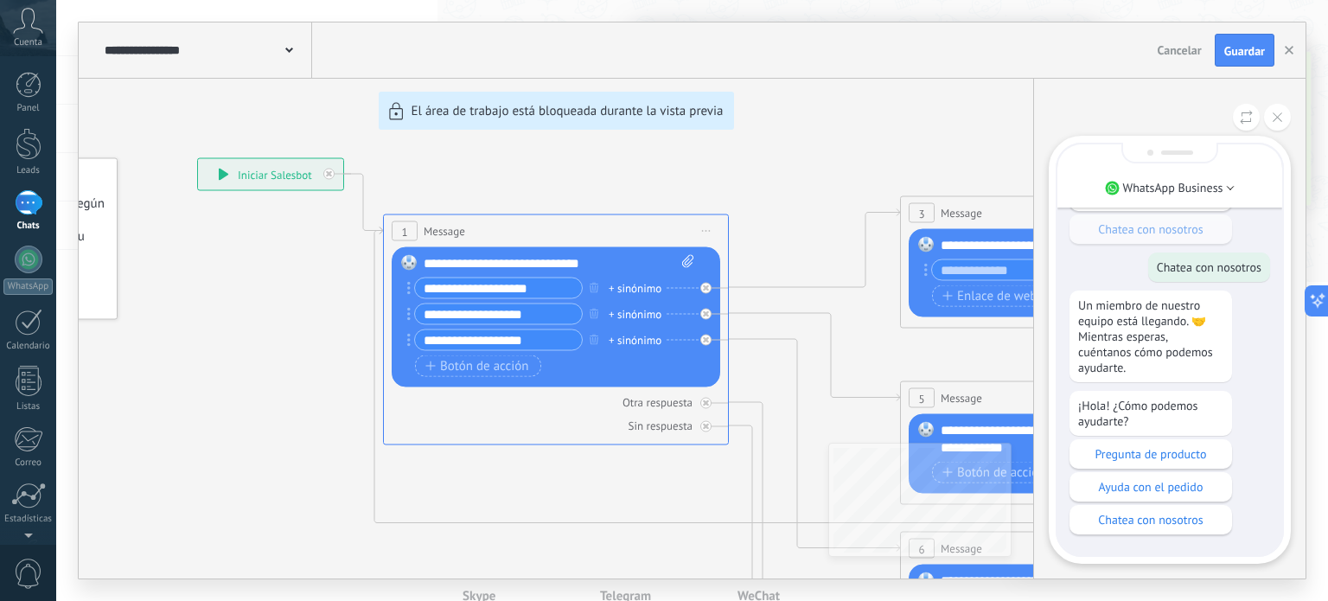
click at [1249, 440] on div "¡Hola! ¿Cómo podemos ayudarte? Pregunta de producto Ayuda con el pedido Chatea …" at bounding box center [1170, 463] width 201 height 144
click at [1279, 111] on button at bounding box center [1277, 117] width 27 height 27
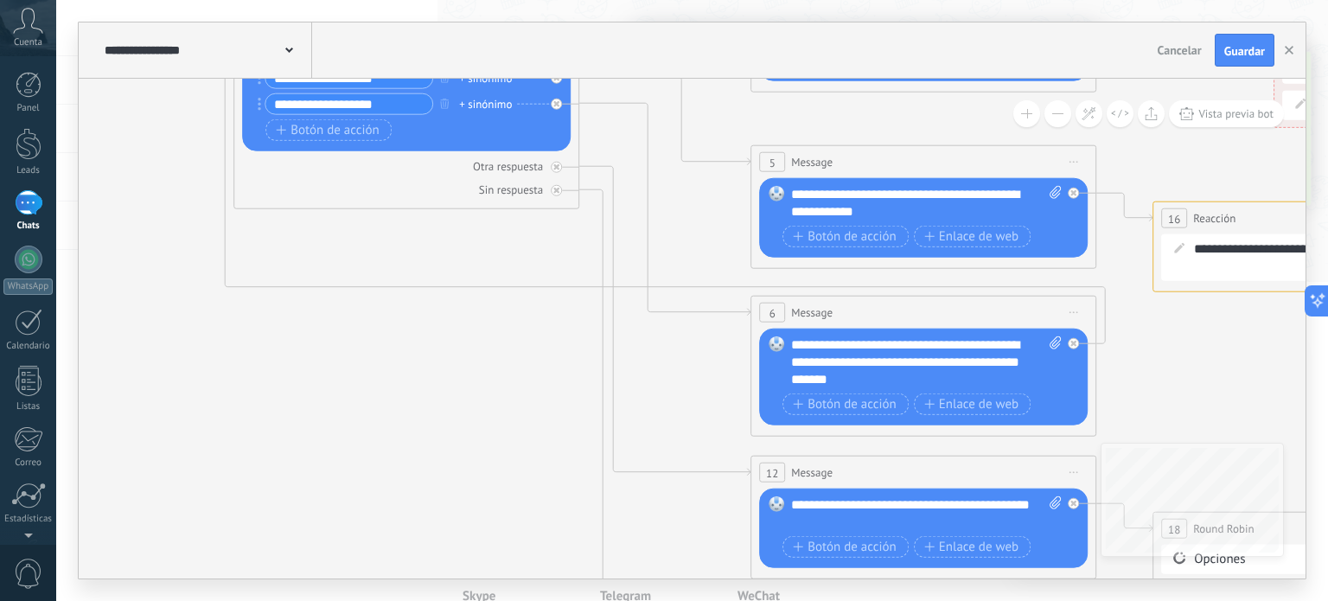
drag, startPoint x: 679, startPoint y: 560, endPoint x: 529, endPoint y: 323, distance: 279.5
click at [529, 323] on icon at bounding box center [1081, 472] width 2932 height 1964
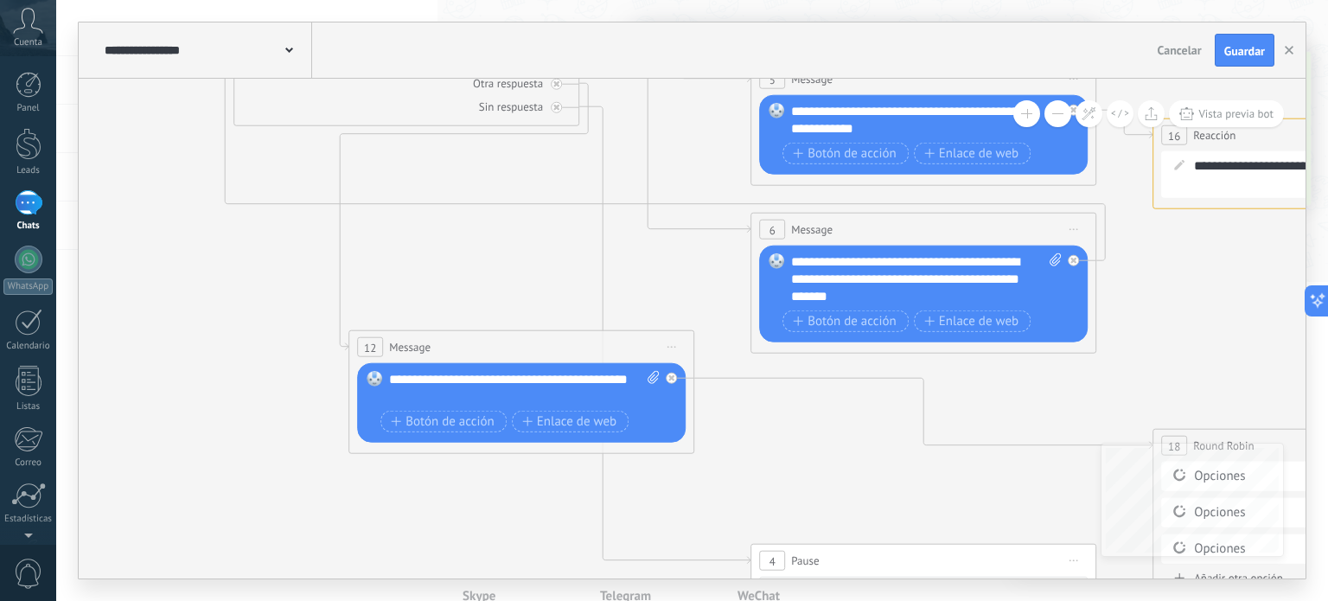
drag, startPoint x: 831, startPoint y: 390, endPoint x: 433, endPoint y: 357, distance: 399.1
click at [431, 355] on span "Message" at bounding box center [410, 347] width 42 height 16
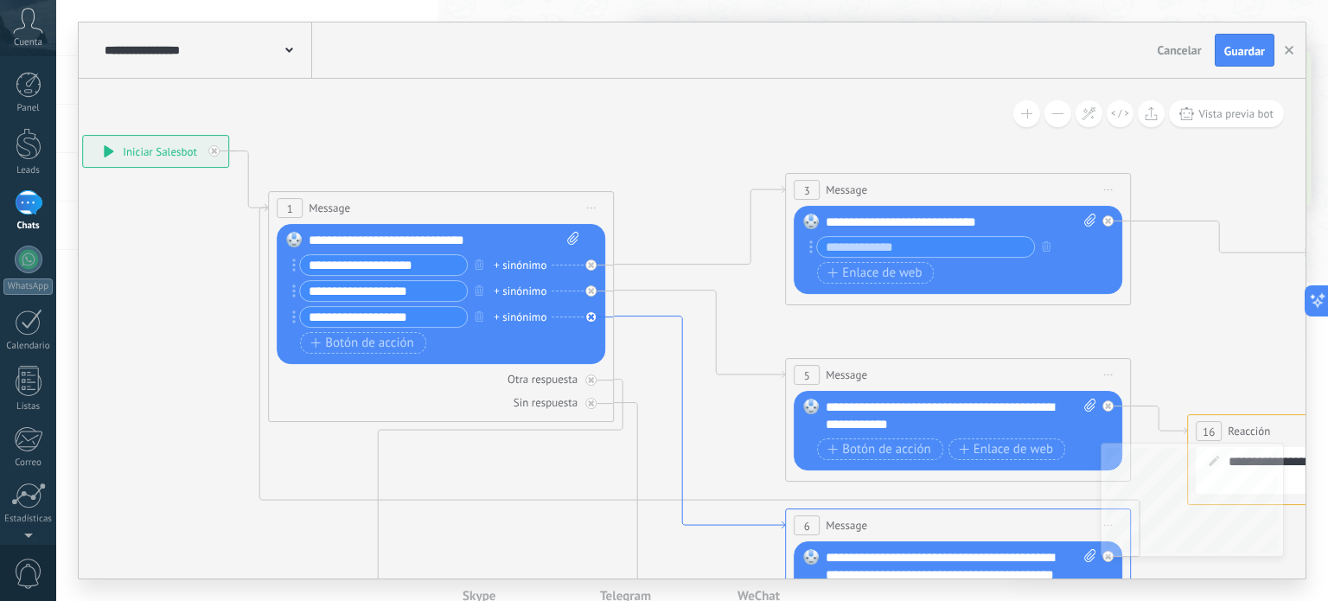
drag, startPoint x: 598, startPoint y: 271, endPoint x: 633, endPoint y: 317, distance: 58.1
click at [595, 317] on div at bounding box center [595, 312] width 20 height 21
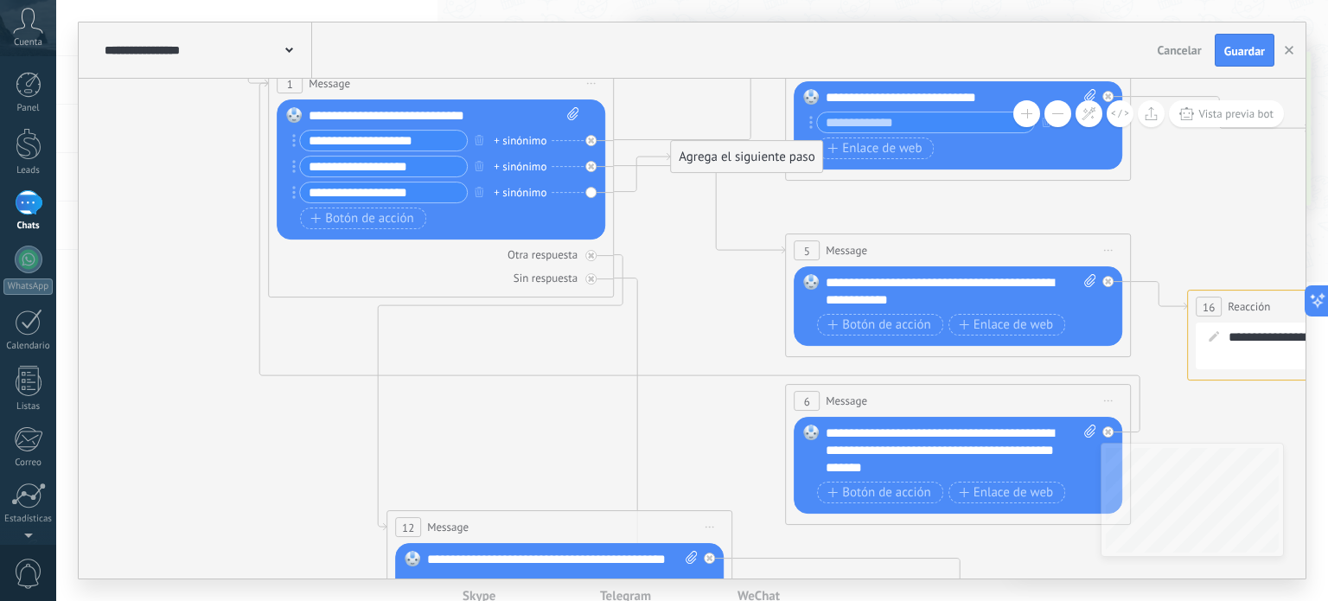
drag, startPoint x: 605, startPoint y: 256, endPoint x: 619, endPoint y: 240, distance: 21.5
click at [82, 10] on div "**********" at bounding box center [82, 10] width 0 height 0
drag, startPoint x: 597, startPoint y: 250, endPoint x: 628, endPoint y: 252, distance: 31.2
click at [82, 10] on div "**********" at bounding box center [82, 10] width 0 height 0
click at [588, 256] on icon at bounding box center [591, 256] width 6 height 6
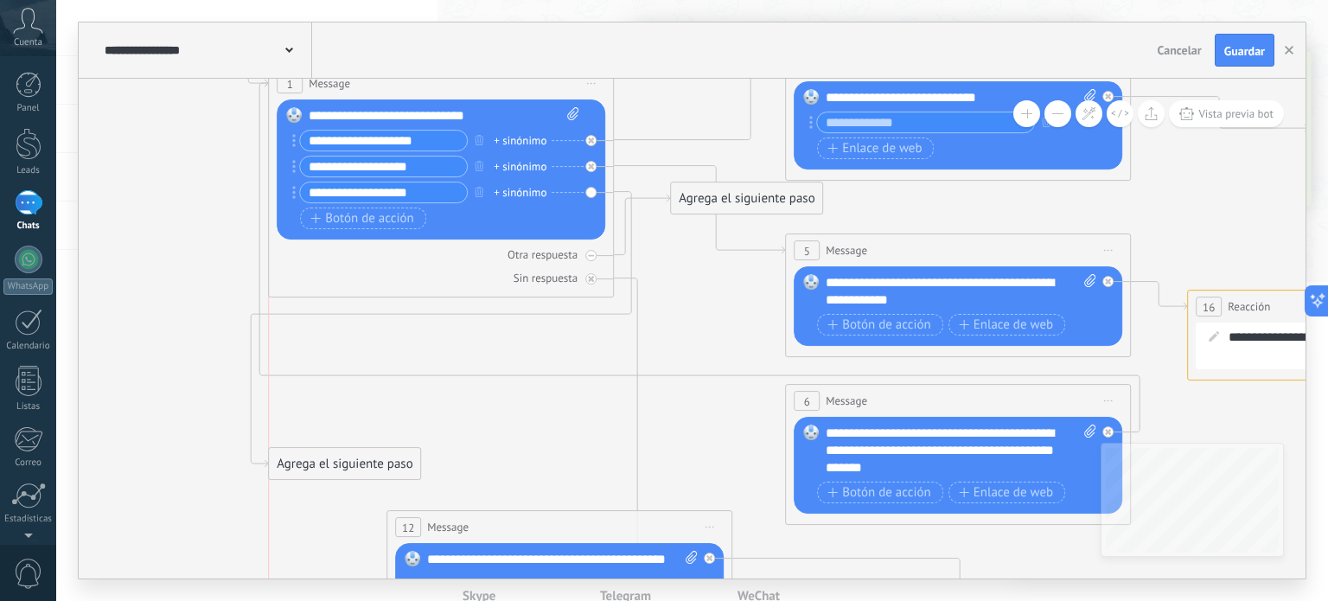
drag, startPoint x: 717, startPoint y: 159, endPoint x: 291, endPoint y: 468, distance: 526.4
click at [285, 473] on div "Agrega el siguiente paso" at bounding box center [344, 464] width 151 height 29
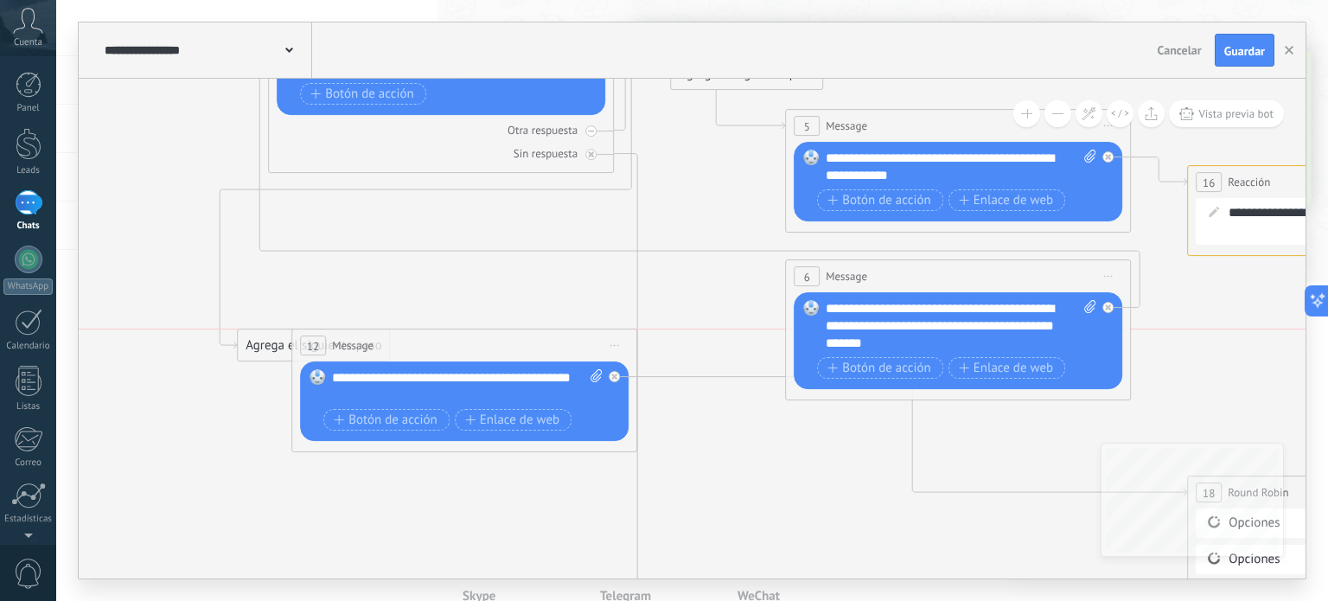
drag, startPoint x: 429, startPoint y: 397, endPoint x: 334, endPoint y: 342, distance: 110.1
click at [334, 342] on span "Message" at bounding box center [353, 345] width 42 height 16
click at [325, 341] on div "12 Message ******* (a): Todos los contactos - canales seleccionados Todos los c…" at bounding box center [464, 345] width 344 height 32
drag, startPoint x: 361, startPoint y: 367, endPoint x: 526, endPoint y: 348, distance: 166.3
click at [553, 338] on div "12 Message ******* (a): Todos los contactos - canales seleccionados Todos los c…" at bounding box center [464, 391] width 346 height 124
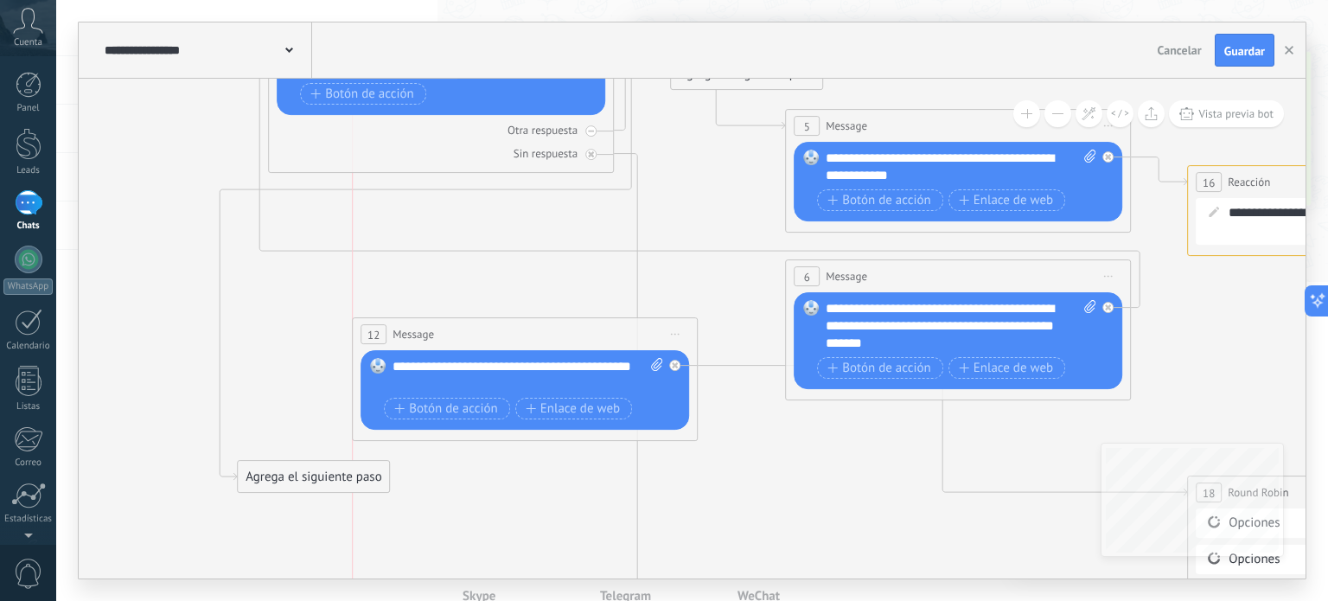
drag, startPoint x: 502, startPoint y: 346, endPoint x: 566, endPoint y: 336, distance: 64.7
click at [566, 336] on div "12 Message ******* (a): Todos los contactos - canales seleccionados Todos los c…" at bounding box center [525, 334] width 344 height 32
click at [676, 333] on span "Iniciar vista previa aquí Cambiar nombre Duplicar [GEOGRAPHIC_DATA]" at bounding box center [676, 334] width 28 height 25
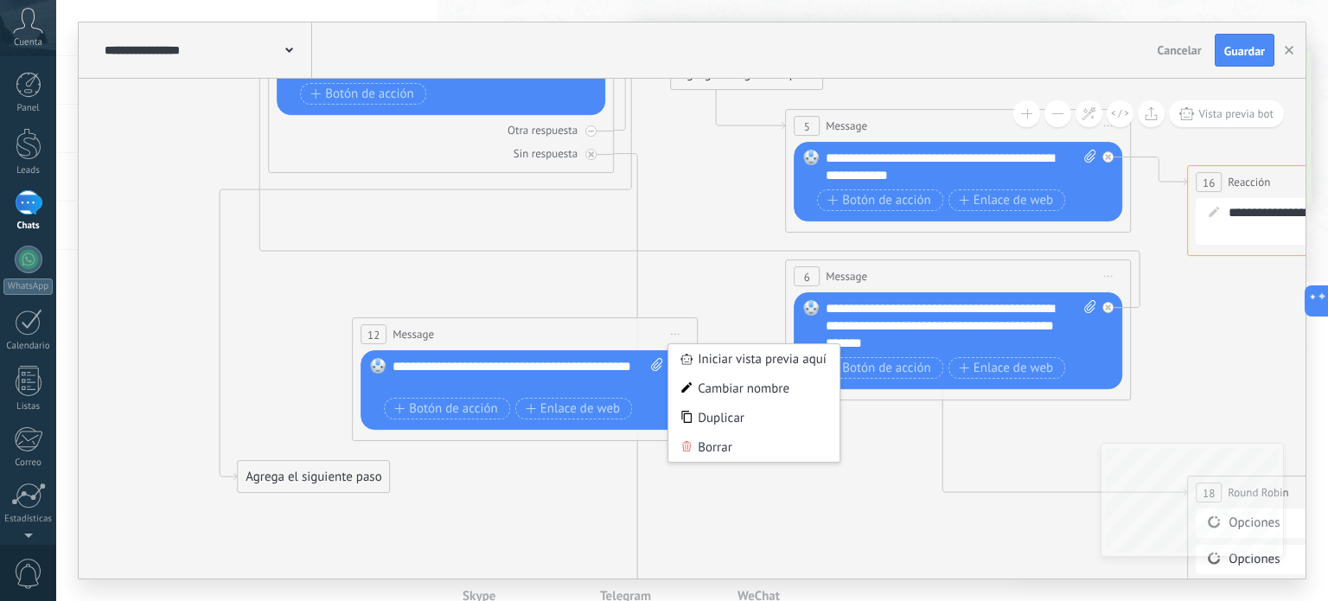
drag, startPoint x: 567, startPoint y: 299, endPoint x: 567, endPoint y: 310, distance: 11.2
click at [567, 310] on icon at bounding box center [1116, 394] width 2932 height 1883
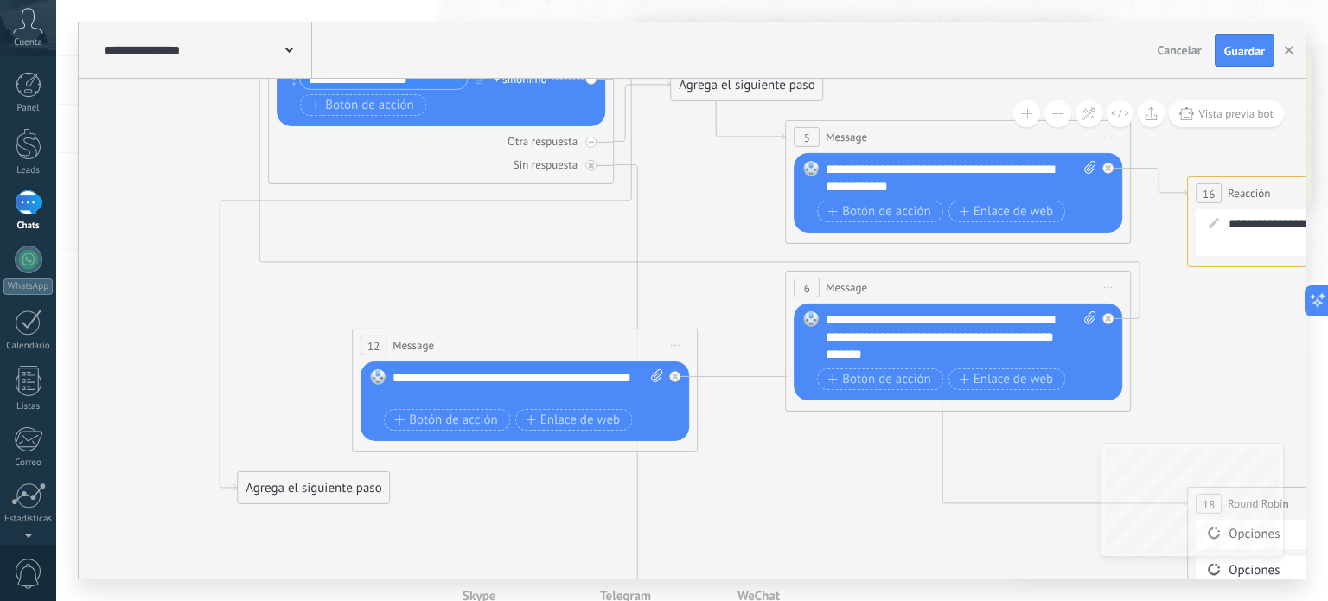
click at [301, 488] on div "Agrega el siguiente paso" at bounding box center [313, 488] width 151 height 29
click at [374, 516] on div "Mensaje" at bounding box center [355, 518] width 145 height 17
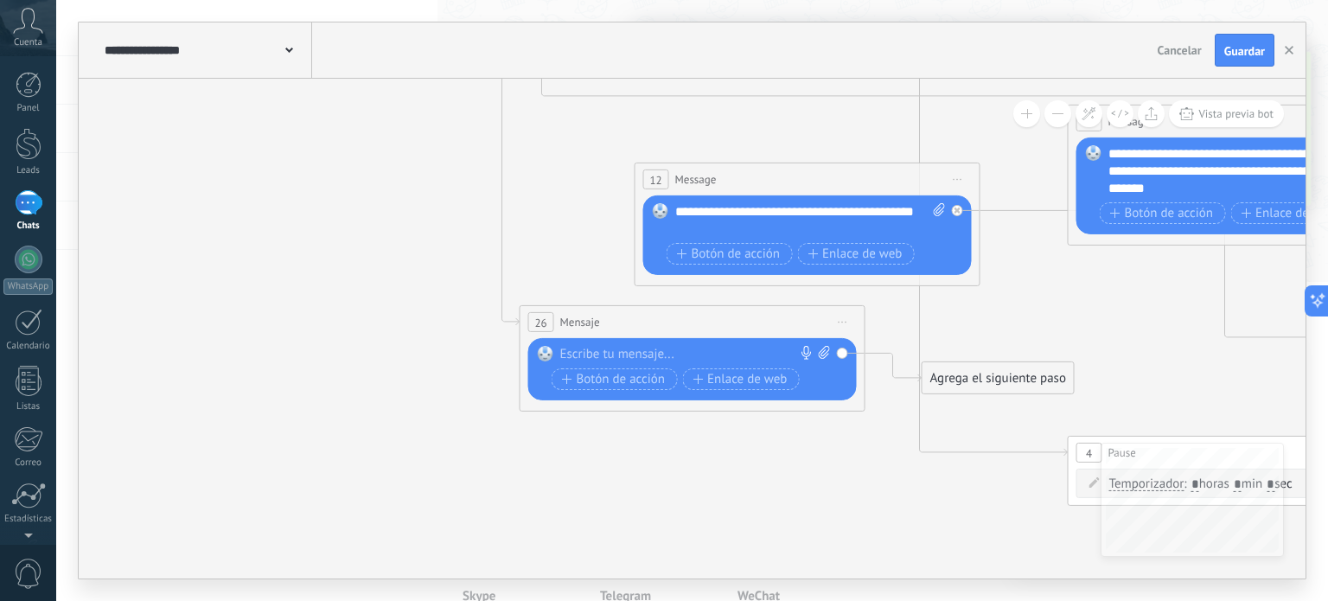
click at [840, 323] on span "Iniciar vista previa aquí Cambiar nombre Duplicar [GEOGRAPHIC_DATA]" at bounding box center [843, 322] width 28 height 25
click at [906, 439] on div "Borrar" at bounding box center [921, 434] width 171 height 29
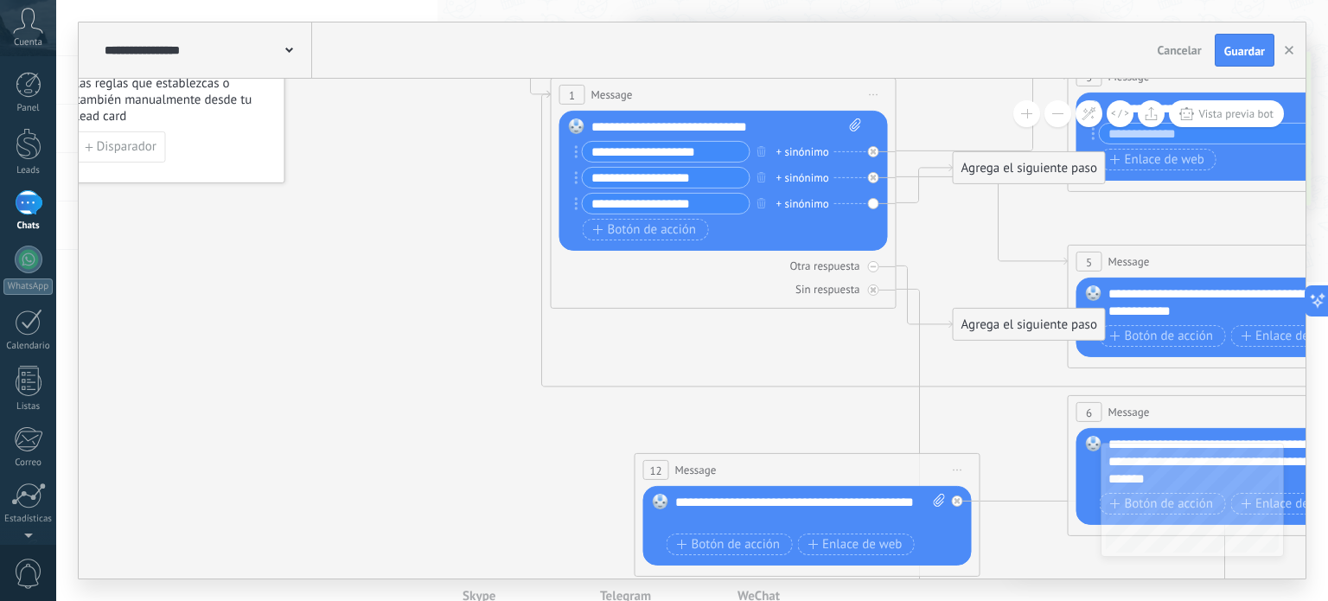
click at [872, 202] on div "Reemplazar Quitar Convertir a mensaje de voz Arrastre la imagen aquí para adjun…" at bounding box center [724, 181] width 329 height 140
drag, startPoint x: 983, startPoint y: 176, endPoint x: 455, endPoint y: 477, distance: 608.1
click at [455, 460] on div "Agrega el siguiente paso" at bounding box center [485, 446] width 151 height 29
click at [481, 466] on div "Agrega el siguiente paso" at bounding box center [500, 470] width 151 height 29
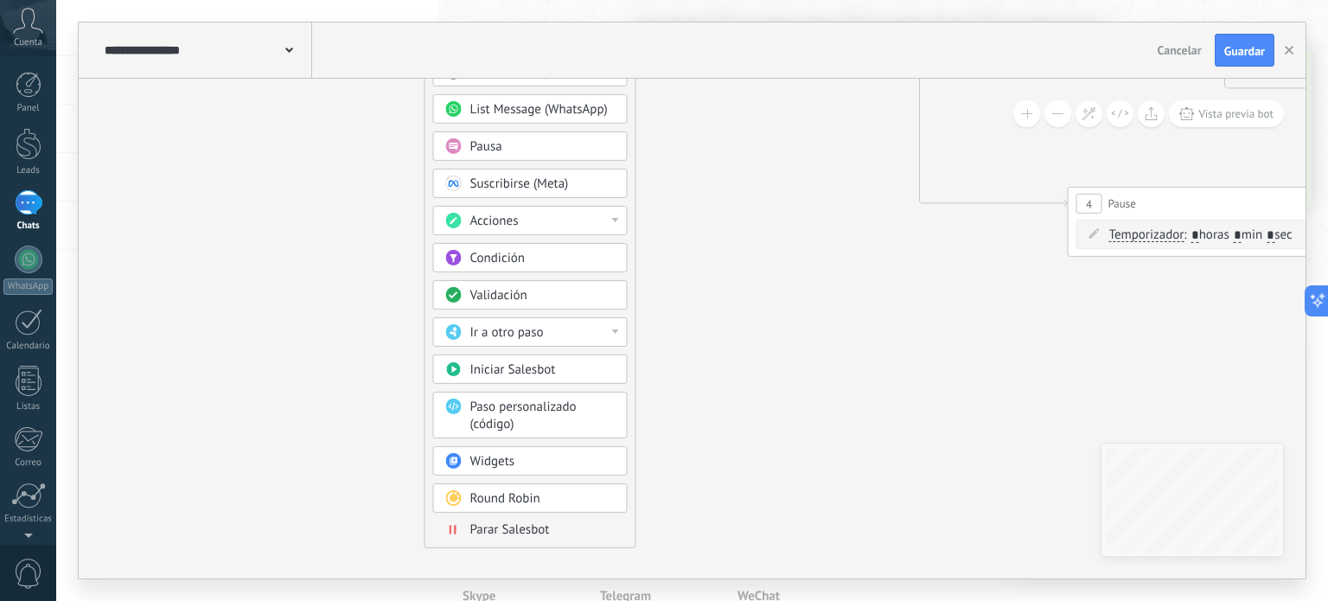
click at [536, 325] on span "Ir a otro paso" at bounding box center [507, 332] width 74 height 16
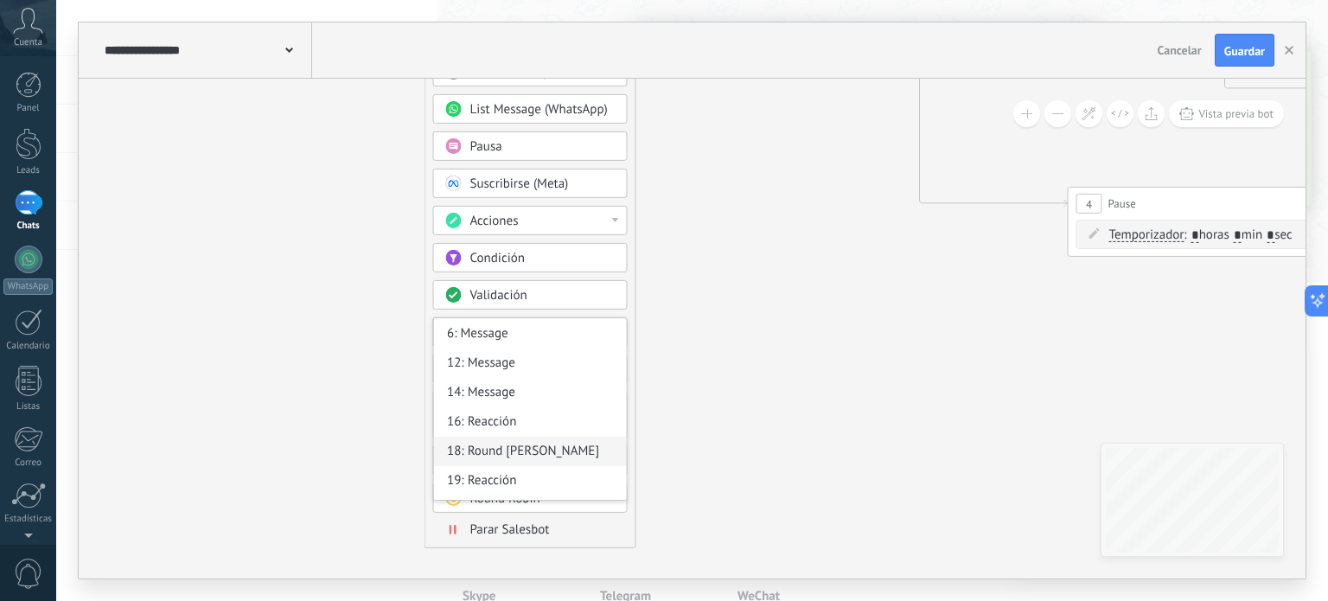
scroll to position [55, 0]
click at [506, 380] on div "12: Message" at bounding box center [530, 394] width 193 height 29
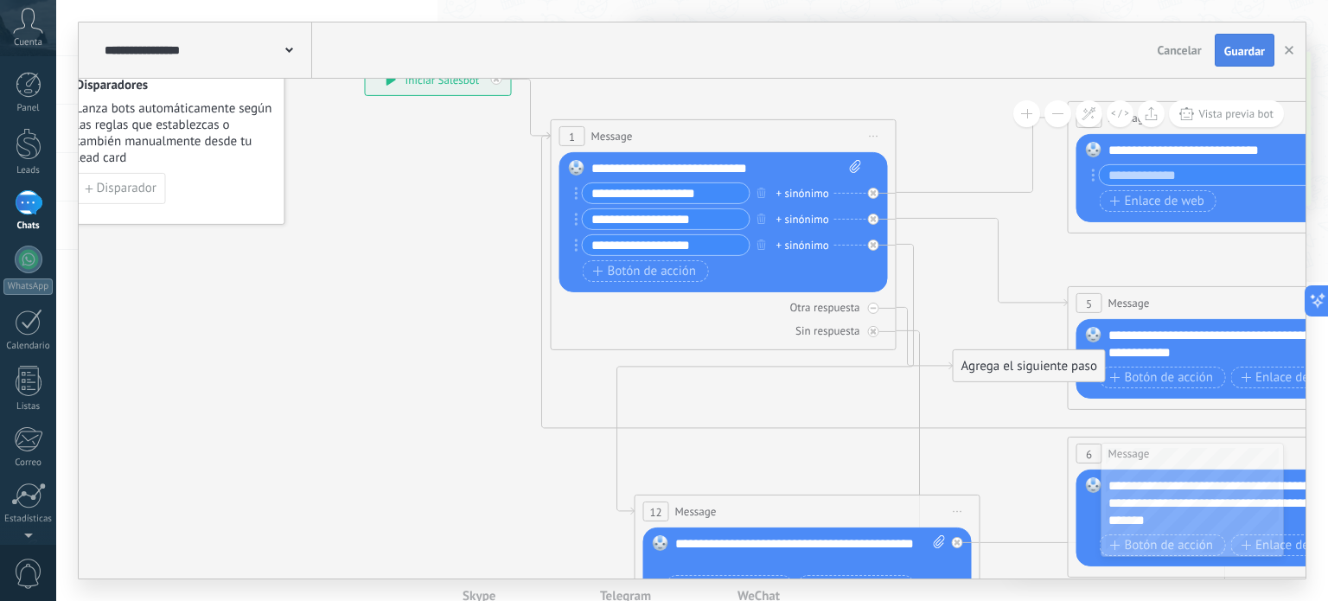
click at [1241, 57] on span "Guardar" at bounding box center [1245, 51] width 41 height 12
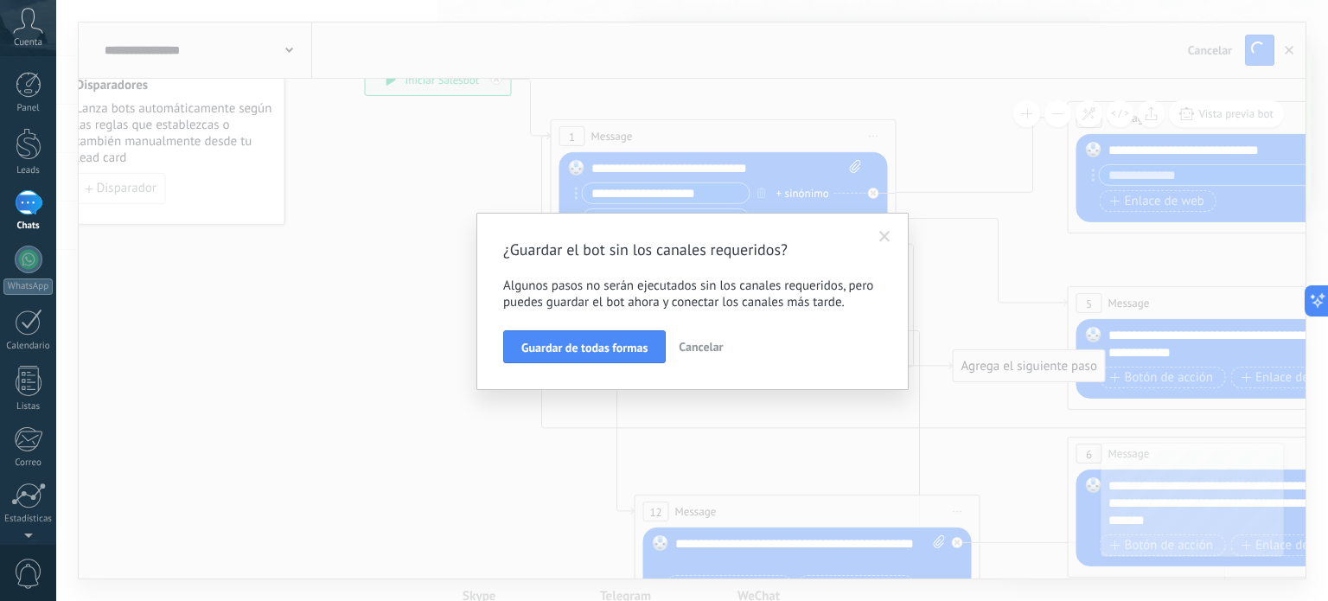
click at [717, 343] on span "Cancelar" at bounding box center [701, 347] width 44 height 16
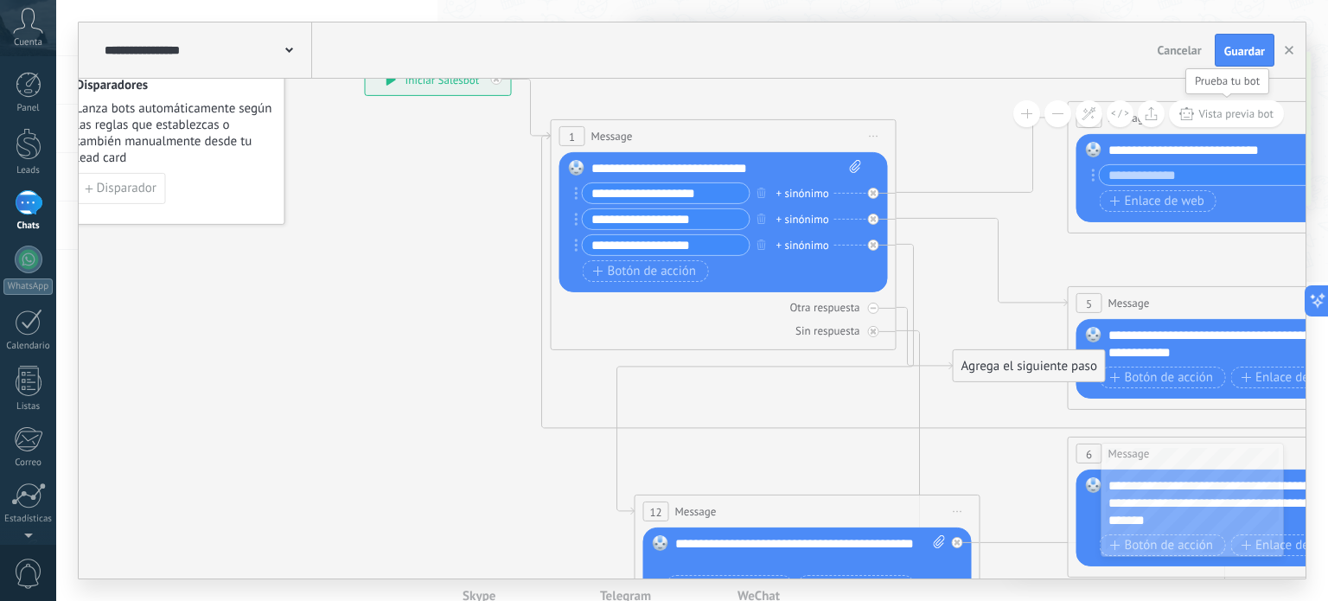
click at [1218, 120] on span "Vista previa bot" at bounding box center [1236, 113] width 75 height 15
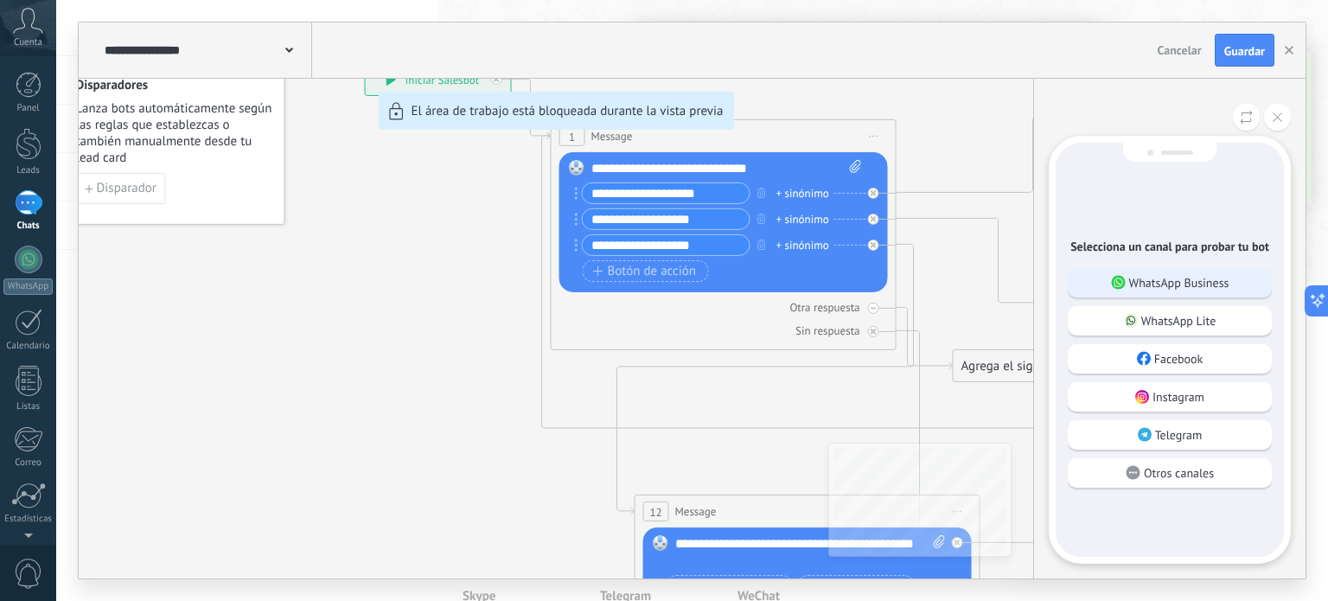
click at [1189, 286] on p "WhatsApp Business" at bounding box center [1179, 283] width 100 height 16
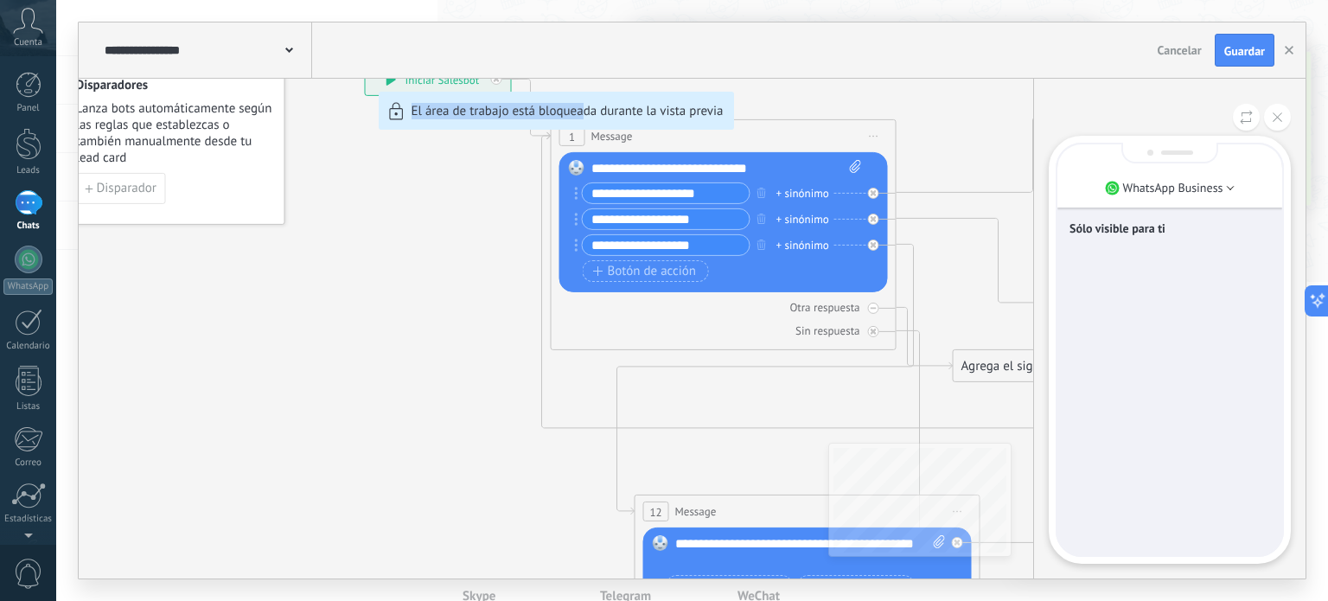
drag, startPoint x: 584, startPoint y: 394, endPoint x: 377, endPoint y: 289, distance: 232.0
click at [377, 289] on div "**********" at bounding box center [692, 300] width 1227 height 556
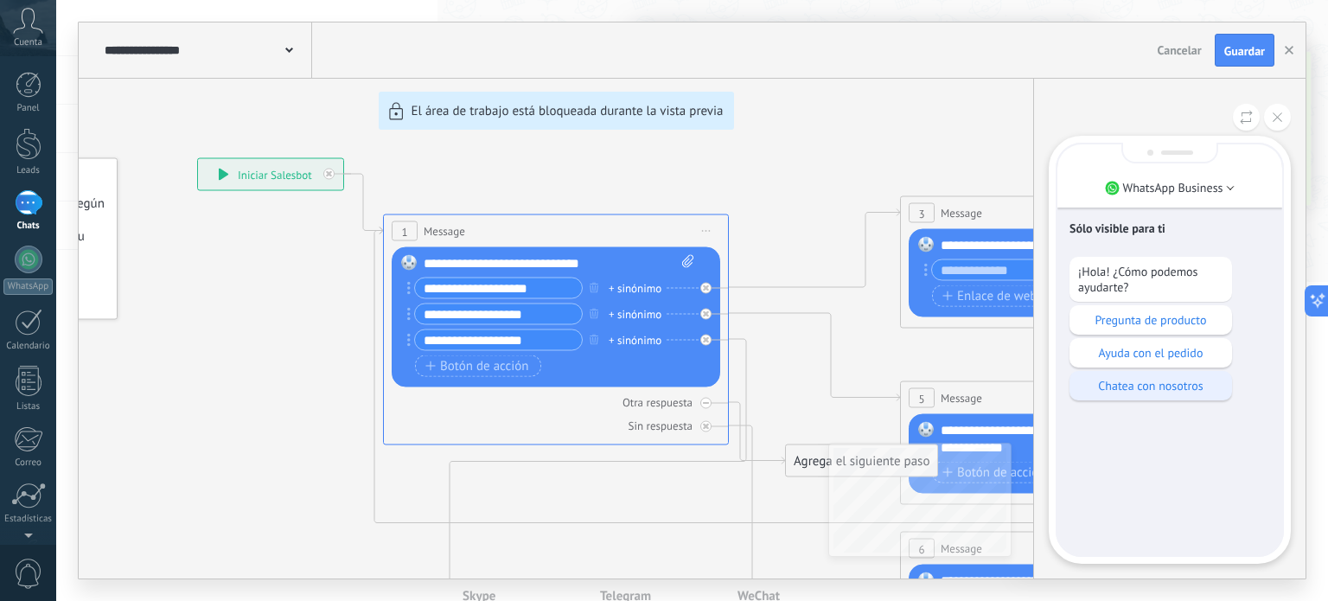
click at [1195, 387] on p "Chatea con nosotros" at bounding box center [1150, 386] width 145 height 16
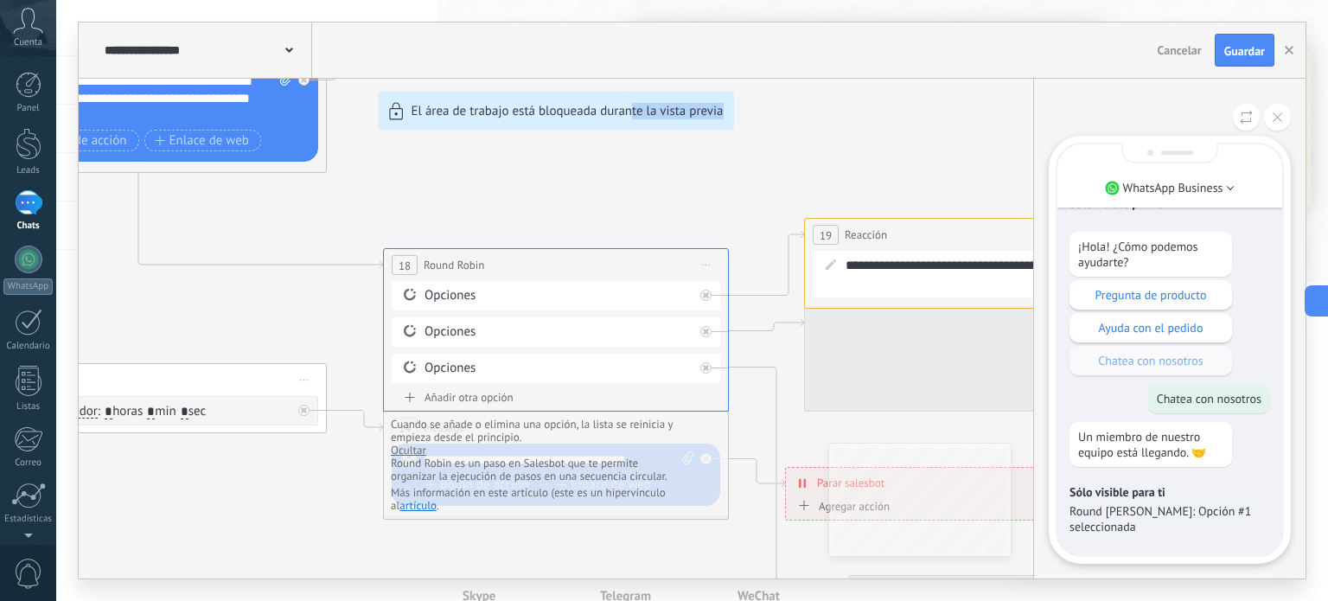
drag, startPoint x: 780, startPoint y: 394, endPoint x: 633, endPoint y: 438, distance: 153.5
click at [633, 438] on div "**********" at bounding box center [692, 300] width 1227 height 556
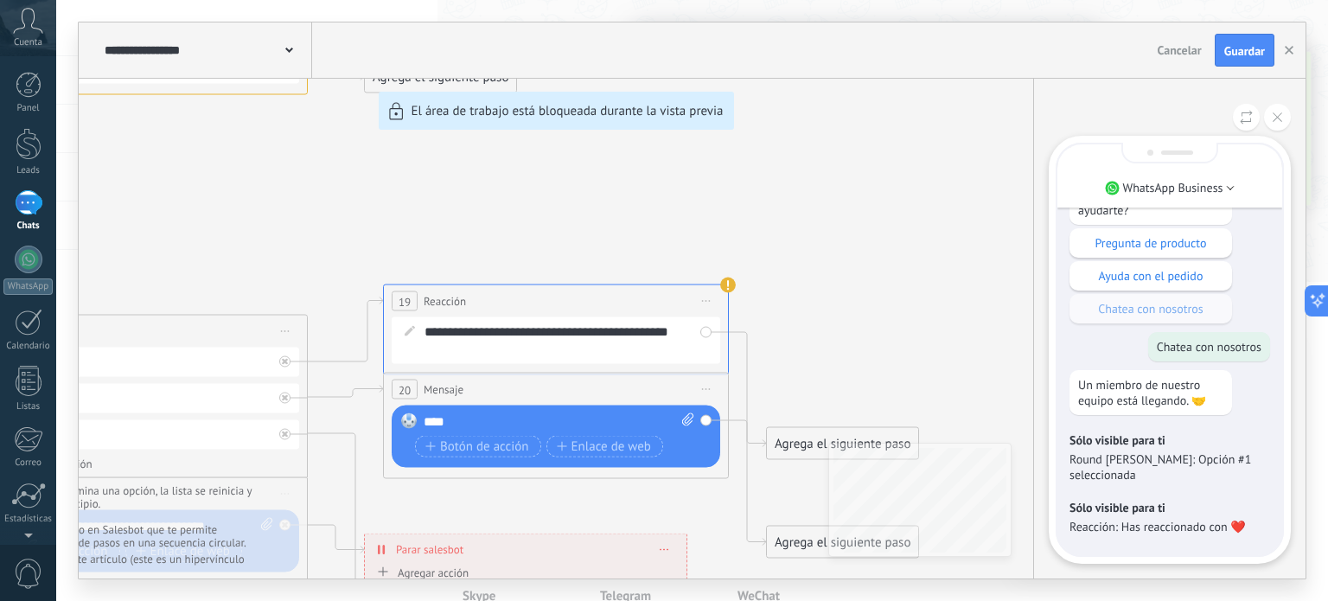
click at [1191, 515] on p "Sólo visible para ti" at bounding box center [1170, 508] width 201 height 16
click at [1167, 448] on p "Sólo visible para ti" at bounding box center [1170, 440] width 201 height 16
click at [933, 304] on div "**********" at bounding box center [692, 300] width 1227 height 556
drag, startPoint x: 1086, startPoint y: 476, endPoint x: 1235, endPoint y: 475, distance: 148.7
click at [1235, 475] on p "Round [PERSON_NAME]: Opción #1 seleccionada" at bounding box center [1170, 466] width 201 height 31
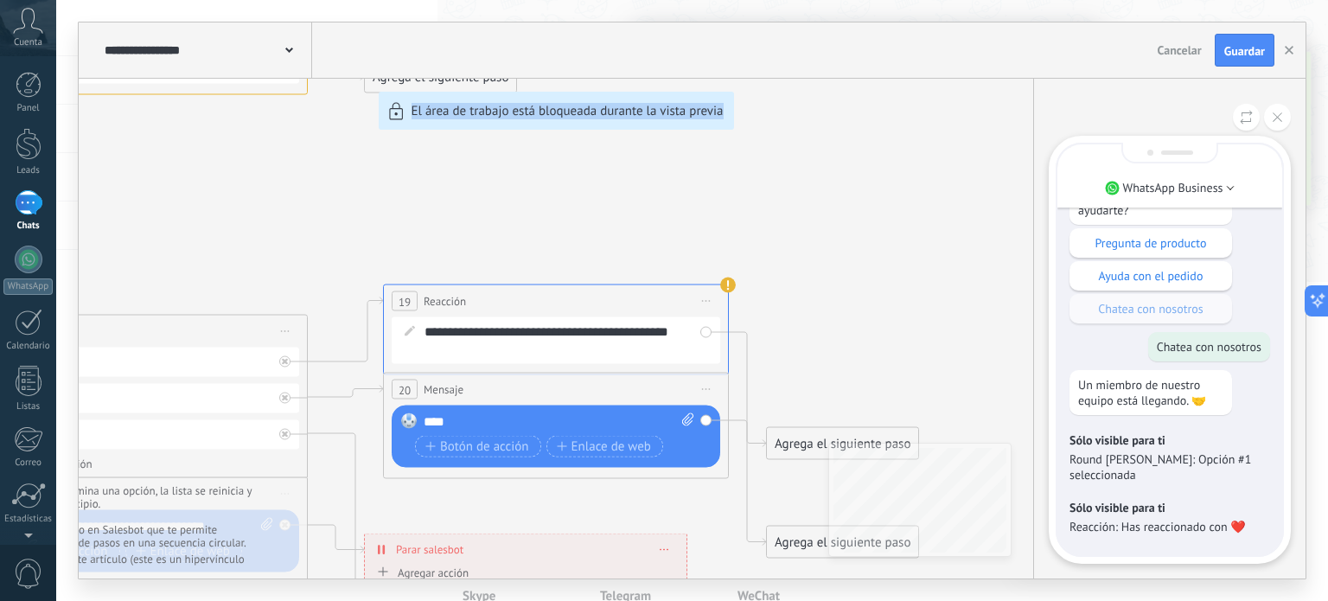
drag, startPoint x: 392, startPoint y: 478, endPoint x: 792, endPoint y: 416, distance: 405.2
click at [754, 455] on div "**********" at bounding box center [692, 300] width 1227 height 556
click at [889, 292] on div "**********" at bounding box center [692, 300] width 1227 height 556
click at [1276, 115] on icon at bounding box center [1278, 117] width 10 height 10
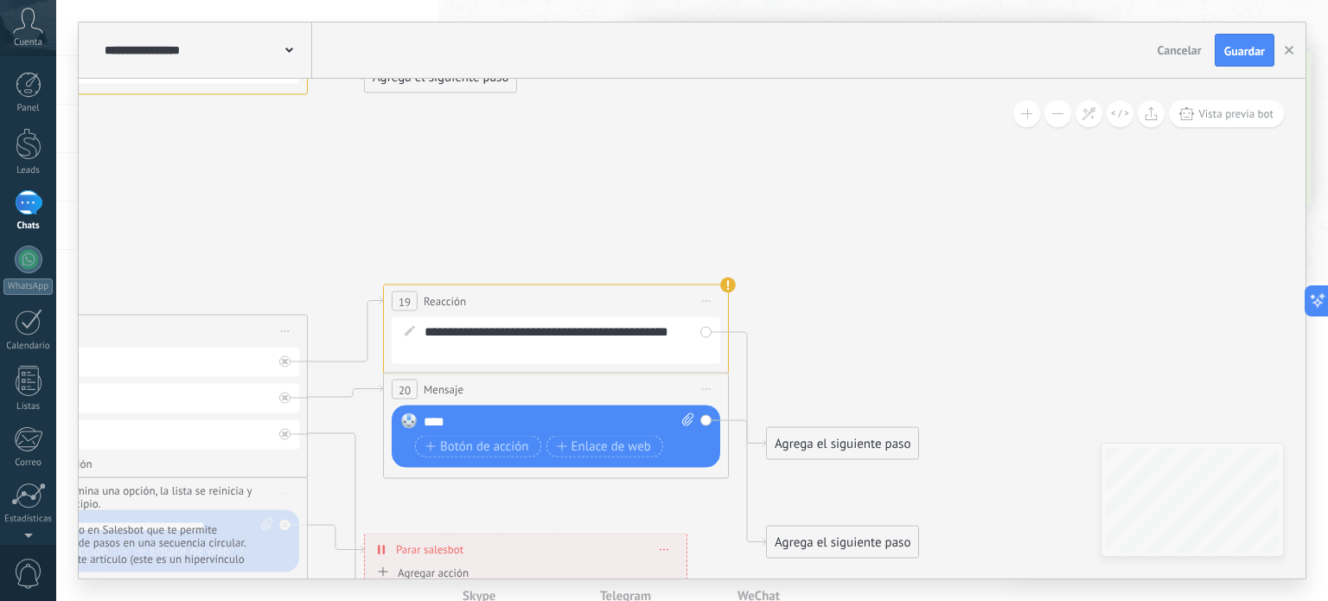
drag, startPoint x: 833, startPoint y: 403, endPoint x: 981, endPoint y: 338, distance: 161.5
click at [1083, 245] on div "**********" at bounding box center [692, 300] width 1227 height 556
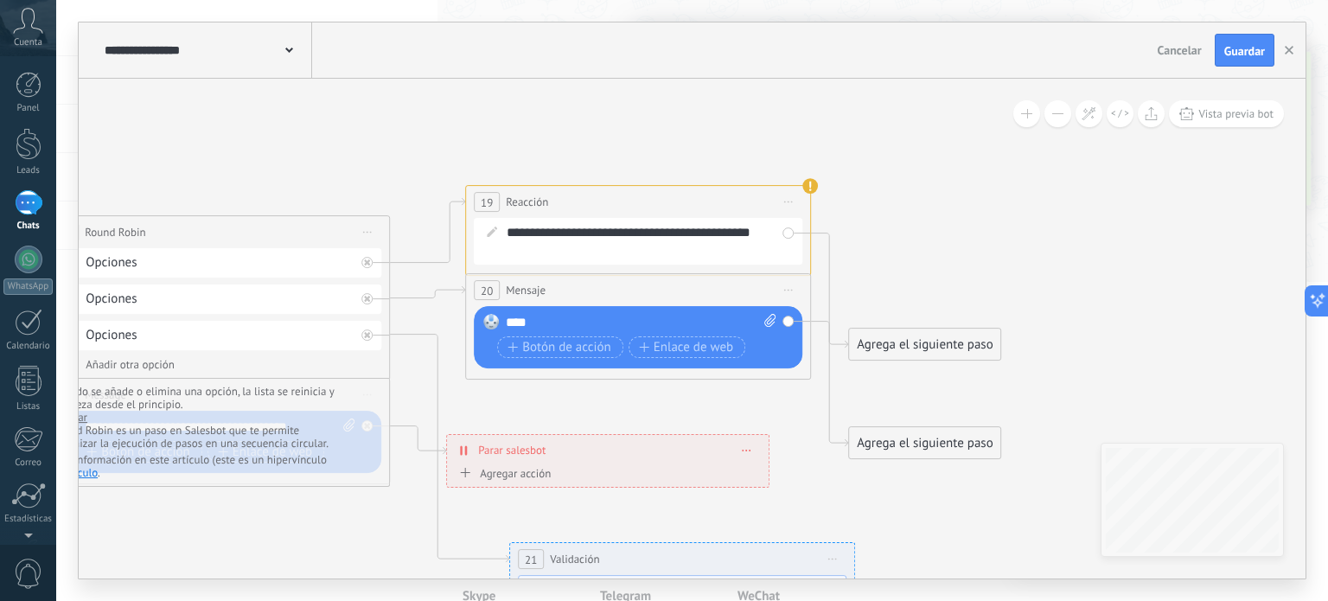
drag, startPoint x: 979, startPoint y: 341, endPoint x: 1077, endPoint y: 227, distance: 150.3
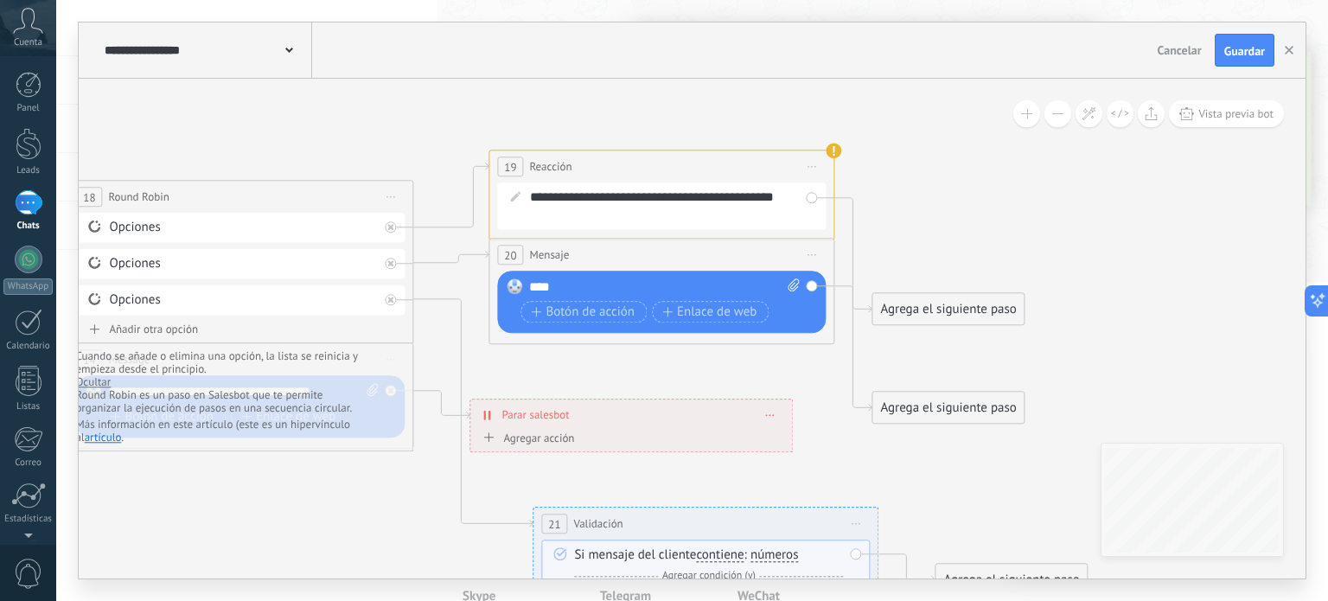
drag, startPoint x: 1048, startPoint y: 262, endPoint x: 1071, endPoint y: 169, distance: 95.2
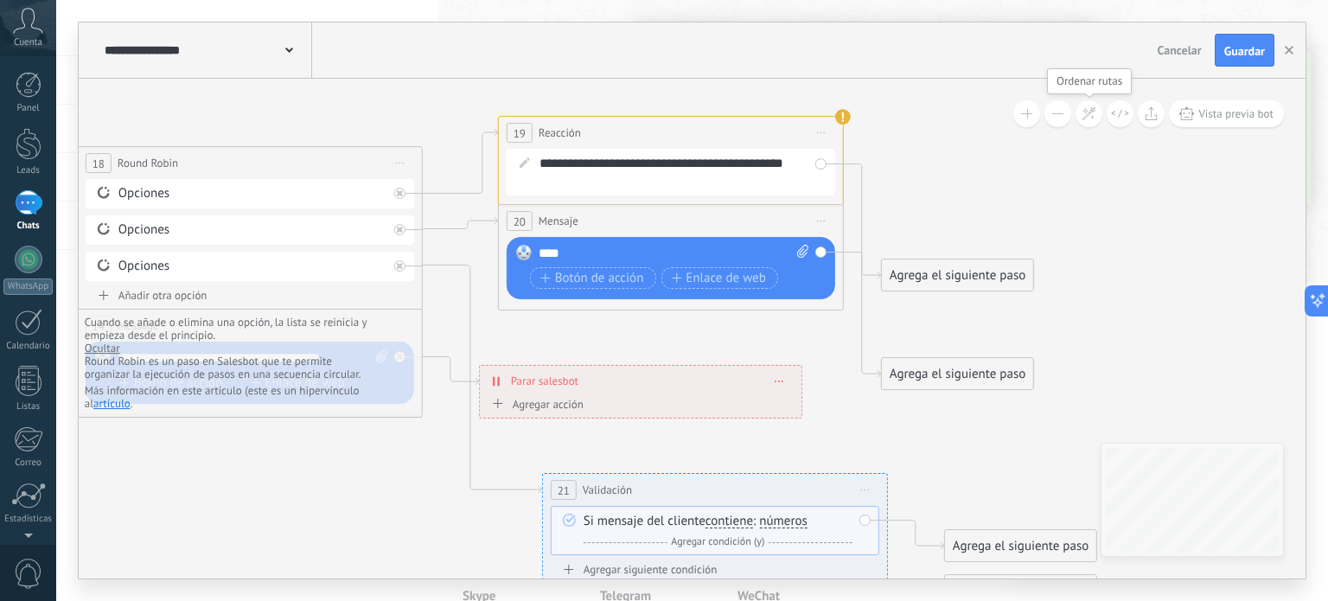
click at [1083, 118] on icon at bounding box center [1089, 113] width 15 height 15
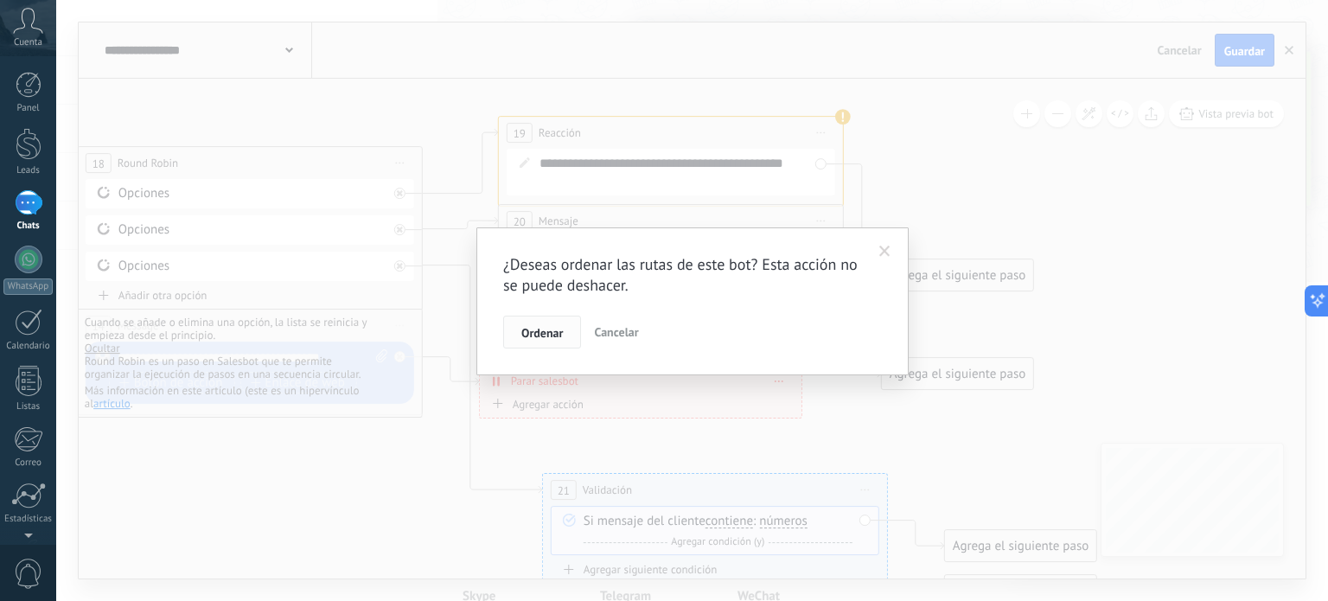
click at [532, 331] on span "Ordenar" at bounding box center [542, 333] width 42 height 12
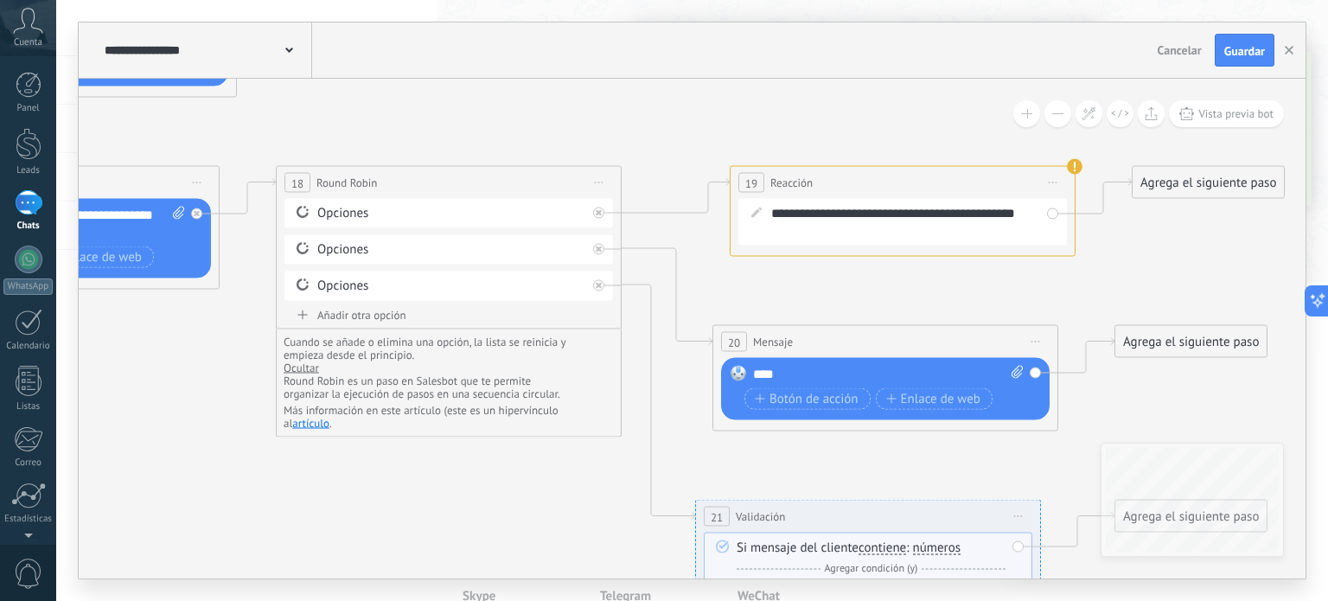
drag, startPoint x: 266, startPoint y: 353, endPoint x: 470, endPoint y: 452, distance: 227.0
click at [531, 566] on icon at bounding box center [229, 246] width 2857 height 2228
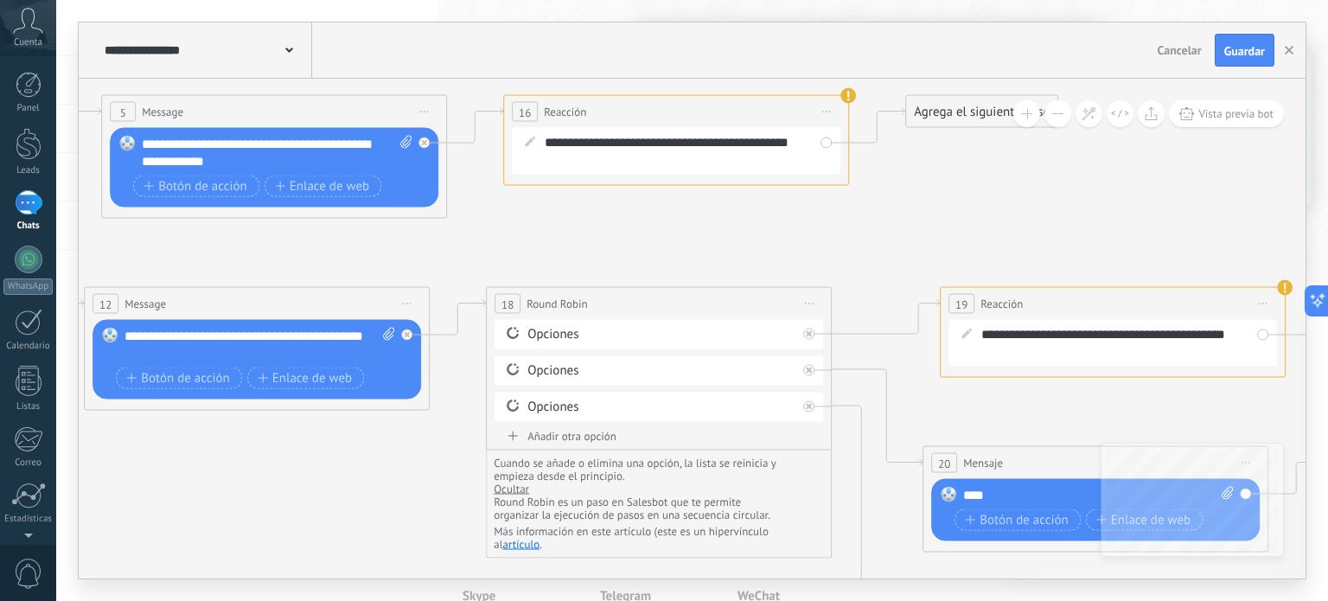
drag, startPoint x: 294, startPoint y: 441, endPoint x: 654, endPoint y: 502, distance: 364.9
click at [439, 600] on html ".abccls-1,.abccls-2{fill-rule:evenodd}.abccls-2{fill:#fff} .abfcls-1{fill:none}…" at bounding box center [664, 300] width 1328 height 601
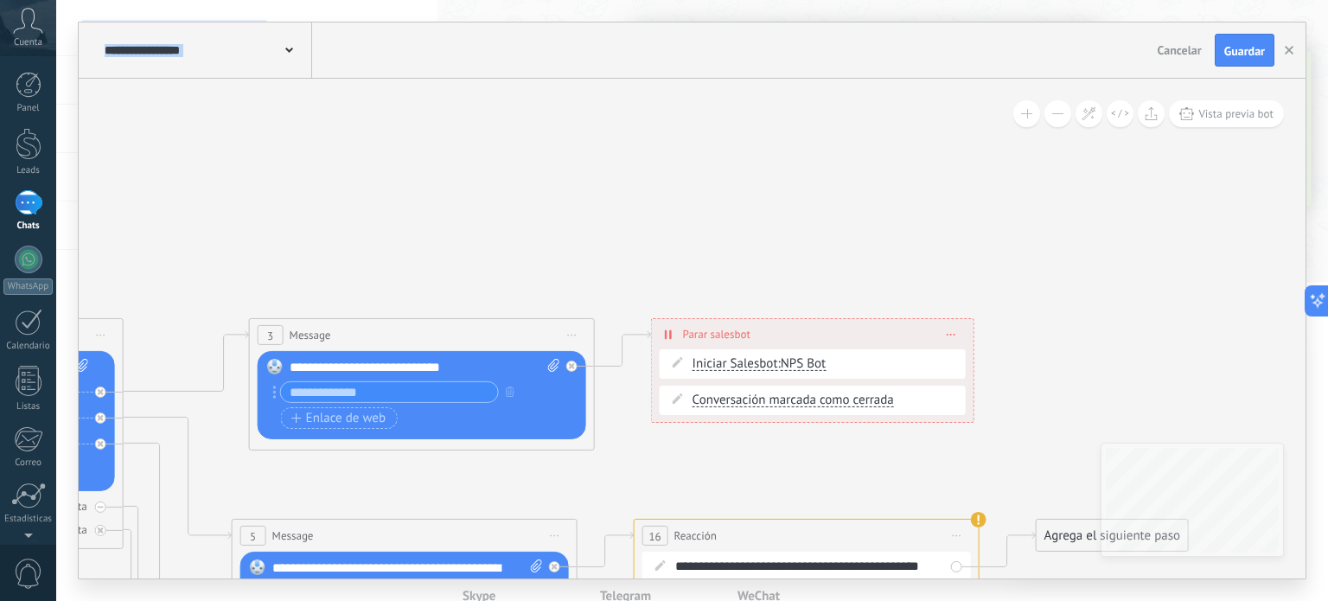
drag, startPoint x: 1049, startPoint y: 623, endPoint x: 773, endPoint y: 323, distance: 407.6
click at [1039, 600] on html ".abccls-1,.abccls-2{fill-rule:evenodd}.abccls-2{fill:#fff} .abfcls-1{fill:none}…" at bounding box center [664, 300] width 1328 height 601
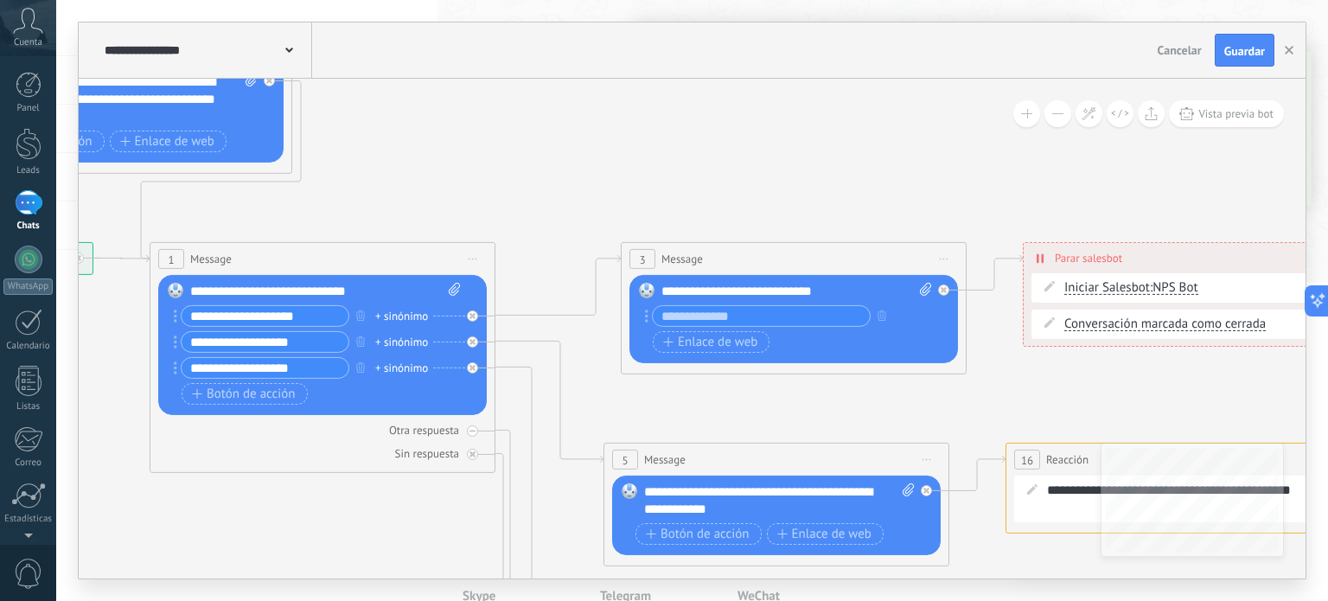
drag, startPoint x: 591, startPoint y: 151, endPoint x: 930, endPoint y: 41, distance: 355.8
click at [930, 41] on div "**********" at bounding box center [692, 300] width 1227 height 556
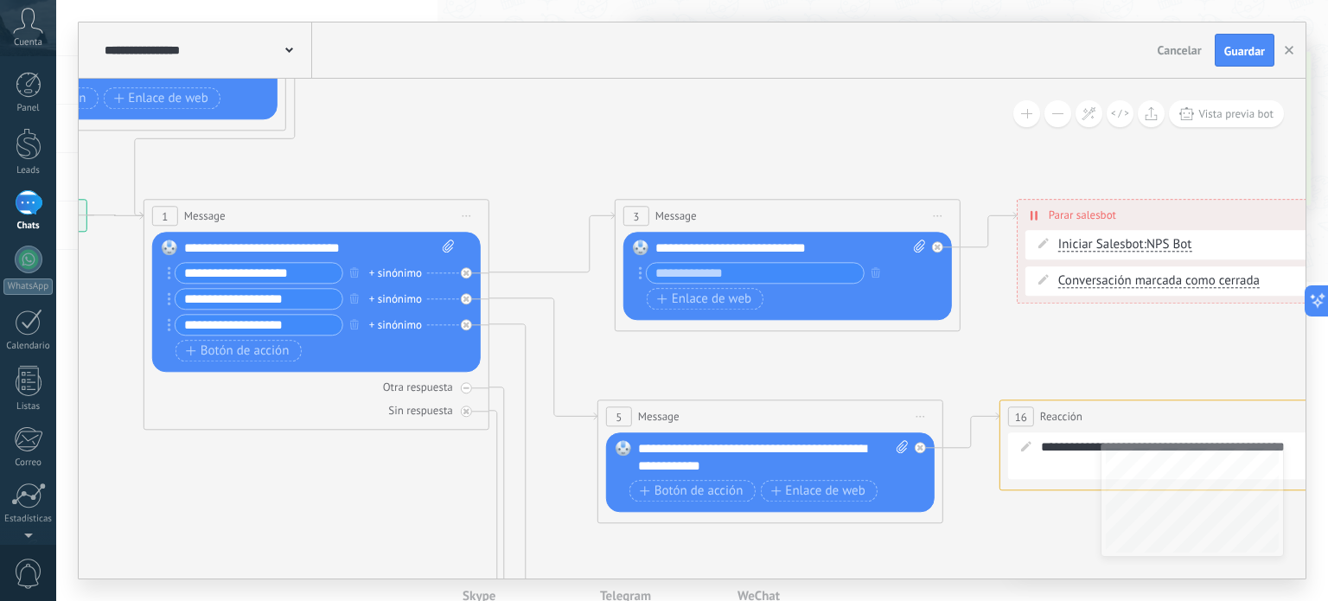
drag, startPoint x: 580, startPoint y: 138, endPoint x: 872, endPoint y: 54, distance: 303.3
click at [892, 70] on div "**********" at bounding box center [692, 300] width 1227 height 556
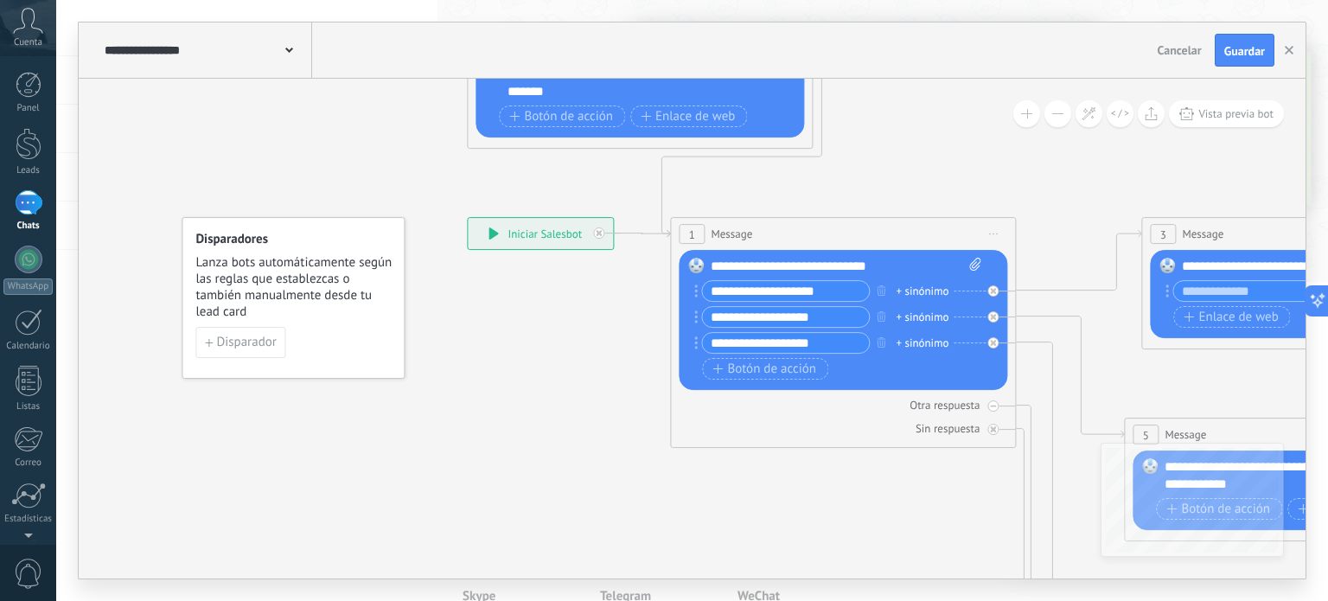
drag, startPoint x: 383, startPoint y: 426, endPoint x: 599, endPoint y: 513, distance: 232.8
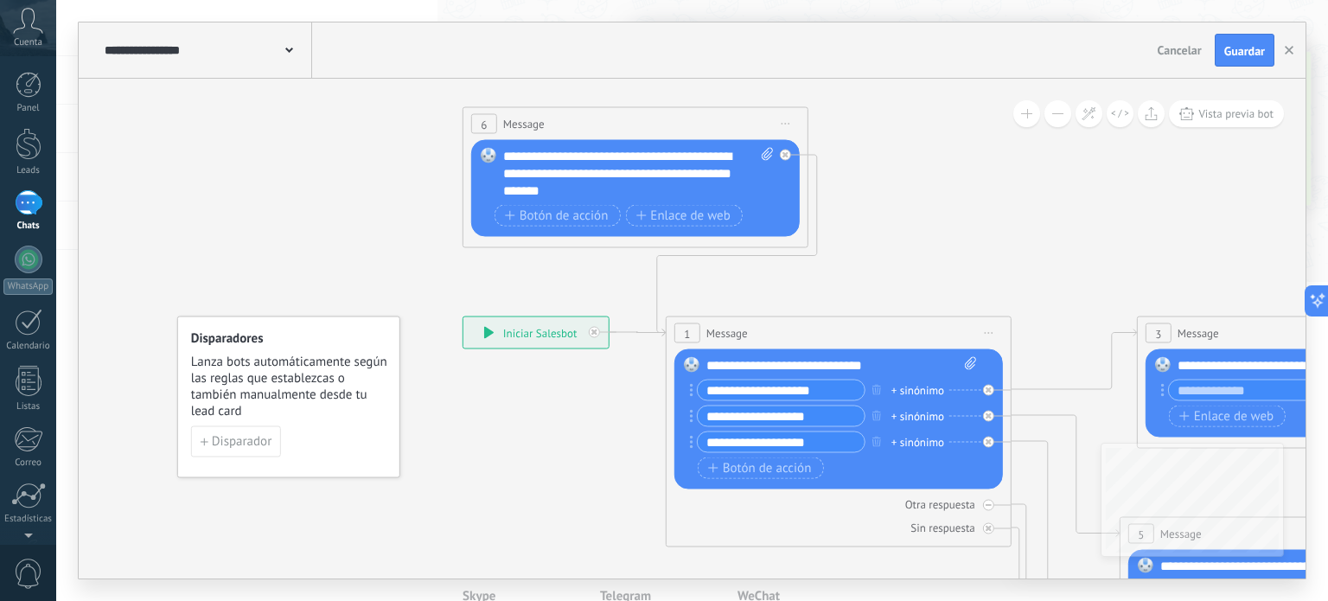
drag, startPoint x: 506, startPoint y: 416, endPoint x: 487, endPoint y: 506, distance: 91.9
click at [258, 442] on span "Disparador" at bounding box center [242, 443] width 60 height 12
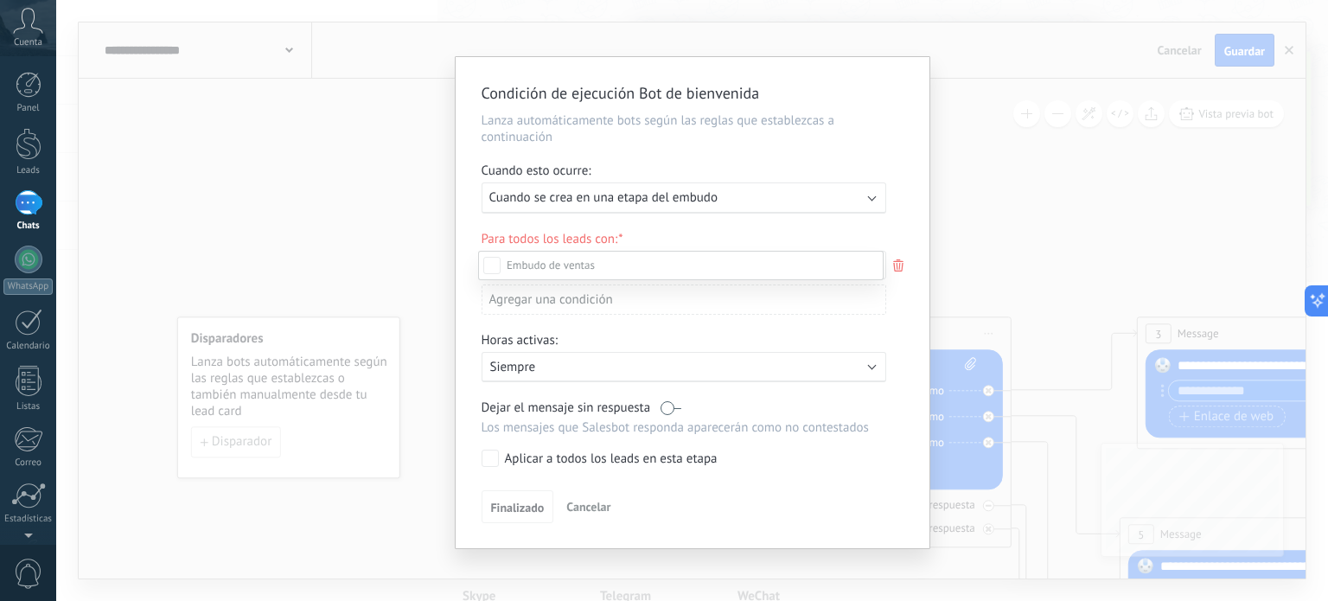
scroll to position [0, 0]
click at [602, 196] on div at bounding box center [692, 300] width 1272 height 601
click at [602, 196] on span "Cuando se crea en una etapa del embudo" at bounding box center [603, 197] width 228 height 16
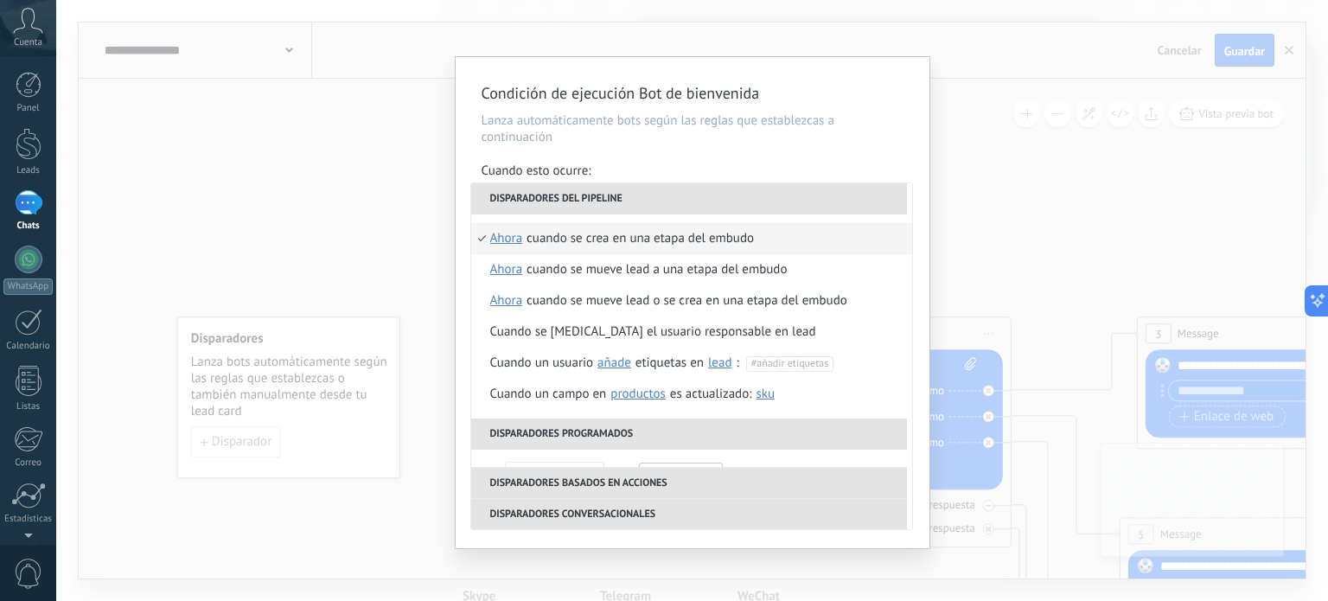
click at [788, 147] on div "**********" at bounding box center [693, 302] width 474 height 491
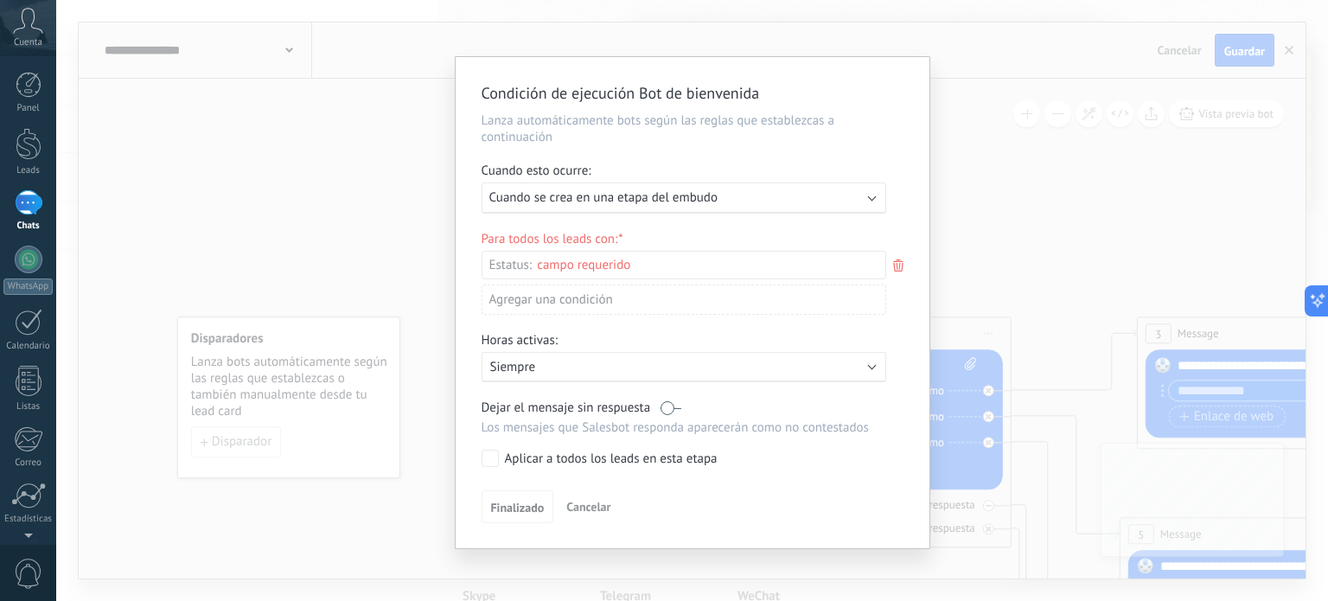
scroll to position [3, 0]
click at [601, 499] on span "Cancelar" at bounding box center [588, 504] width 44 height 16
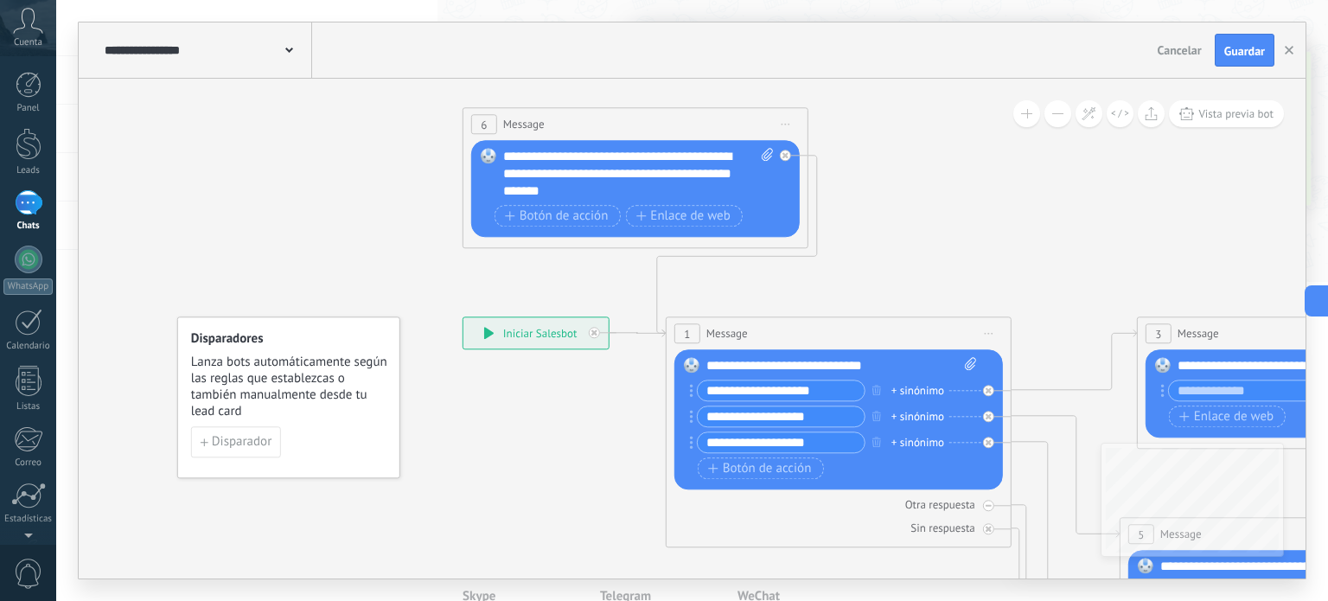
scroll to position [0, 0]
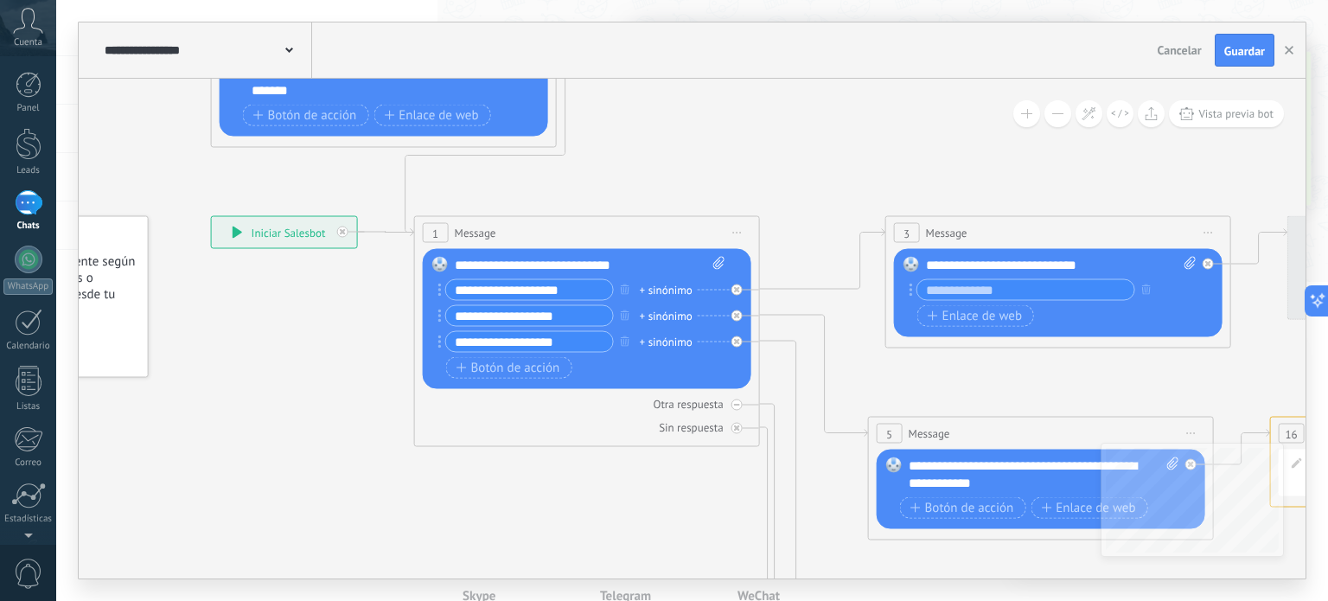
drag, startPoint x: 813, startPoint y: 244, endPoint x: 640, endPoint y: 153, distance: 195.3
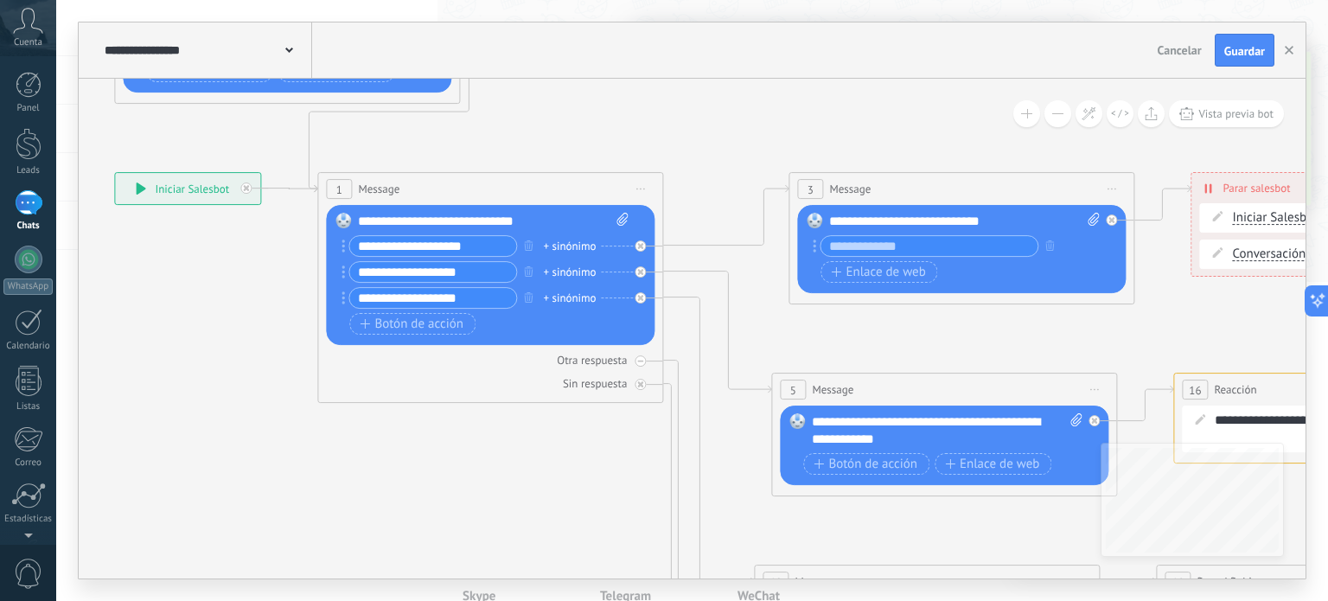
drag, startPoint x: 903, startPoint y: 521, endPoint x: 630, endPoint y: 387, distance: 304.7
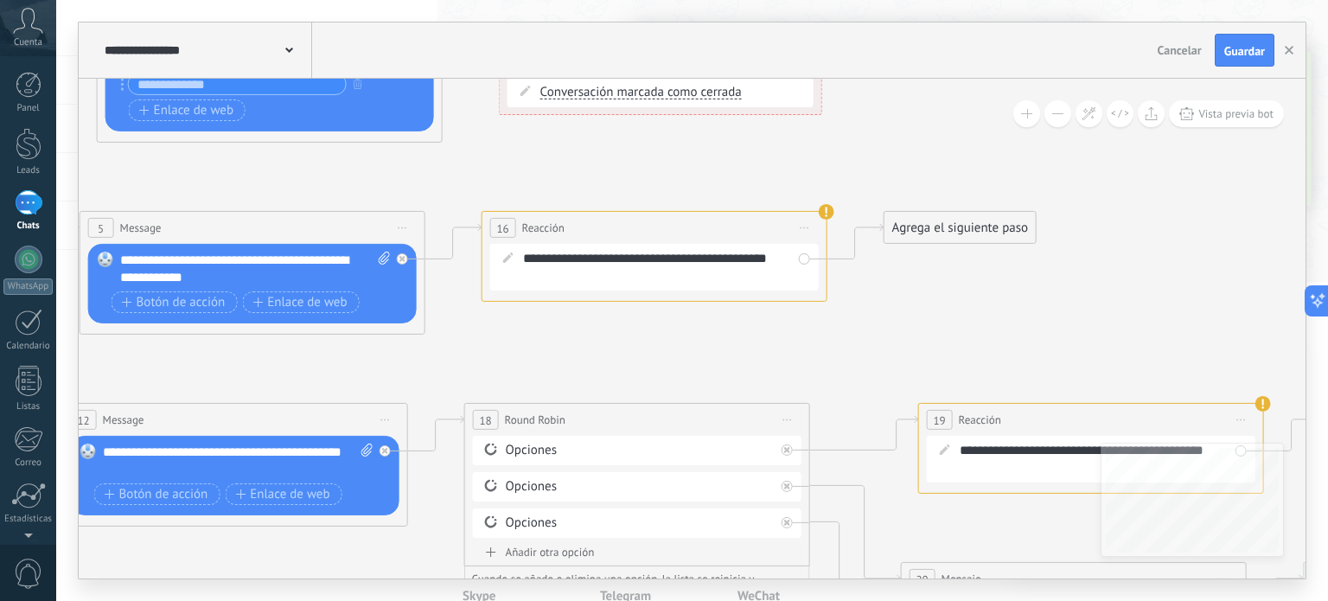
drag, startPoint x: 854, startPoint y: 369, endPoint x: 374, endPoint y: 270, distance: 491.0
click at [374, 272] on icon at bounding box center [418, 483] width 2857 height 2228
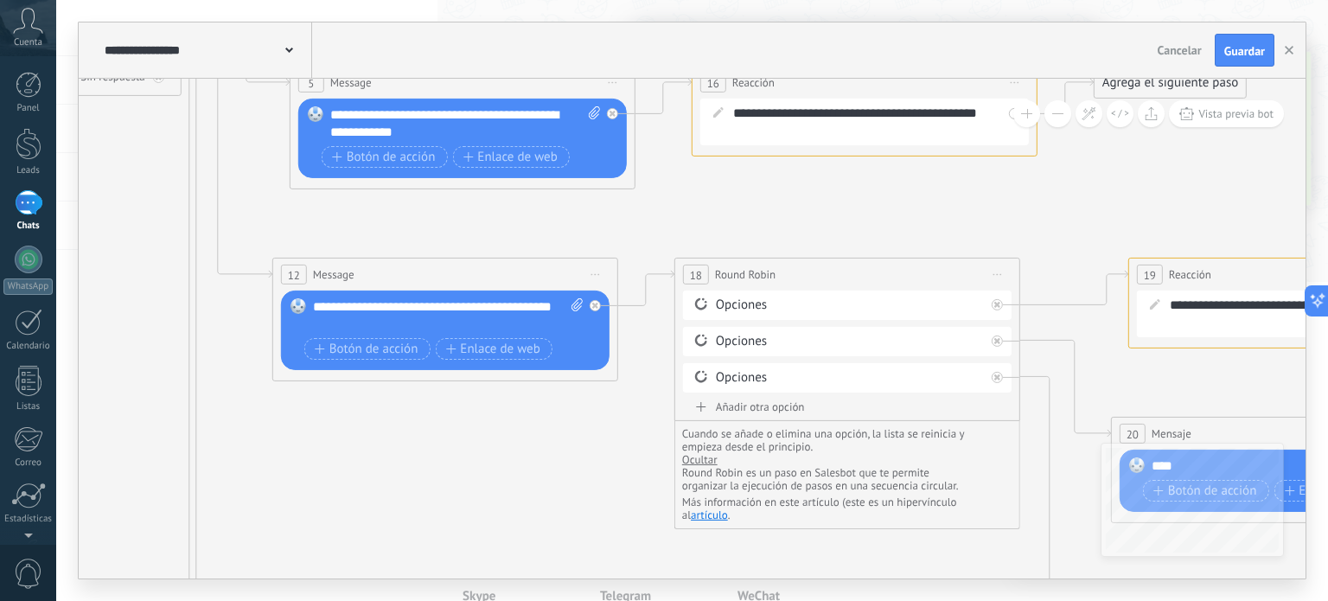
drag, startPoint x: 272, startPoint y: 297, endPoint x: 515, endPoint y: 217, distance: 256.8
click at [515, 217] on icon at bounding box center [628, 337] width 2857 height 2228
click at [384, 355] on span "Botón de acción" at bounding box center [367, 349] width 104 height 14
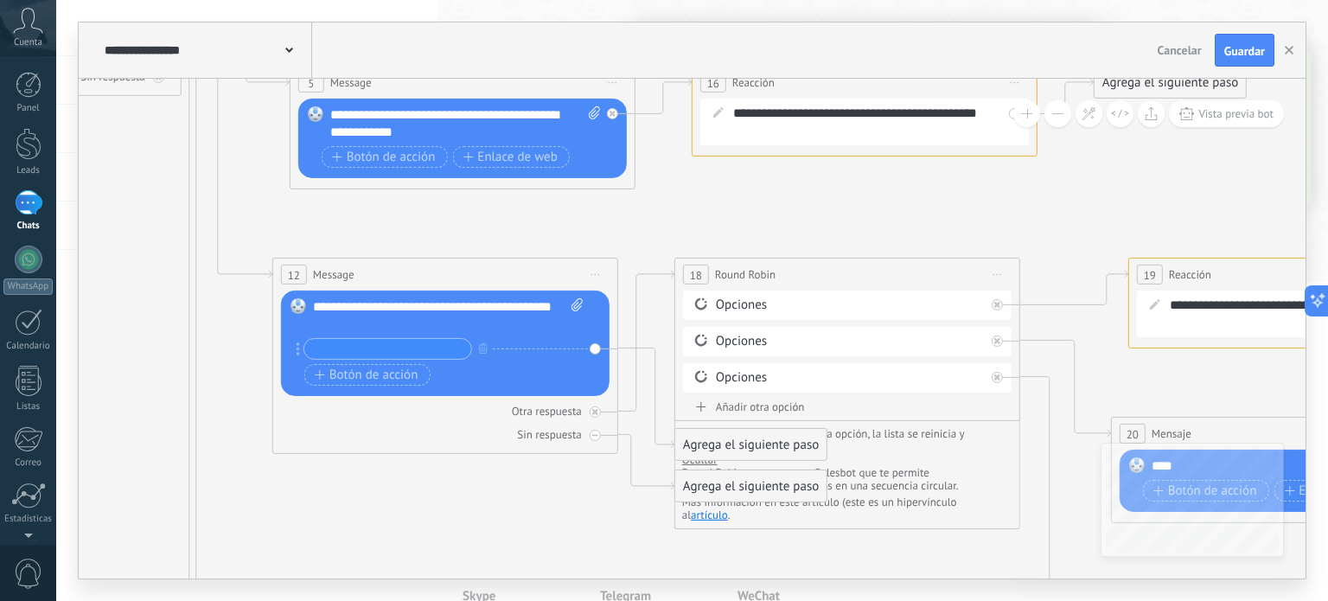
click at [340, 477] on icon at bounding box center [628, 284] width 2857 height 2122
click at [377, 521] on icon at bounding box center [628, 284] width 2857 height 2122
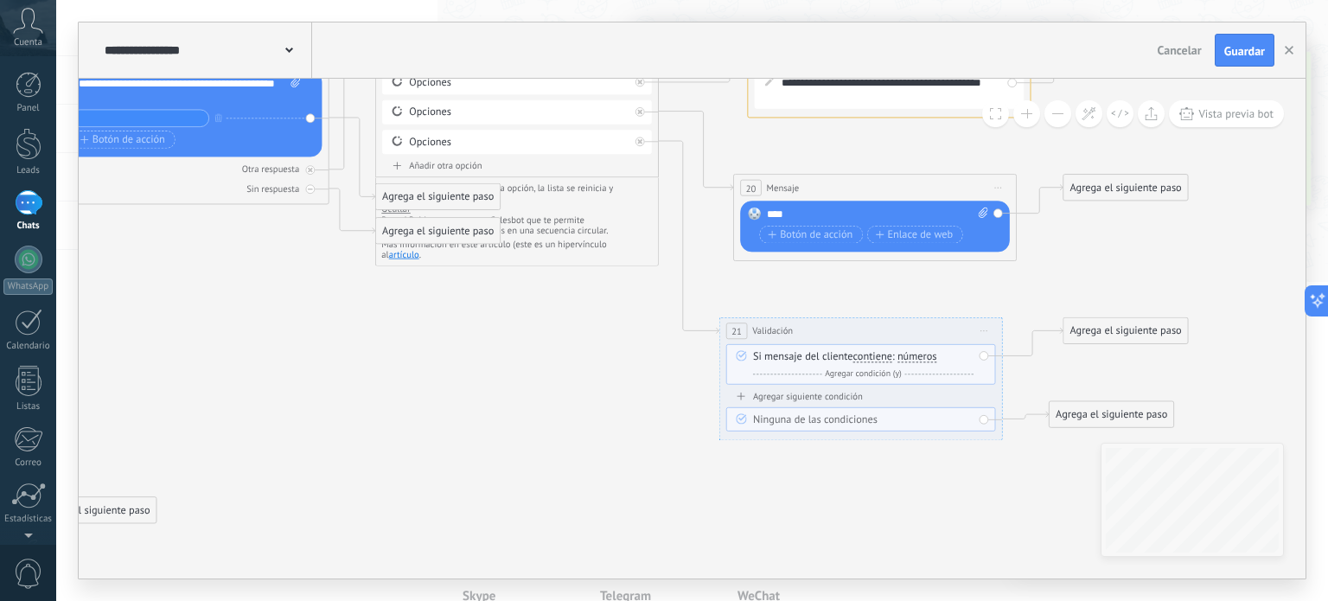
drag, startPoint x: 990, startPoint y: 380, endPoint x: 242, endPoint y: 276, distance: 755.2
click at [242, 276] on icon at bounding box center [337, 66] width 2343 height 1740
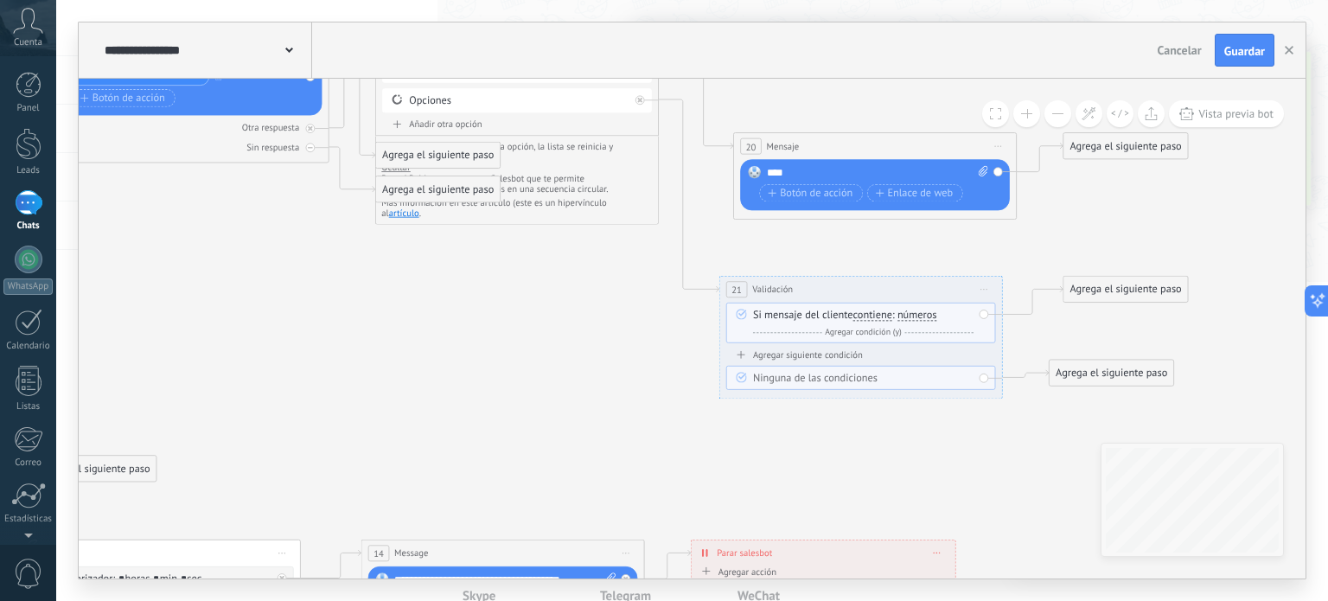
click at [458, 367] on icon at bounding box center [337, 24] width 2343 height 1740
click at [828, 37] on div "**********" at bounding box center [692, 50] width 1227 height 56
